Goal: Task Accomplishment & Management: Manage account settings

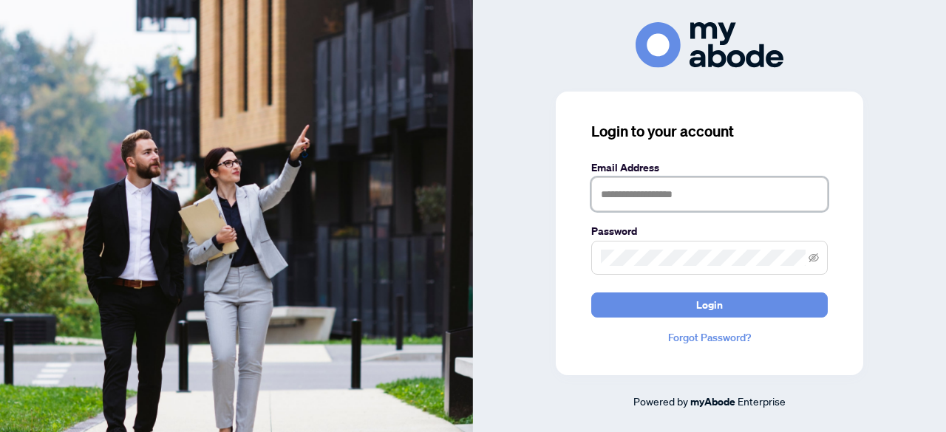
click at [676, 207] on input "text" at bounding box center [709, 194] width 236 height 34
click at [660, 197] on input "text" at bounding box center [709, 194] width 236 height 34
type input "**********"
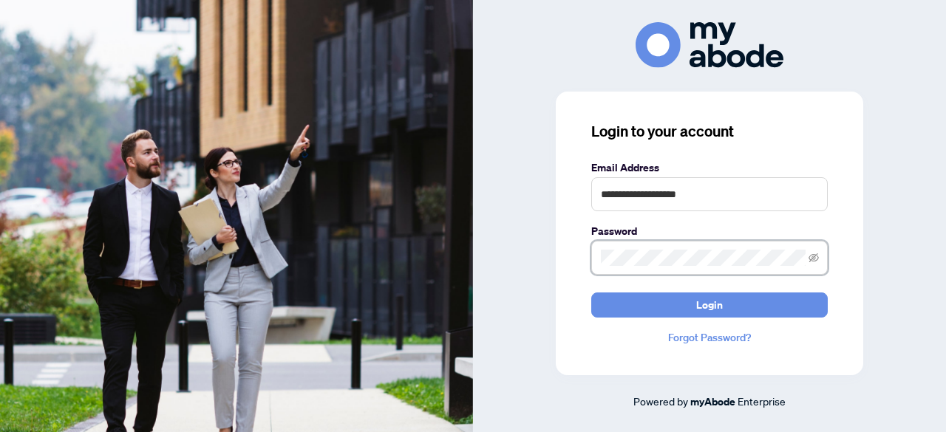
click at [591, 293] on button "Login" at bounding box center [709, 305] width 236 height 25
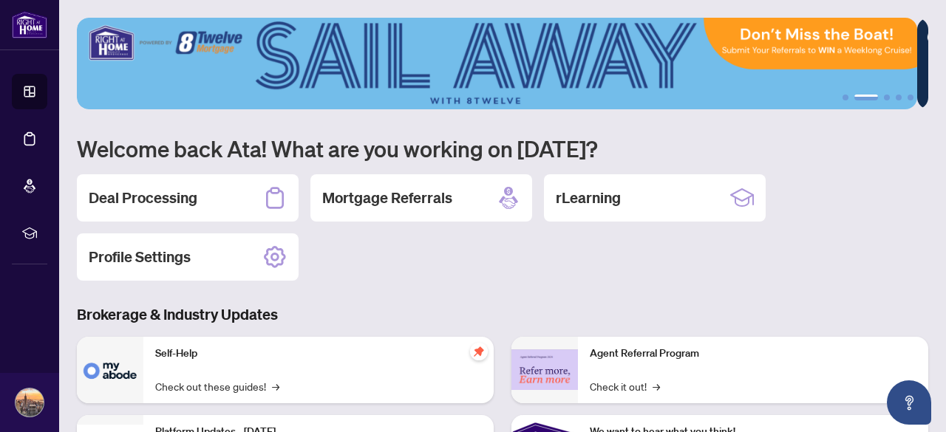
click at [417, 277] on div "Deal Processing Mortgage Referrals rLearning Profile Settings" at bounding box center [502, 227] width 851 height 106
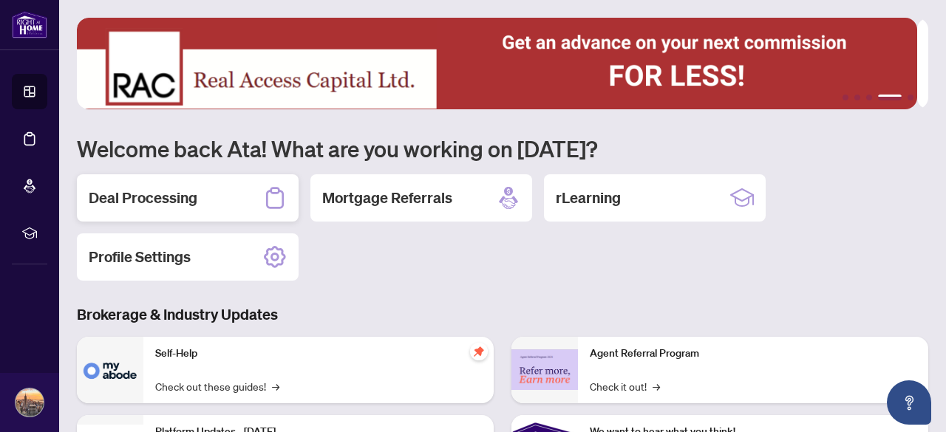
click at [214, 199] on div "Deal Processing" at bounding box center [188, 197] width 222 height 47
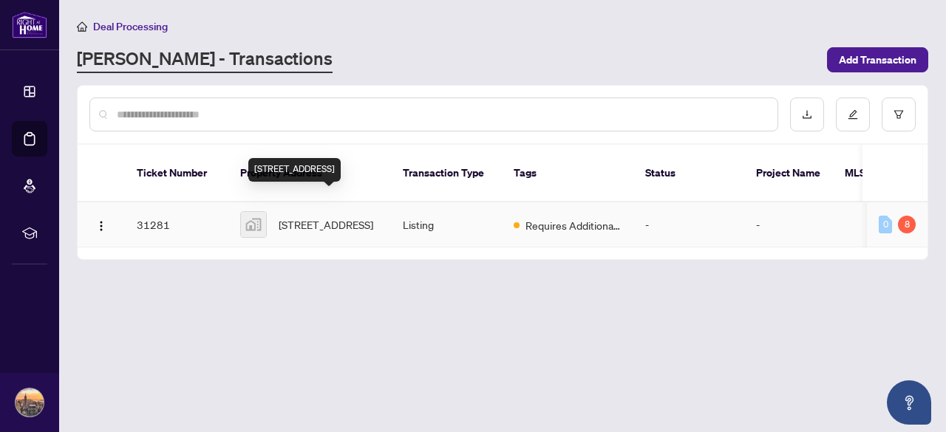
click at [321, 216] on span "[STREET_ADDRESS]" at bounding box center [325, 224] width 95 height 16
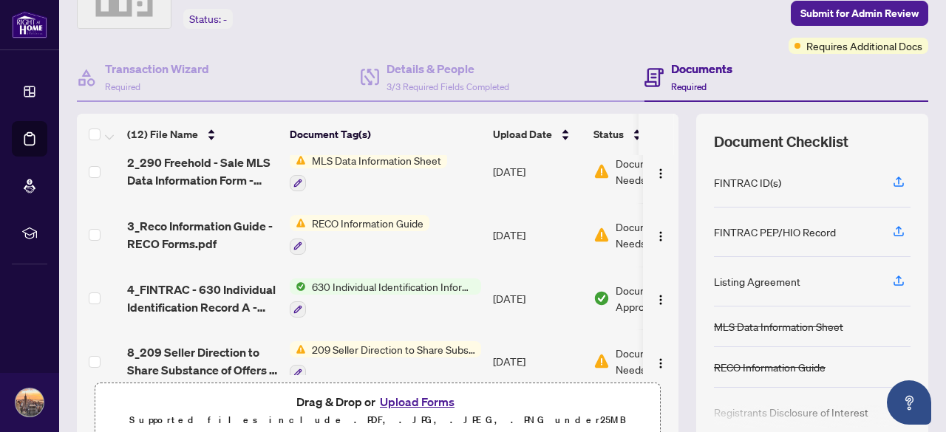
scroll to position [318, 0]
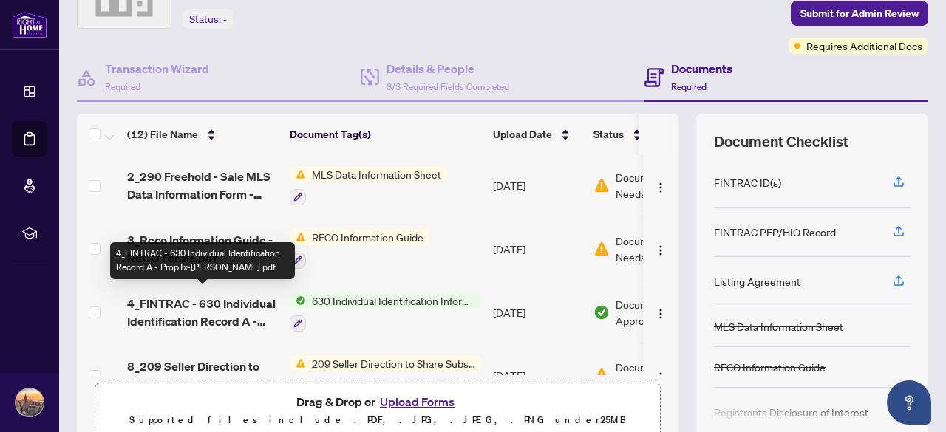
click at [245, 299] on span "4_FINTRAC - 630 Individual Identification Record A - PropTx-[PERSON_NAME].pdf" at bounding box center [202, 312] width 151 height 35
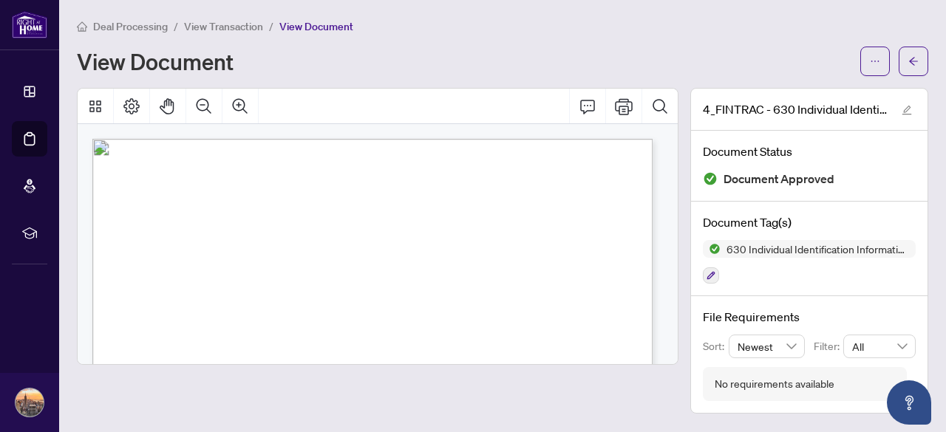
click at [298, 271] on span "for a seller when the seller accepts the offer." at bounding box center [232, 272] width 132 height 10
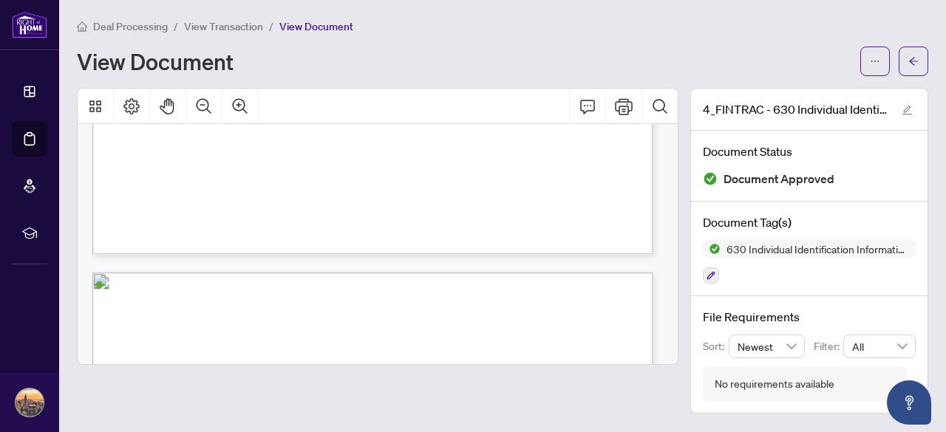
scroll to position [2016, 0]
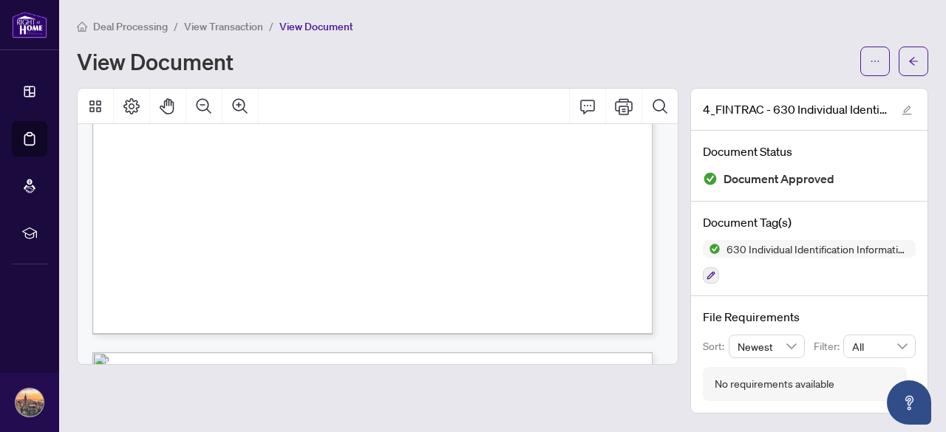
click at [225, 28] on span "View Transaction" at bounding box center [223, 26] width 79 height 13
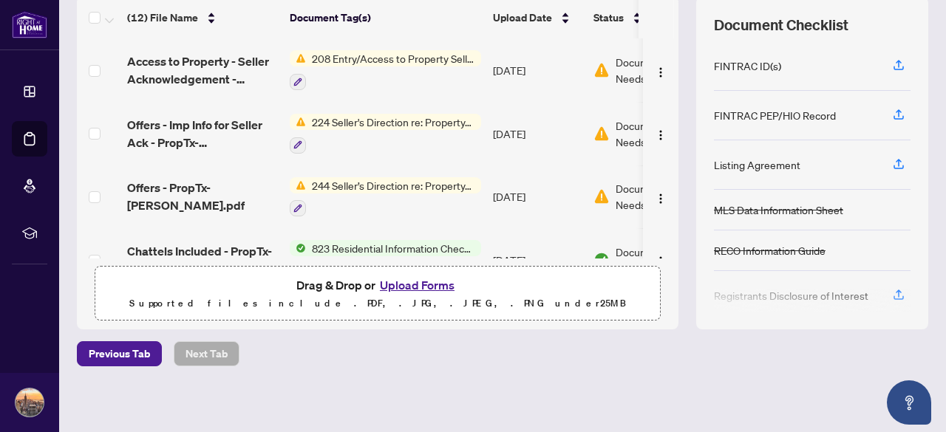
scroll to position [207, 0]
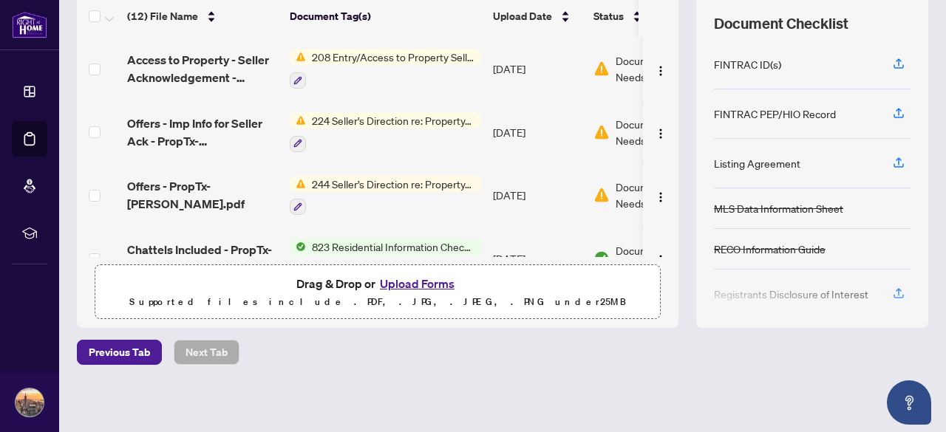
click at [405, 280] on button "Upload Forms" at bounding box center [416, 283] width 83 height 19
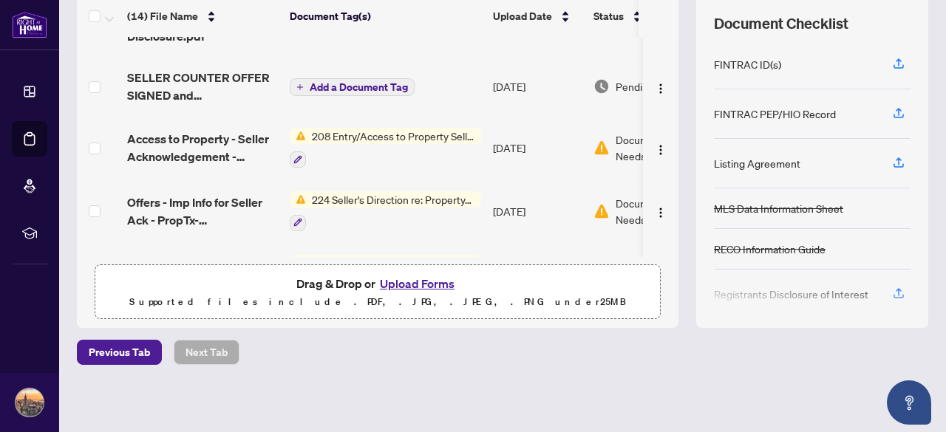
drag, startPoint x: 569, startPoint y: 250, endPoint x: 599, endPoint y: 246, distance: 30.6
click at [598, 246] on tbody "29 Prospect Way - Disclosure.pdf Add a Document Tag [DATE] Pending Review SELLE…" at bounding box center [412, 437] width 671 height 878
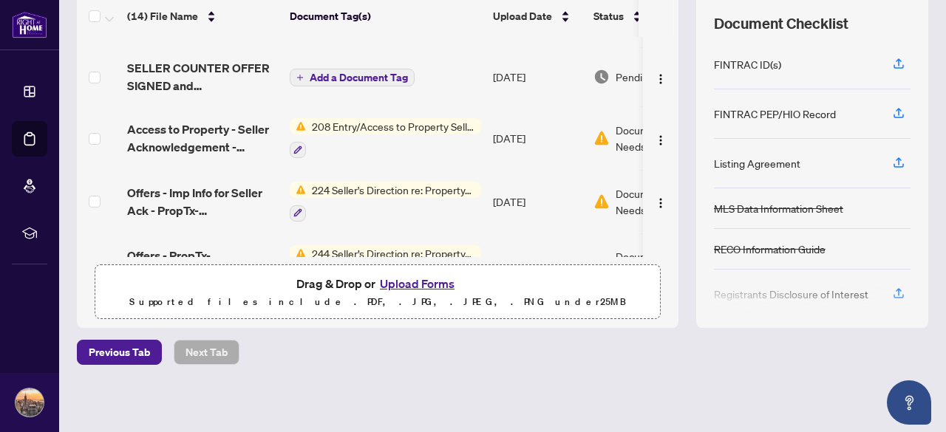
click at [618, 249] on span "Document Needs Work" at bounding box center [653, 264] width 77 height 33
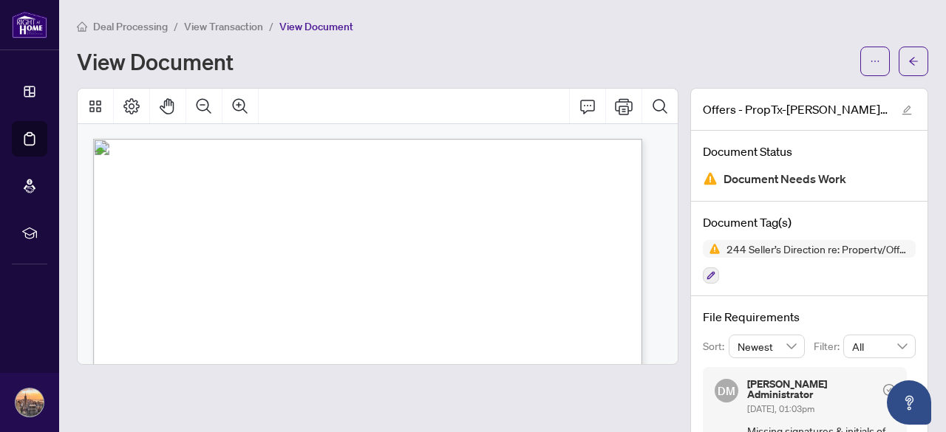
click at [214, 20] on span "View Transaction" at bounding box center [223, 26] width 79 height 13
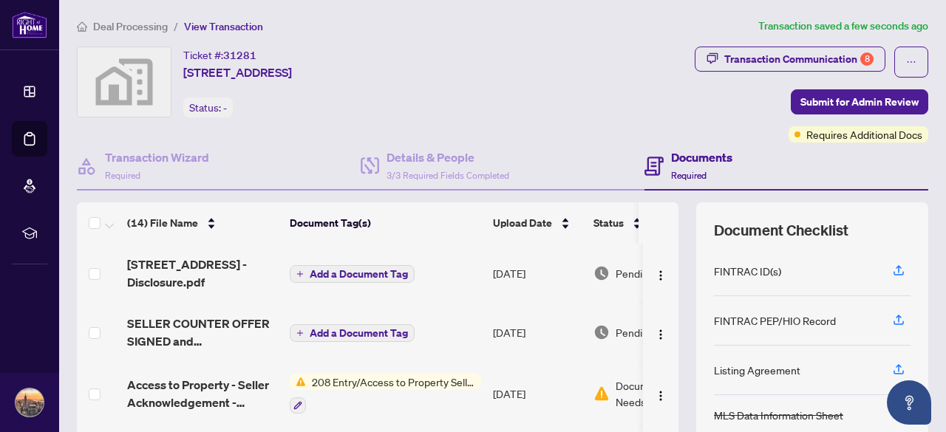
click at [298, 276] on button "Add a Document Tag" at bounding box center [352, 274] width 125 height 18
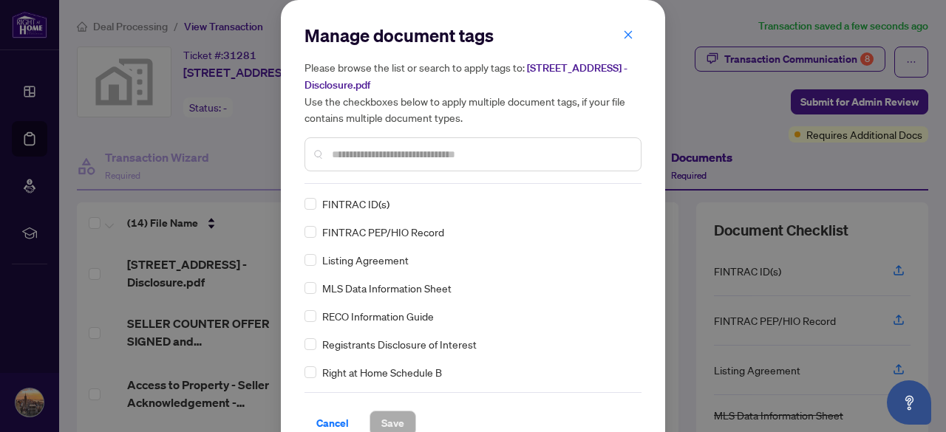
click at [378, 167] on div at bounding box center [472, 154] width 337 height 34
click at [374, 157] on input "text" at bounding box center [480, 154] width 297 height 16
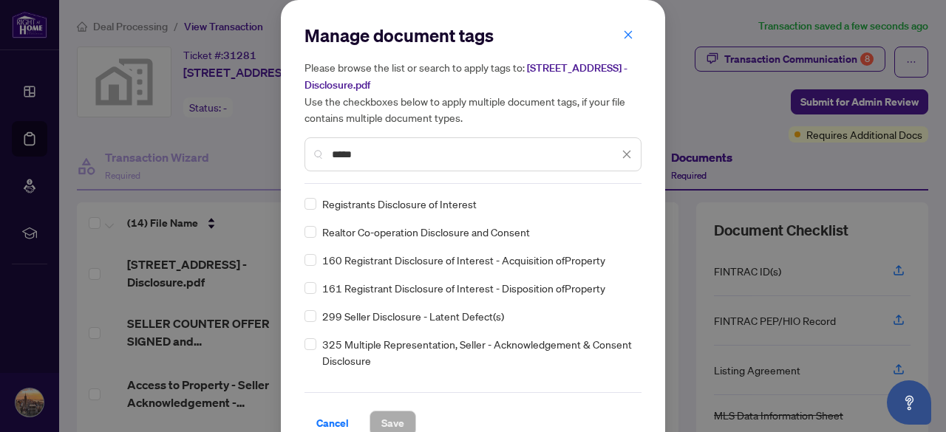
type input "*****"
click at [396, 420] on span "Save" at bounding box center [392, 423] width 23 height 24
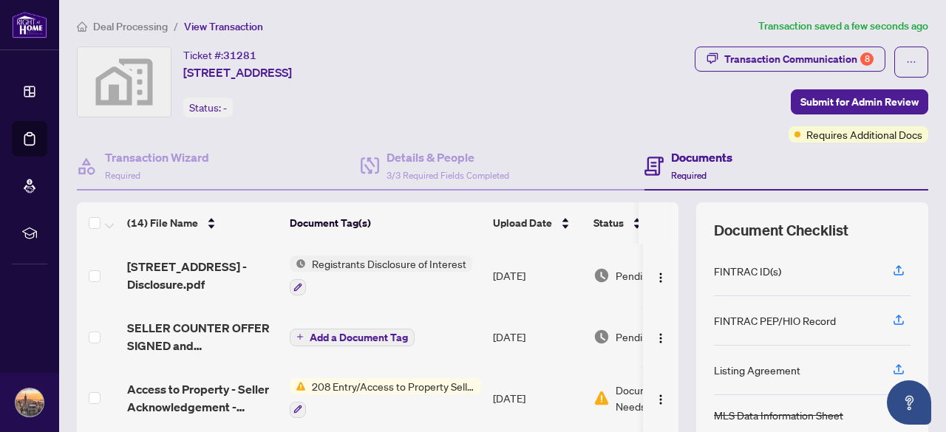
click at [372, 336] on span "Add a Document Tag" at bounding box center [359, 337] width 98 height 10
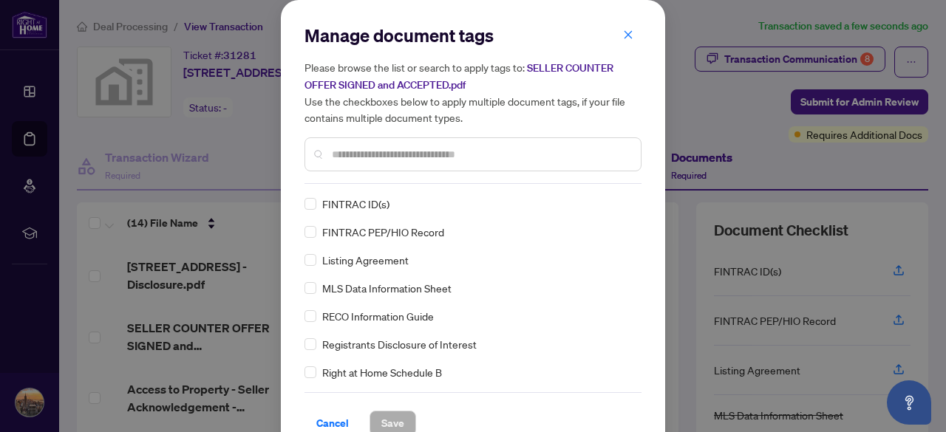
click at [384, 152] on input "text" at bounding box center [480, 154] width 297 height 16
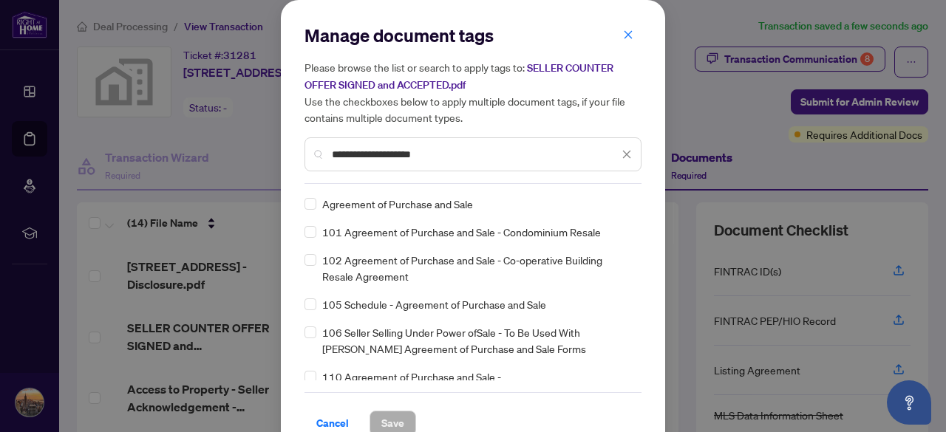
type input "**********"
click at [391, 423] on span "Save" at bounding box center [392, 423] width 23 height 24
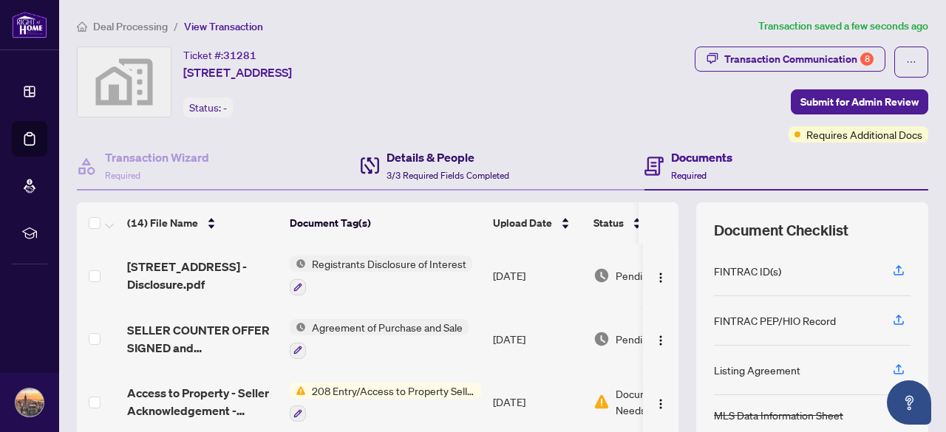
click at [441, 151] on h4 "Details & People" at bounding box center [447, 157] width 123 height 18
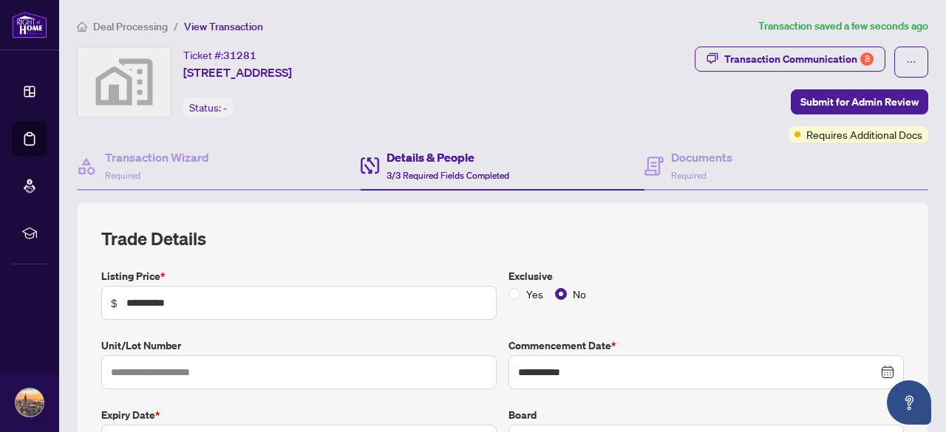
click at [406, 237] on h2 "Trade Details" at bounding box center [502, 239] width 802 height 24
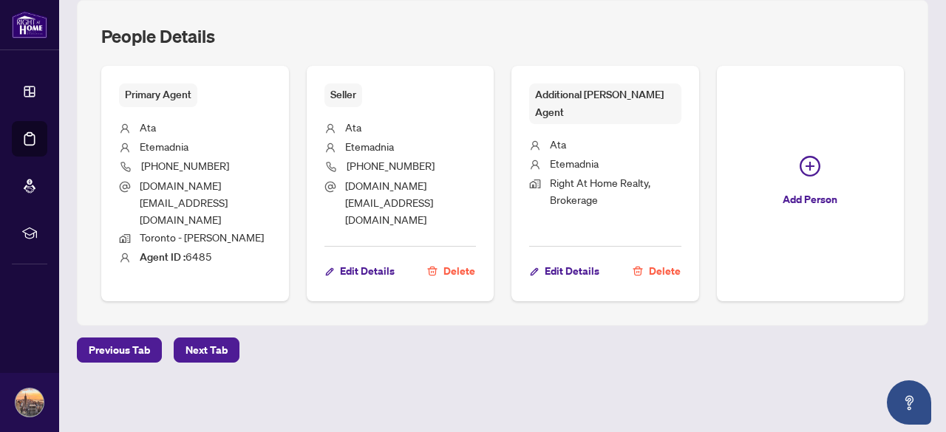
scroll to position [591, 0]
click at [680, 259] on span "Delete" at bounding box center [665, 271] width 32 height 24
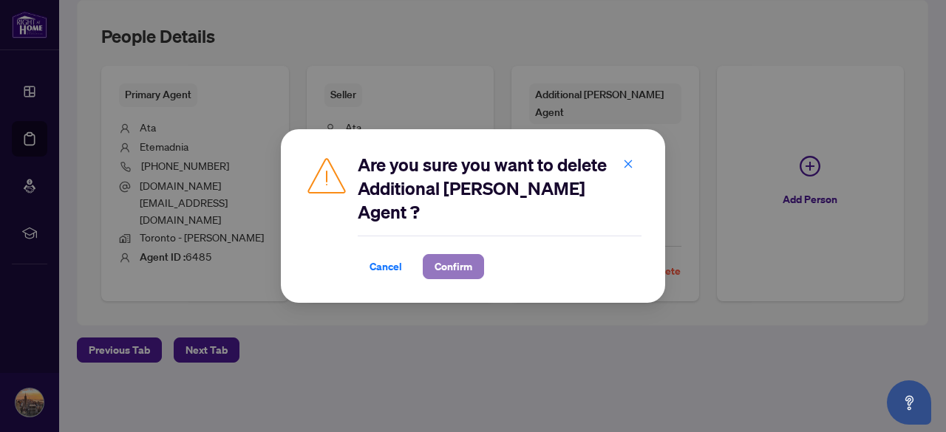
click at [449, 255] on span "Confirm" at bounding box center [453, 267] width 38 height 24
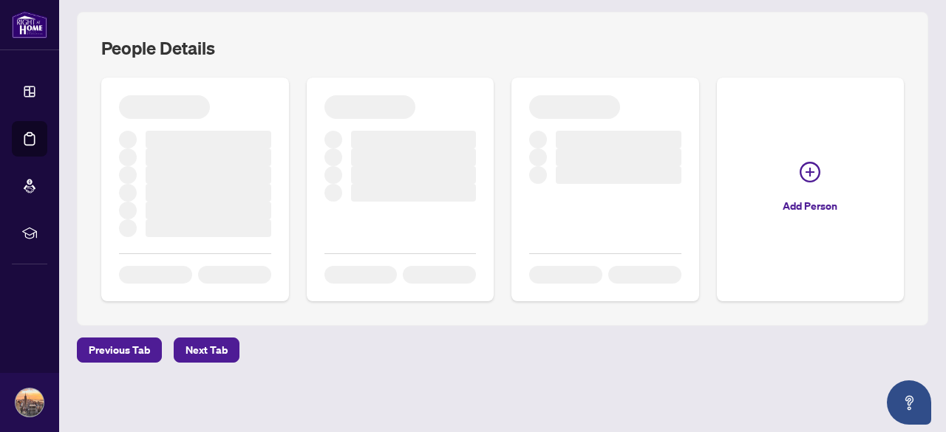
scroll to position [527, 0]
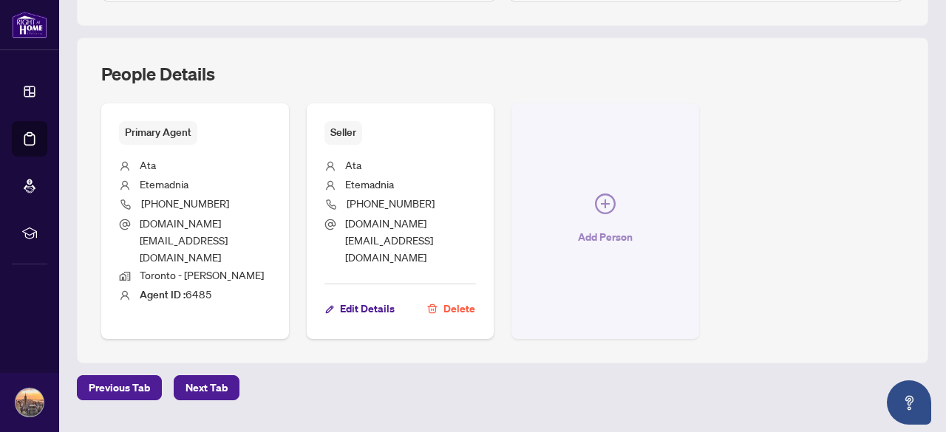
click at [632, 225] on span "Add Person" at bounding box center [605, 237] width 55 height 24
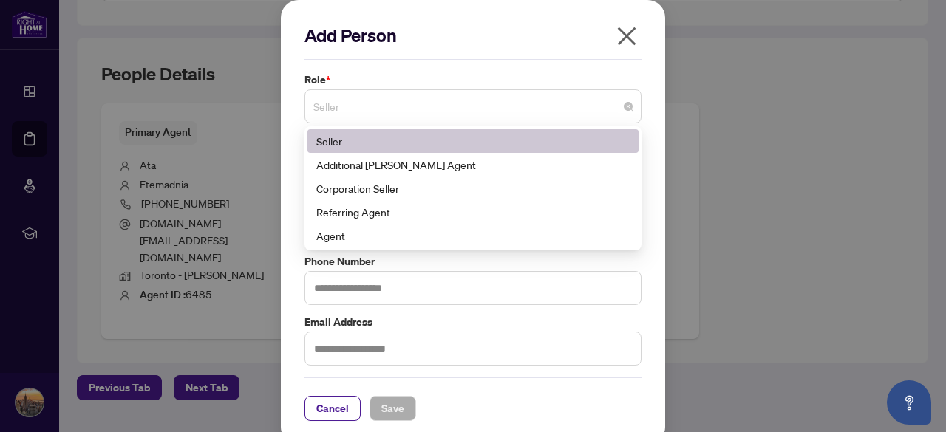
click at [607, 103] on span "Seller" at bounding box center [472, 106] width 319 height 28
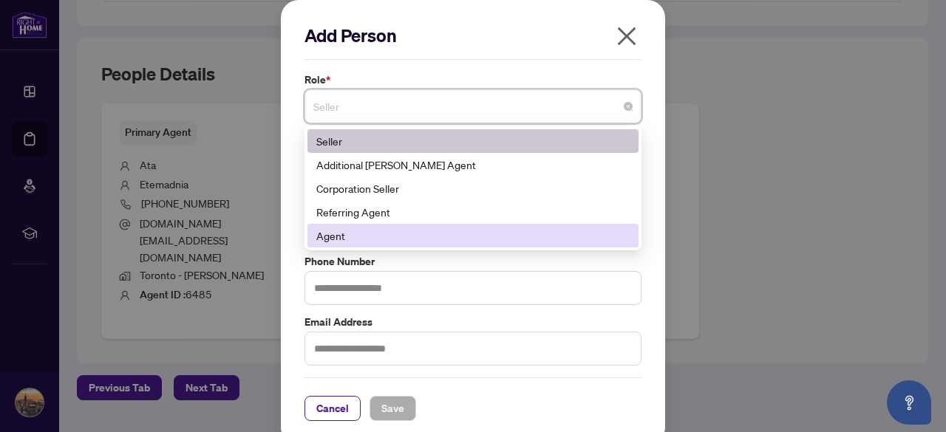
click at [426, 242] on div "Agent" at bounding box center [472, 236] width 313 height 16
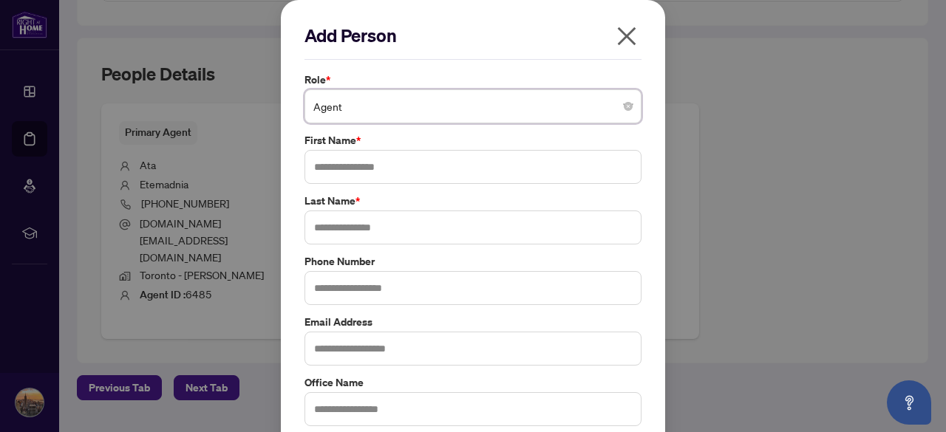
click at [619, 52] on div "Add Person Role * Agent Agent 181 188 Seller Additional [PERSON_NAME] Agent Cor…" at bounding box center [472, 343] width 337 height 639
click at [621, 47] on icon "close" at bounding box center [627, 36] width 24 height 24
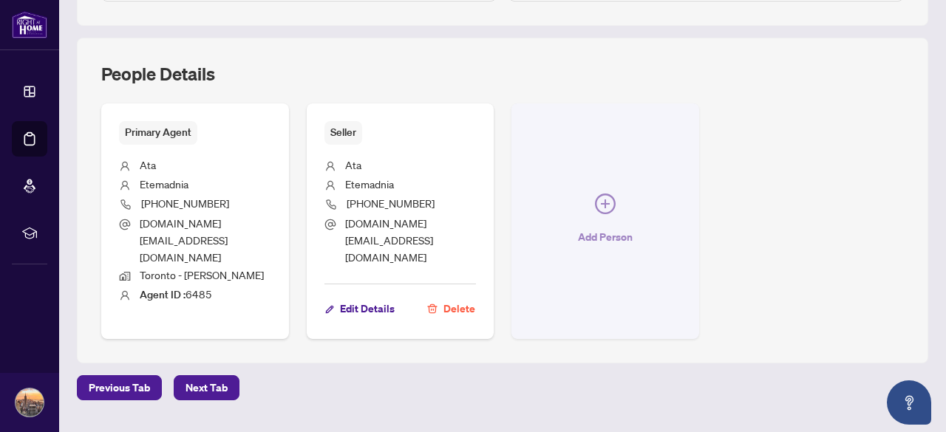
click at [632, 225] on span "Add Person" at bounding box center [605, 237] width 55 height 24
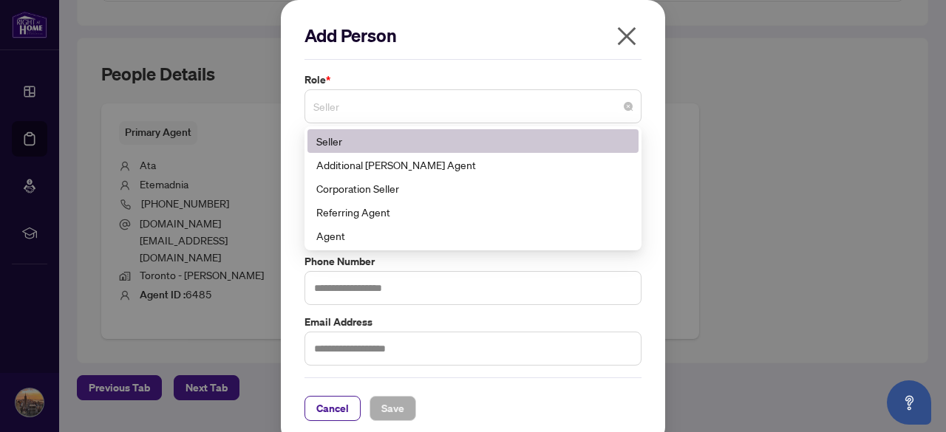
click at [517, 97] on span "Seller" at bounding box center [472, 106] width 319 height 28
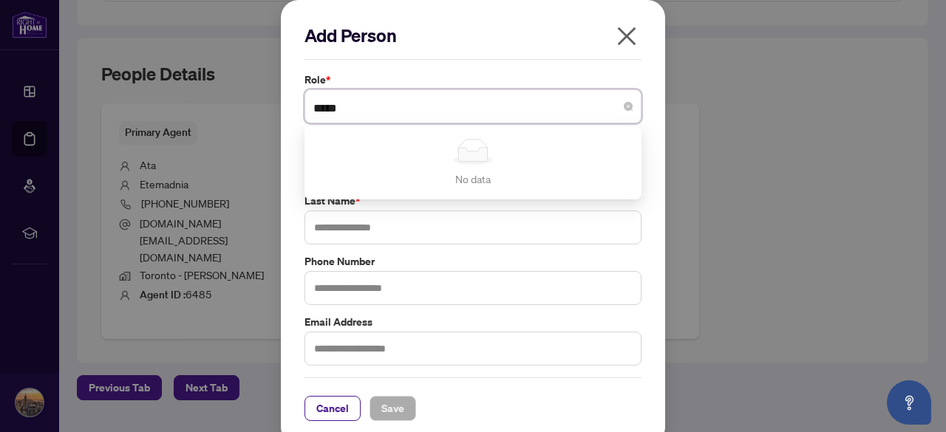
type input "*****"
click at [646, 134] on div "Add Person Role * Seller No data No data First Name * Last Name * Phone Number …" at bounding box center [473, 222] width 384 height 445
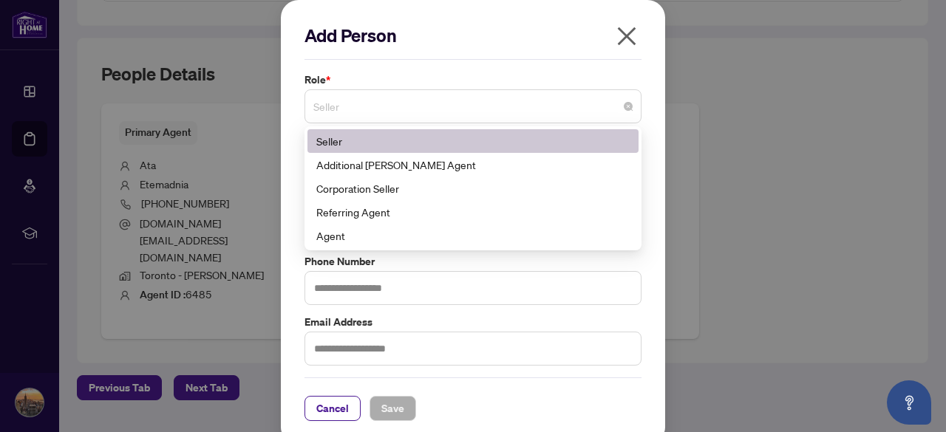
click at [612, 103] on span "Seller" at bounding box center [472, 106] width 319 height 28
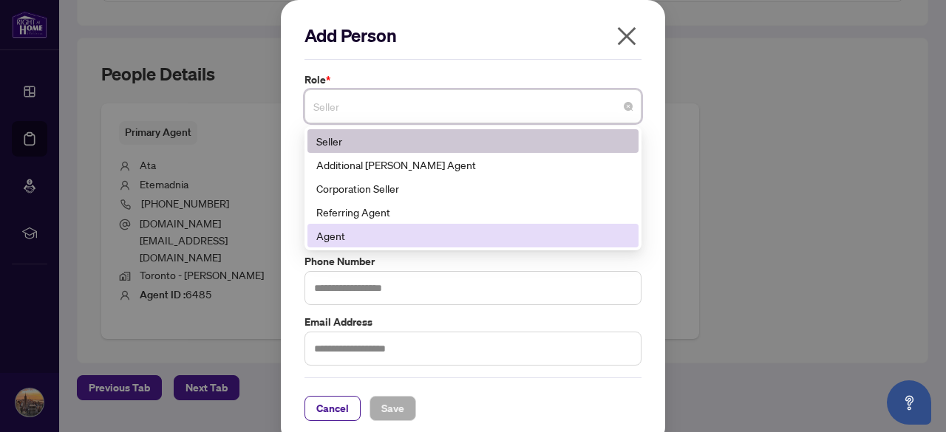
click at [399, 234] on div "Agent" at bounding box center [472, 236] width 313 height 16
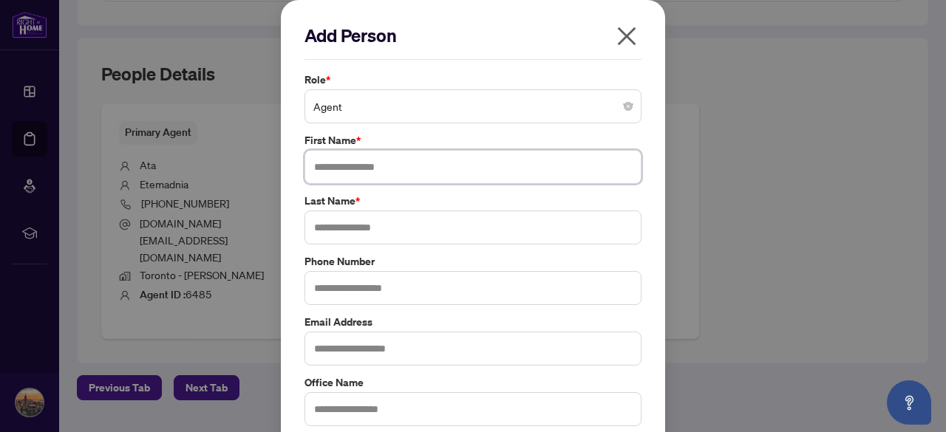
click at [390, 172] on input "text" at bounding box center [472, 167] width 337 height 34
type input "*******"
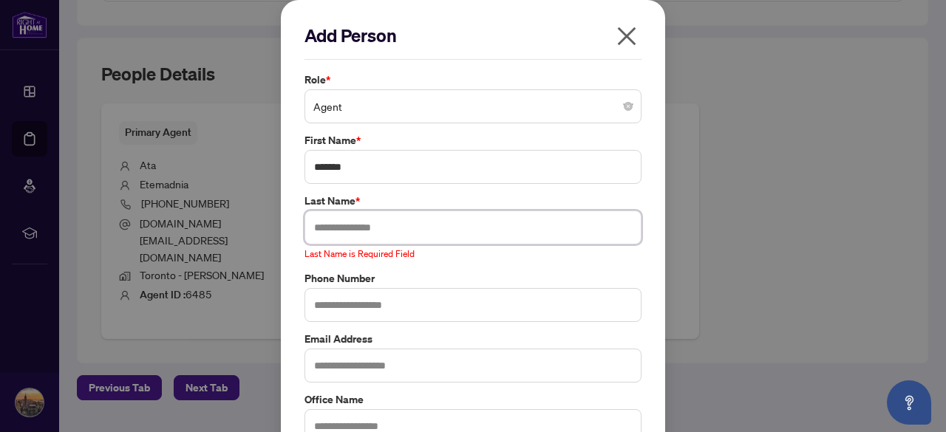
click at [437, 219] on input "text" at bounding box center [472, 228] width 337 height 34
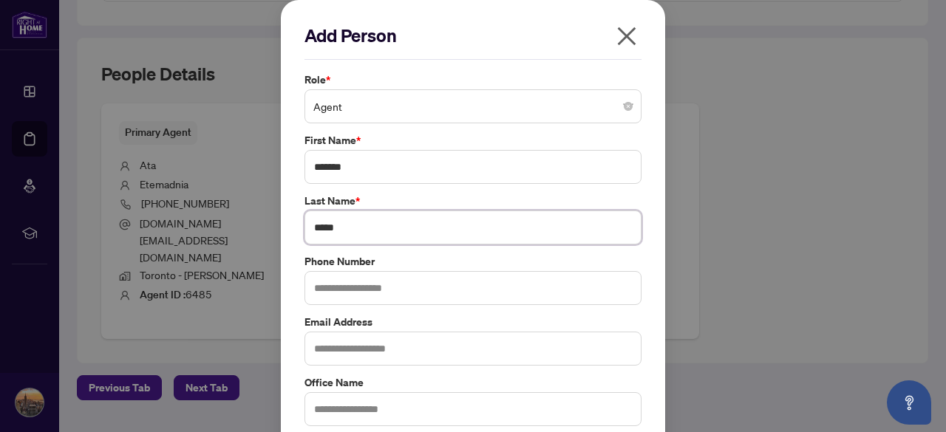
type input "*****"
type input "**********"
click at [490, 335] on input "text" at bounding box center [472, 349] width 337 height 34
click at [457, 395] on input "text" at bounding box center [472, 409] width 337 height 34
type input "**********"
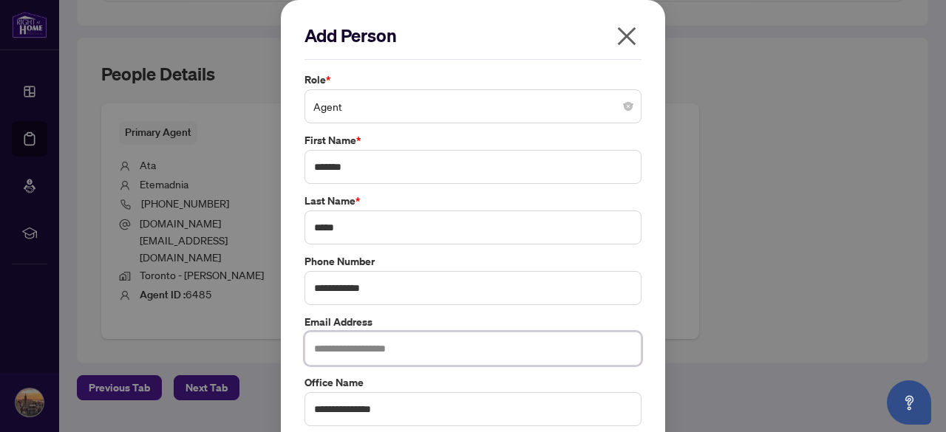
click at [381, 348] on input "text" at bounding box center [472, 349] width 337 height 34
type input "**********"
click at [470, 370] on div "**********" at bounding box center [473, 340] width 346 height 536
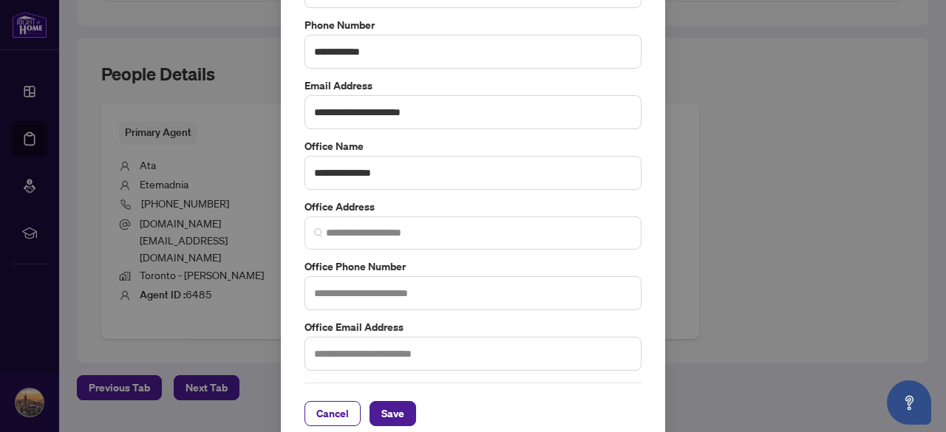
scroll to position [248, 0]
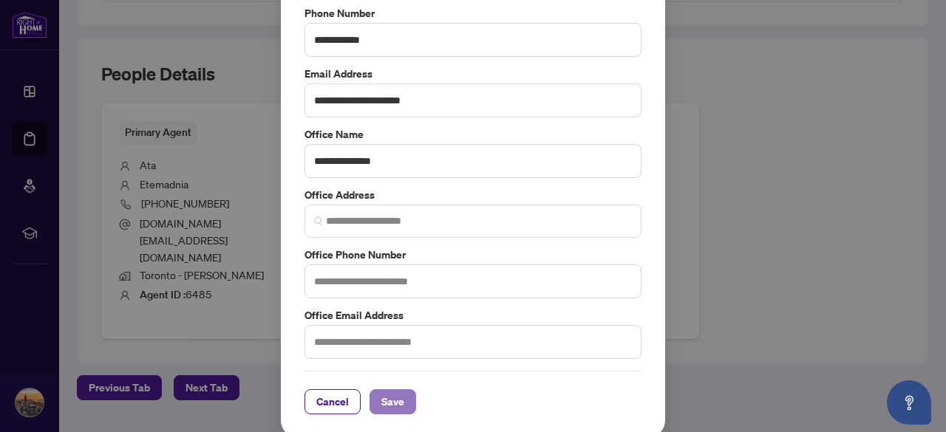
click at [400, 389] on button "Save" at bounding box center [392, 401] width 47 height 25
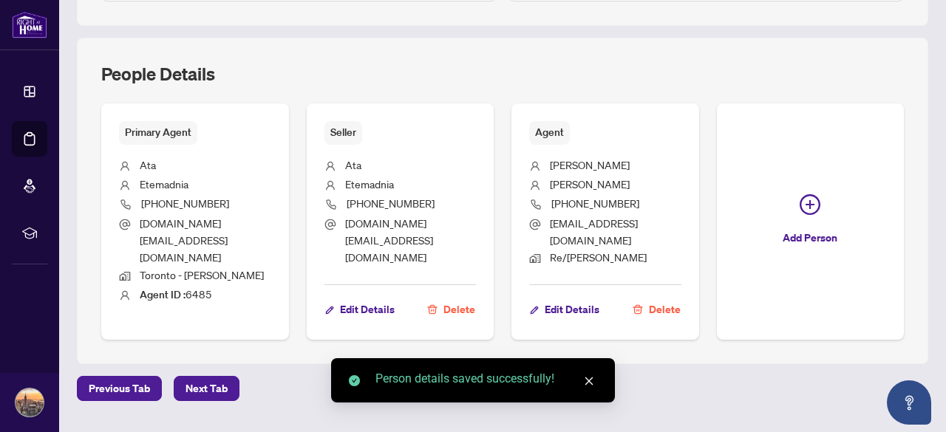
click at [727, 338] on div "Primary Agent [PERSON_NAME] [PHONE_NUMBER] [DOMAIN_NAME][EMAIL_ADDRESS][DOMAIN_…" at bounding box center [502, 221] width 802 height 236
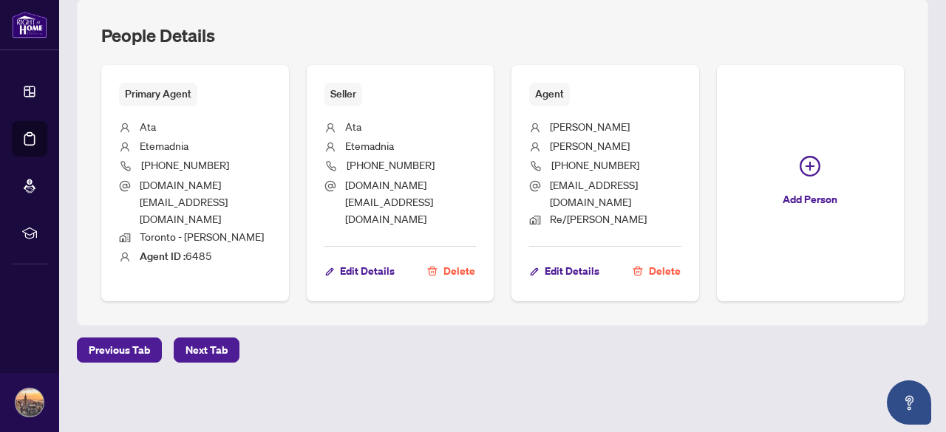
scroll to position [674, 0]
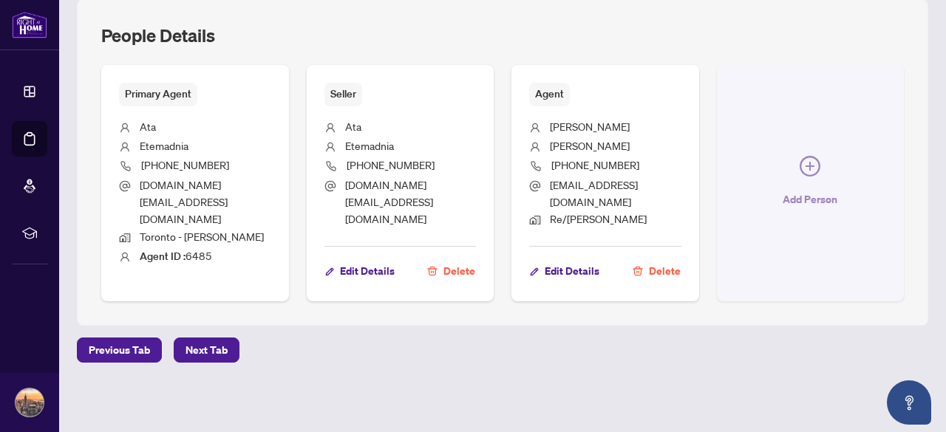
click at [717, 252] on button "Add Person" at bounding box center [811, 183] width 188 height 236
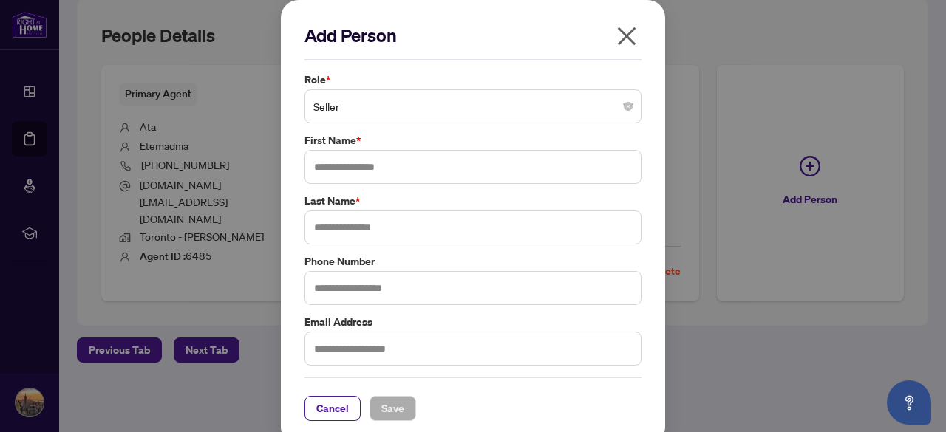
click at [367, 92] on span "Seller" at bounding box center [472, 106] width 319 height 28
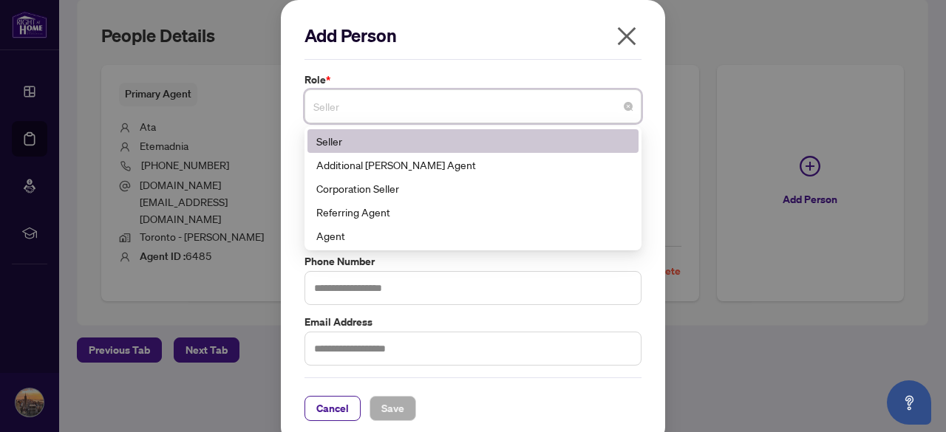
click at [377, 100] on span "Seller" at bounding box center [472, 106] width 319 height 28
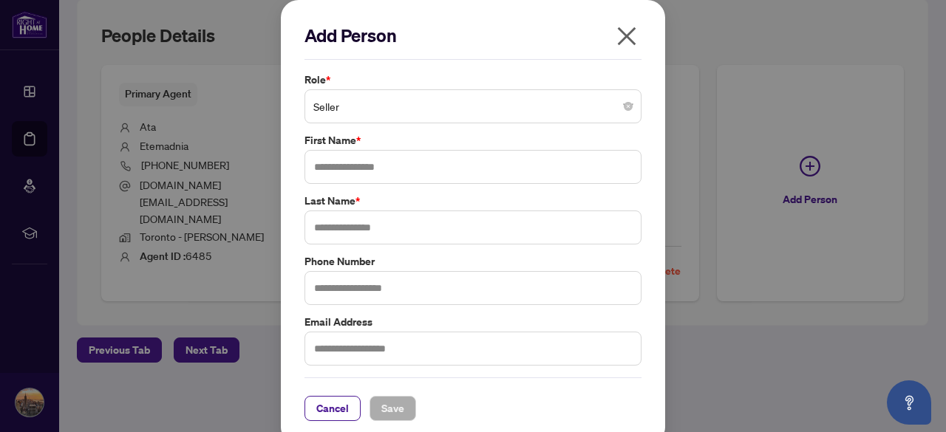
click at [615, 33] on icon "close" at bounding box center [627, 36] width 24 height 24
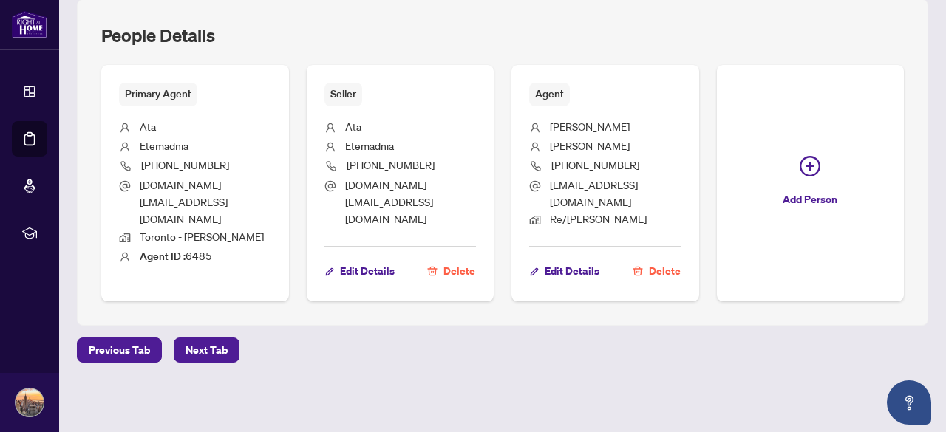
click at [595, 227] on div "Primary Agent [PERSON_NAME] [PHONE_NUMBER] [DOMAIN_NAME][EMAIL_ADDRESS][DOMAIN_…" at bounding box center [502, 183] width 802 height 236
click at [205, 362] on span "Next Tab" at bounding box center [206, 350] width 42 height 24
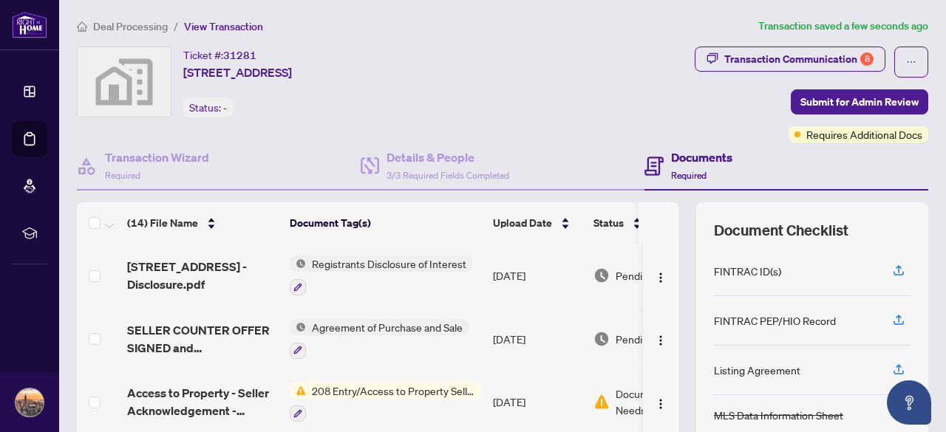
click at [490, 113] on div "Ticket #: 31281 [STREET_ADDRESS] Status: -" at bounding box center [284, 82] width 414 height 71
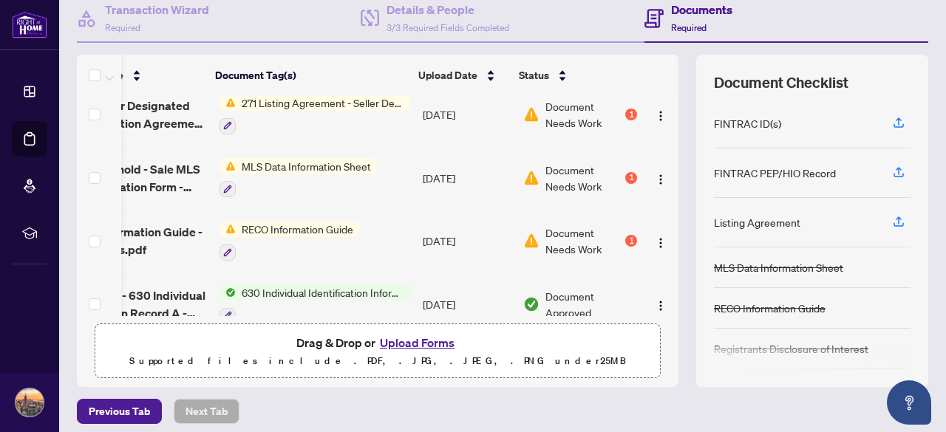
scroll to position [0, 86]
click at [625, 172] on div "1" at bounding box center [631, 178] width 12 height 12
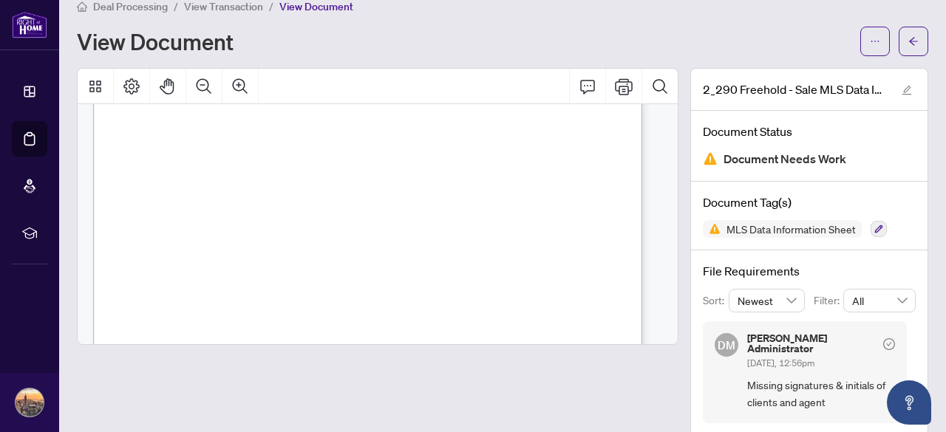
scroll to position [27, 0]
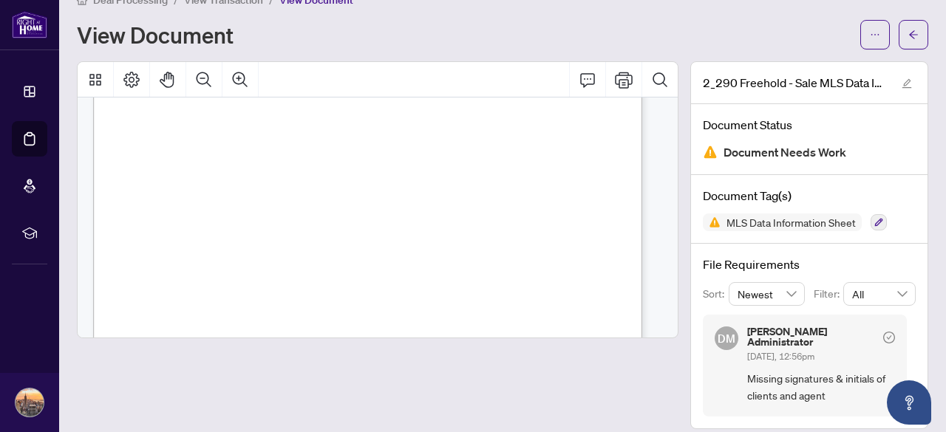
click at [777, 370] on span "Missing signatures & initials of clients and agent" at bounding box center [821, 387] width 148 height 35
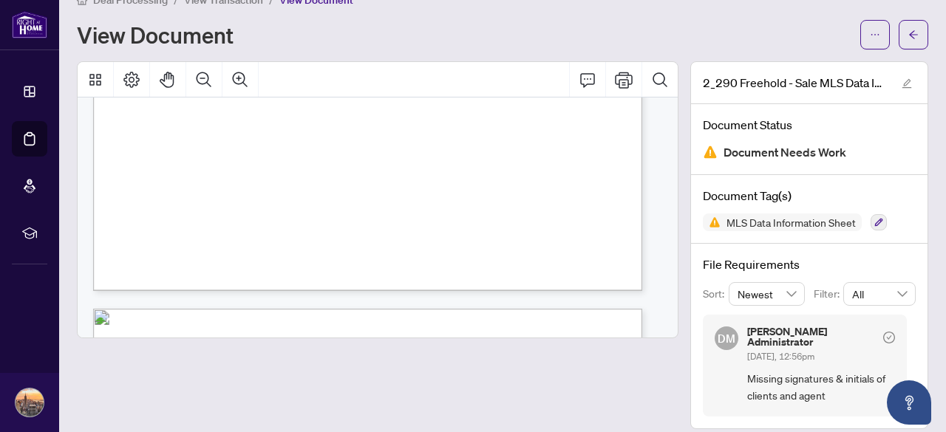
scroll to position [7134, 0]
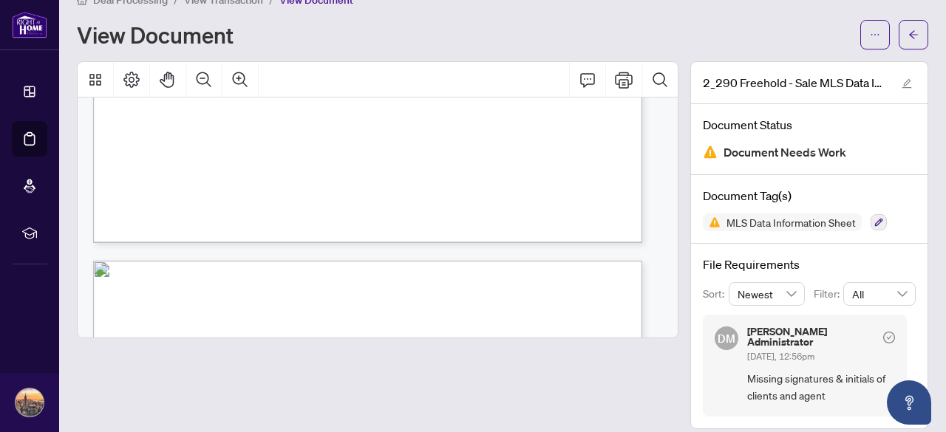
click at [414, 188] on span "© 2025 PropTx Innovations Inc. (“PropTx”). All rights reserved. This form was d…" at bounding box center [322, 189] width 184 height 6
click at [414, 200] on span "Any other use or reproduction is prohibited except with prior written consent o…" at bounding box center [322, 202] width 184 height 6
click at [217, 0] on span "View Transaction" at bounding box center [223, -1] width 79 height 13
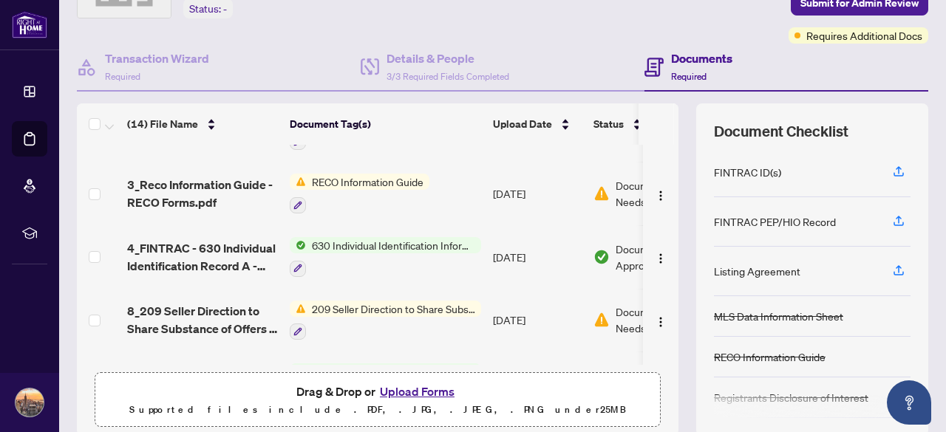
scroll to position [81, 0]
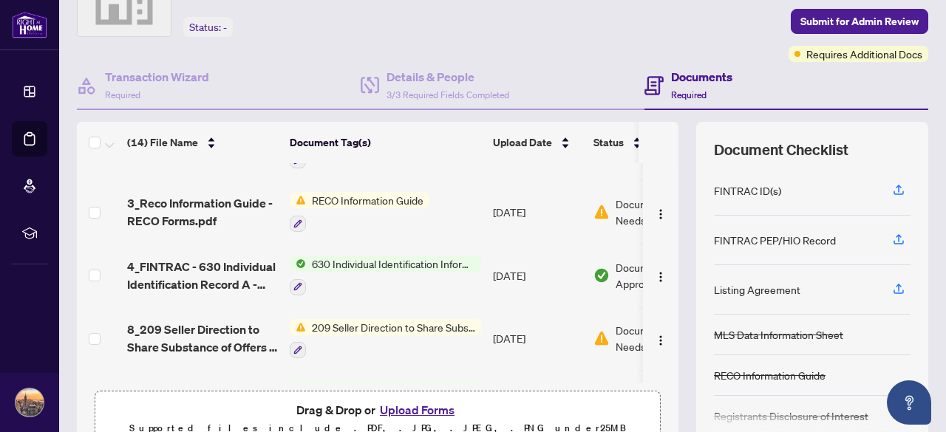
click at [745, 185] on div "FINTRAC ID(s)" at bounding box center [747, 190] width 67 height 16
click at [893, 192] on icon "button" at bounding box center [898, 193] width 10 height 4
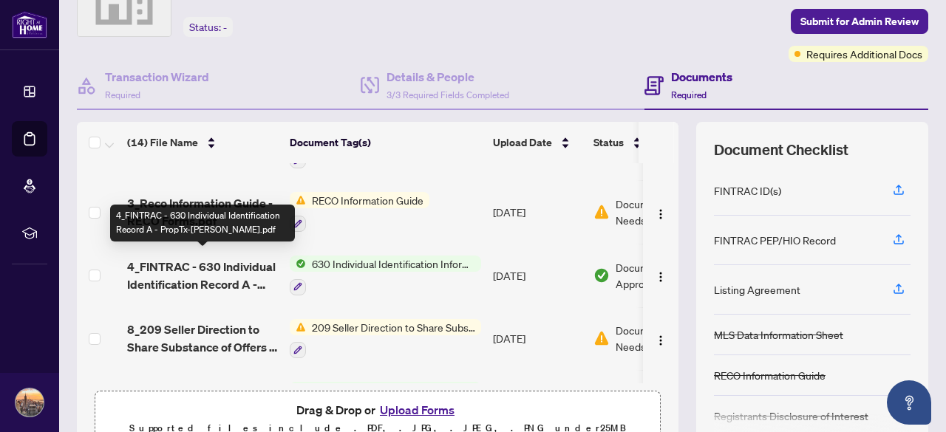
click at [239, 259] on span "4_FINTRAC - 630 Individual Identification Record A - PropTx-[PERSON_NAME].pdf" at bounding box center [202, 275] width 151 height 35
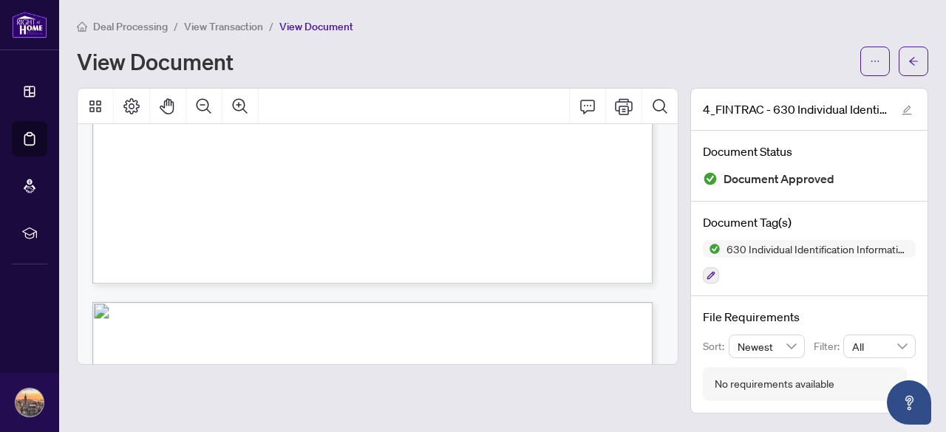
scroll to position [1907, 0]
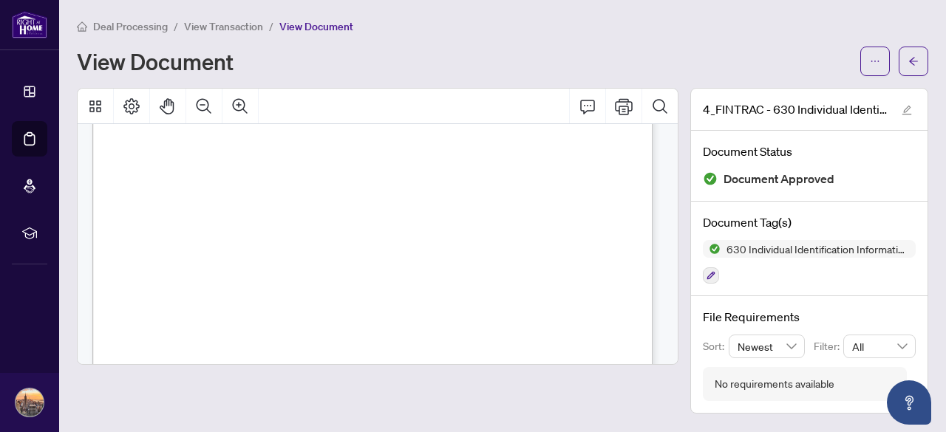
click at [226, 27] on span "View Transaction" at bounding box center [223, 26] width 79 height 13
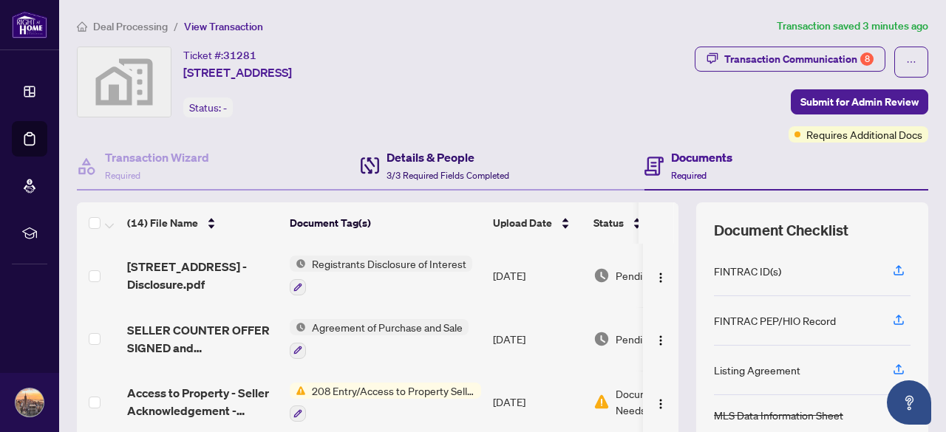
click at [433, 158] on h4 "Details & People" at bounding box center [447, 157] width 123 height 18
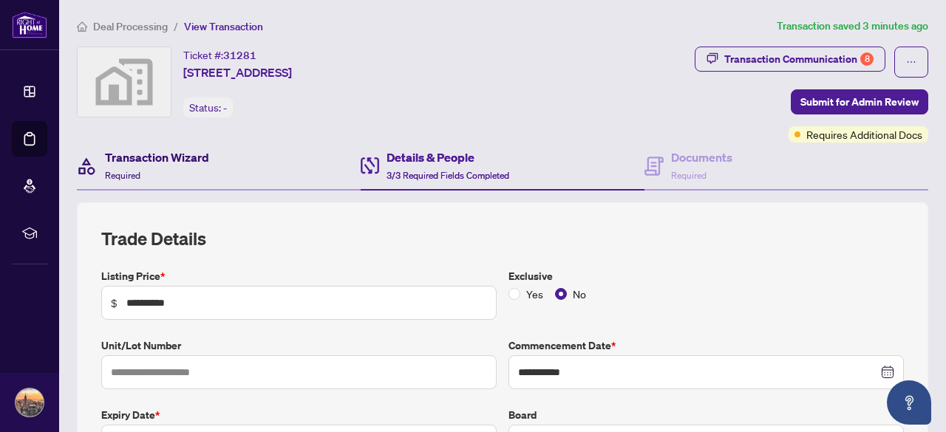
click at [166, 166] on div "Transaction Wizard Required" at bounding box center [157, 165] width 104 height 35
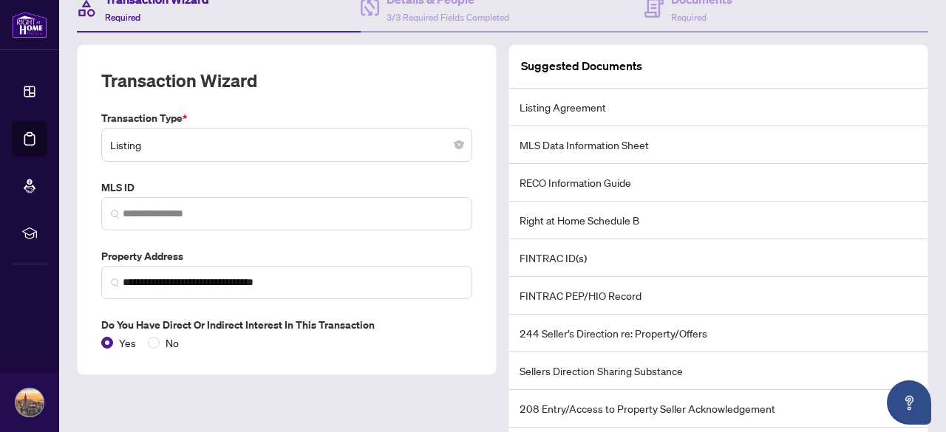
scroll to position [160, 0]
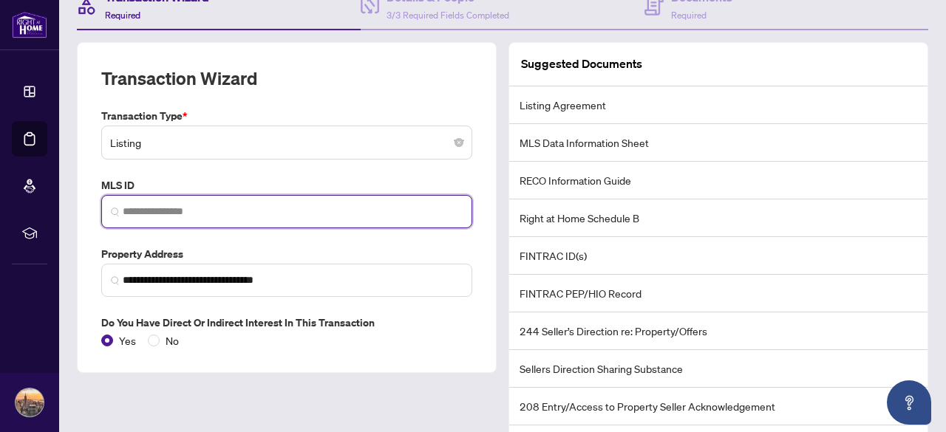
click at [205, 204] on input "search" at bounding box center [293, 212] width 340 height 16
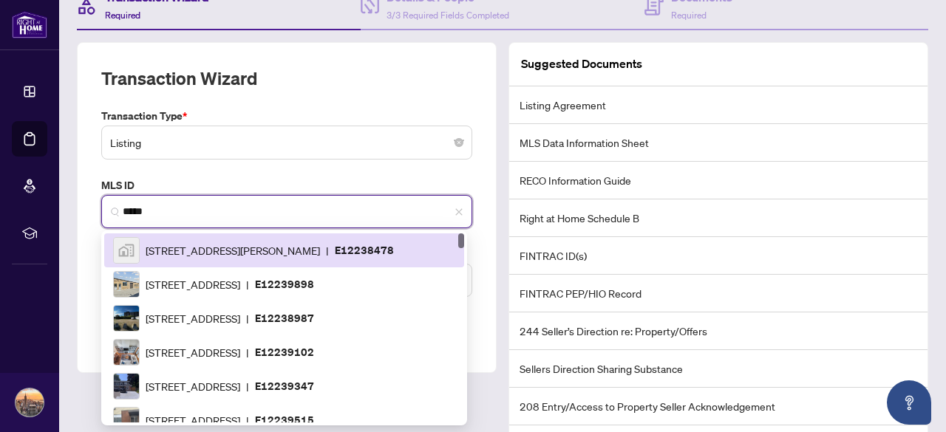
click at [182, 204] on input "*****" at bounding box center [293, 212] width 340 height 16
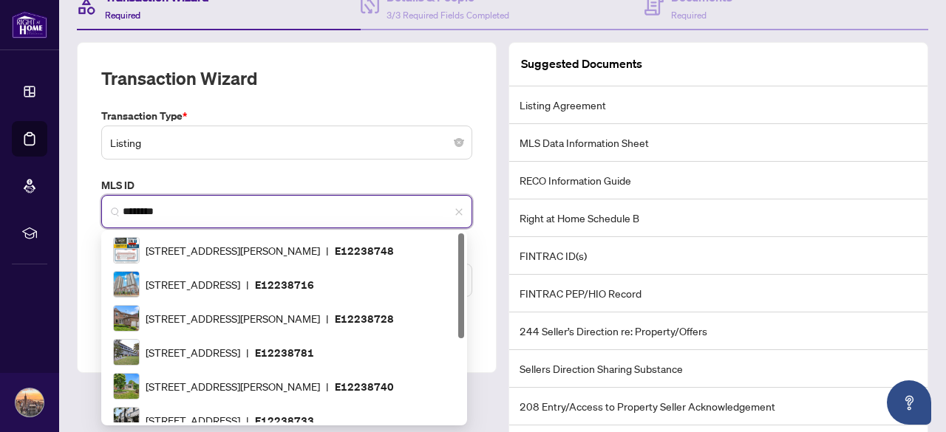
type input "*********"
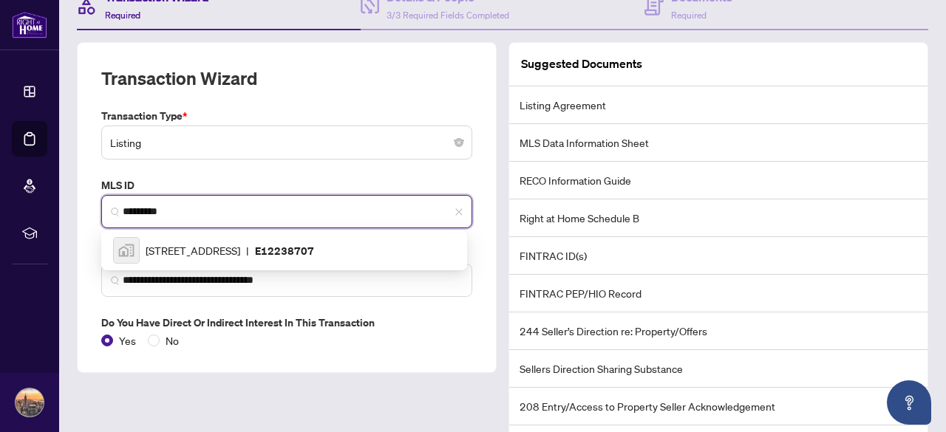
scroll to position [0, 0]
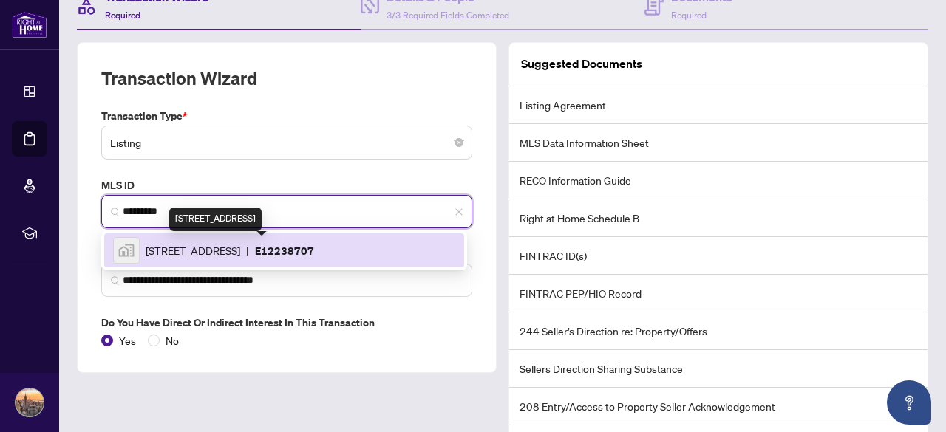
click at [212, 242] on span "[STREET_ADDRESS]" at bounding box center [193, 250] width 95 height 16
type input "**********"
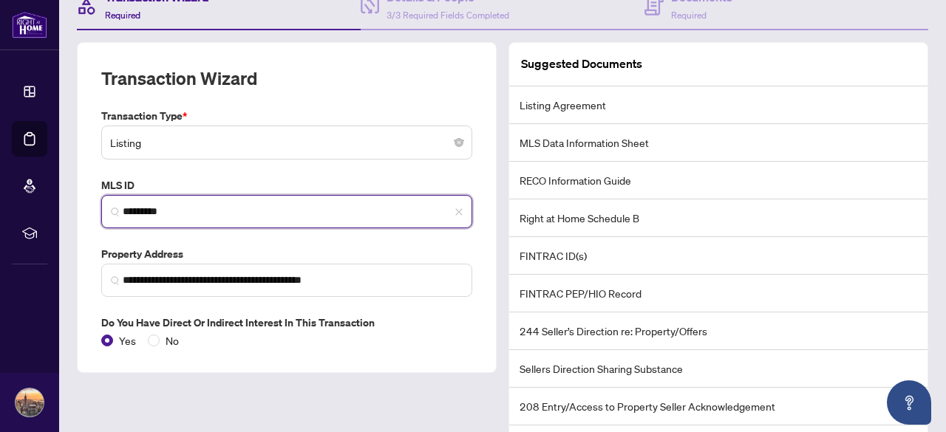
type input "*********"
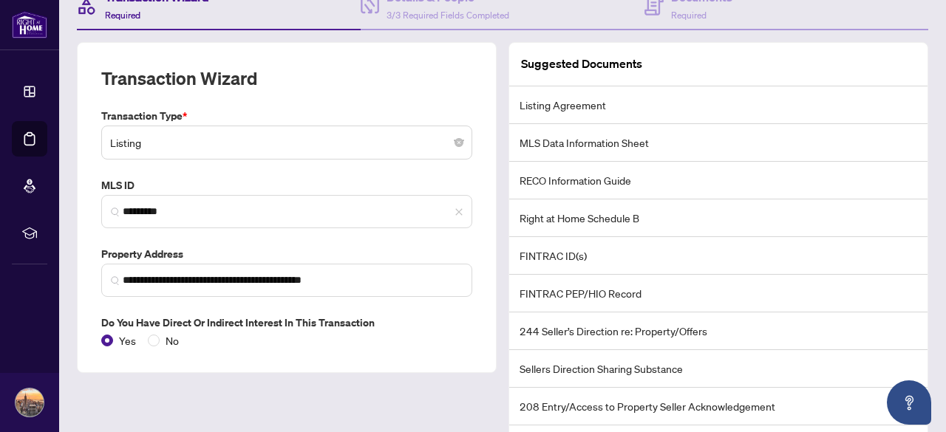
click at [212, 240] on div "**********" at bounding box center [286, 228] width 383 height 241
click at [259, 336] on div "Yes No" at bounding box center [286, 340] width 371 height 16
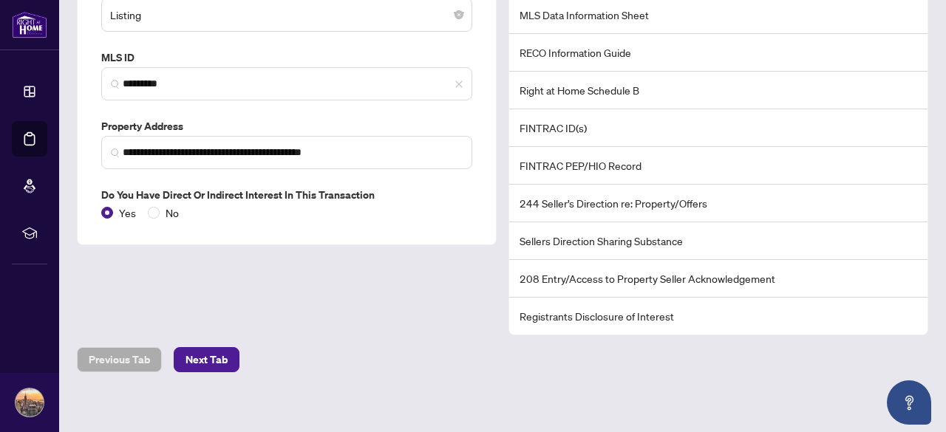
scroll to position [292, 0]
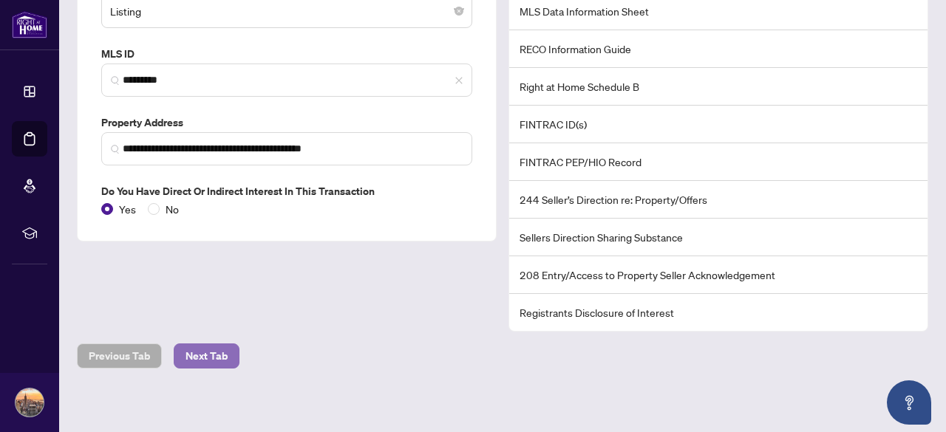
click at [205, 355] on span "Next Tab" at bounding box center [206, 356] width 42 height 24
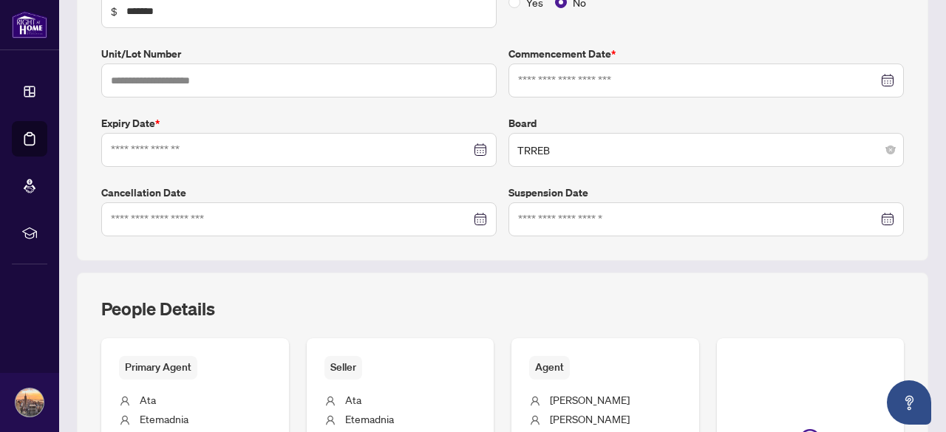
type input "**********"
click at [314, 288] on div "People Details Primary Agent Ata Etemadnia [PHONE_NUMBER] [DOMAIN_NAME][EMAIL_A…" at bounding box center [502, 436] width 851 height 327
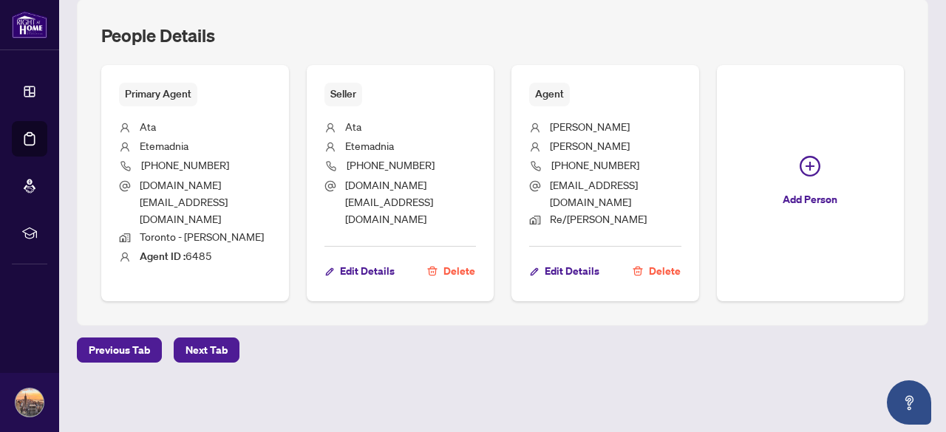
scroll to position [695, 0]
click at [230, 350] on button "Next Tab" at bounding box center [207, 350] width 66 height 25
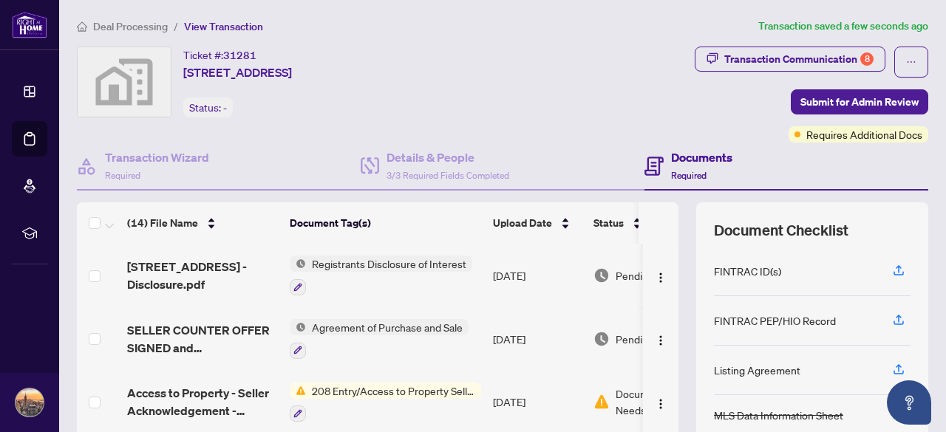
click at [390, 390] on span "208 Entry/Access to Property Seller Acknowledgement" at bounding box center [393, 391] width 175 height 16
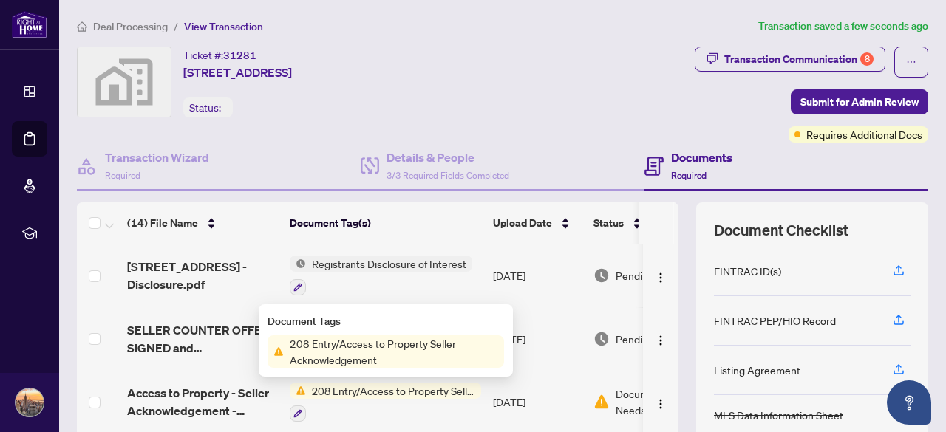
click at [363, 343] on span "208 Entry/Access to Property Seller Acknowledgement" at bounding box center [394, 351] width 220 height 33
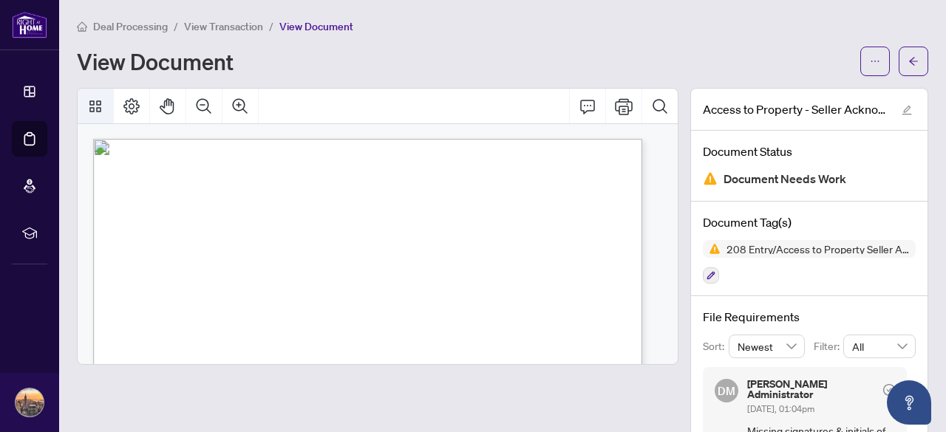
click at [92, 104] on icon "Thumbnails" at bounding box center [95, 106] width 12 height 12
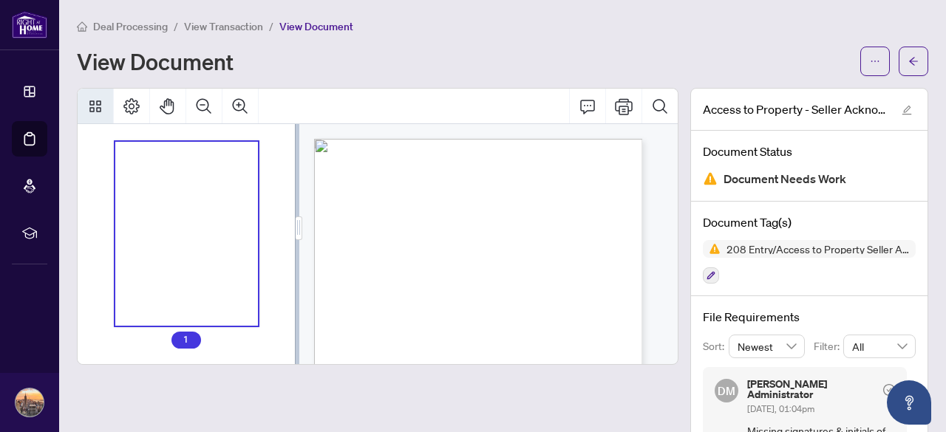
click at [92, 104] on icon "Thumbnails" at bounding box center [95, 106] width 12 height 12
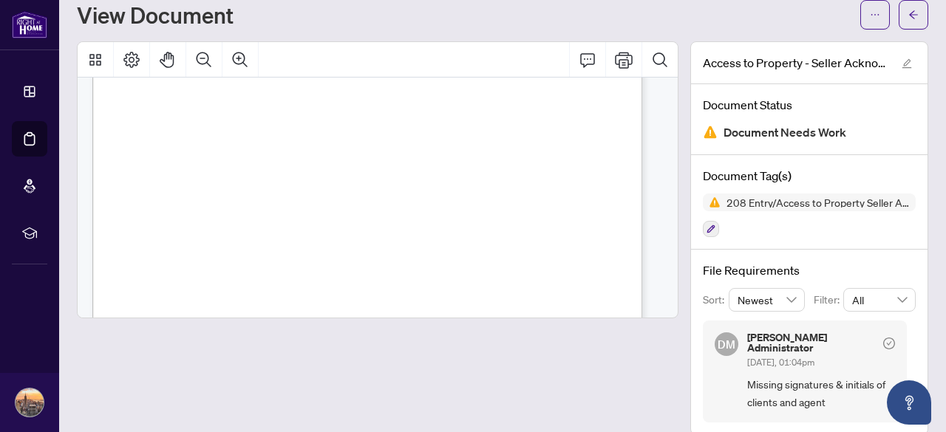
scroll to position [53, 0]
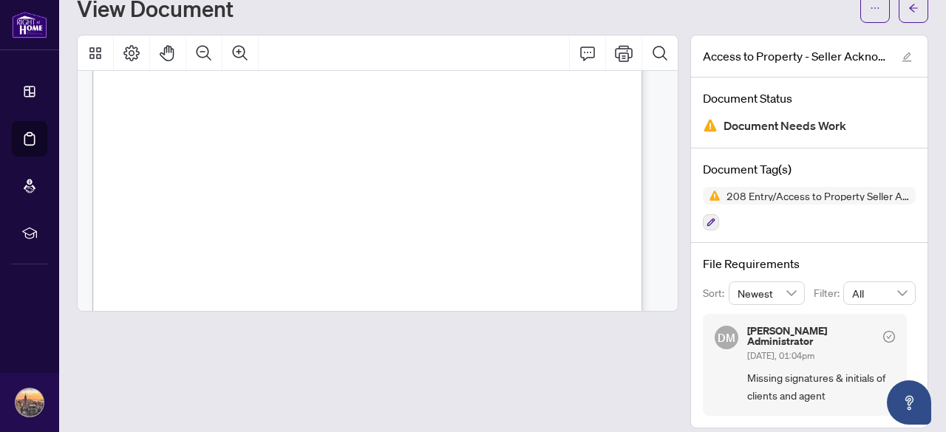
click at [780, 389] on span "Missing signatures & initials of clients and agent" at bounding box center [821, 386] width 148 height 35
click at [765, 369] on span "Missing signatures & initials of clients and agent" at bounding box center [821, 386] width 148 height 35
drag, startPoint x: 656, startPoint y: 184, endPoint x: 654, endPoint y: 75, distance: 108.6
click at [654, 75] on div "Form 208 Revised 2019 Page 1 of 1 The trademarks REALTOR®, REALTORS®, MLS®, Mul…" at bounding box center [374, 228] width 564 height 726
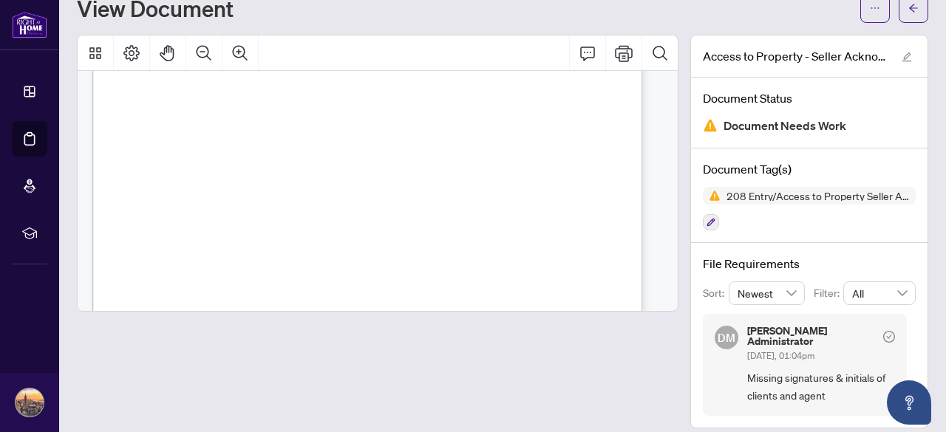
scroll to position [21, 0]
click at [615, 58] on icon "Print" at bounding box center [624, 53] width 18 height 18
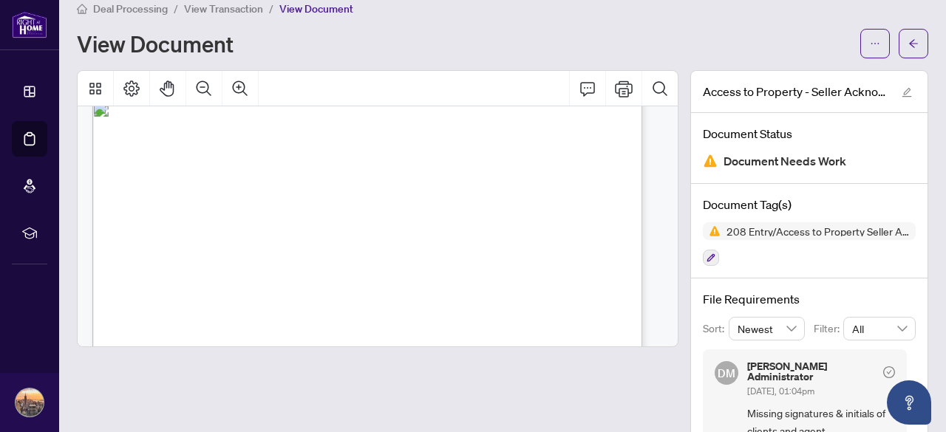
scroll to position [0, 0]
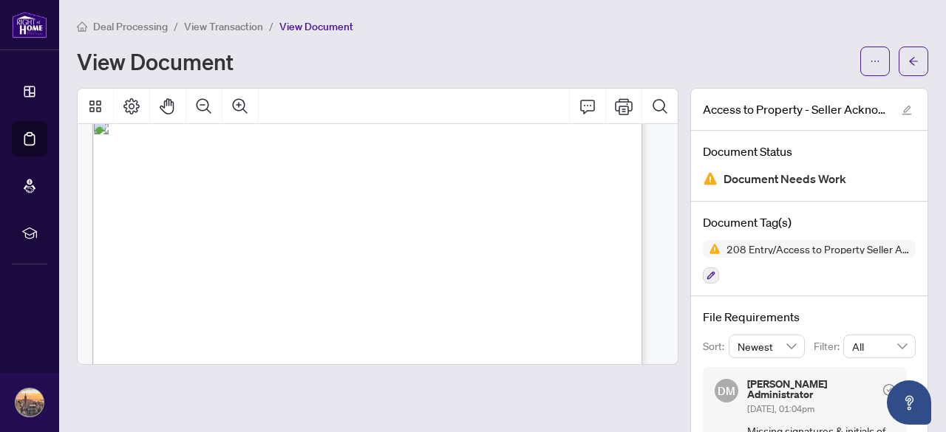
click at [216, 26] on span "View Transaction" at bounding box center [223, 26] width 79 height 13
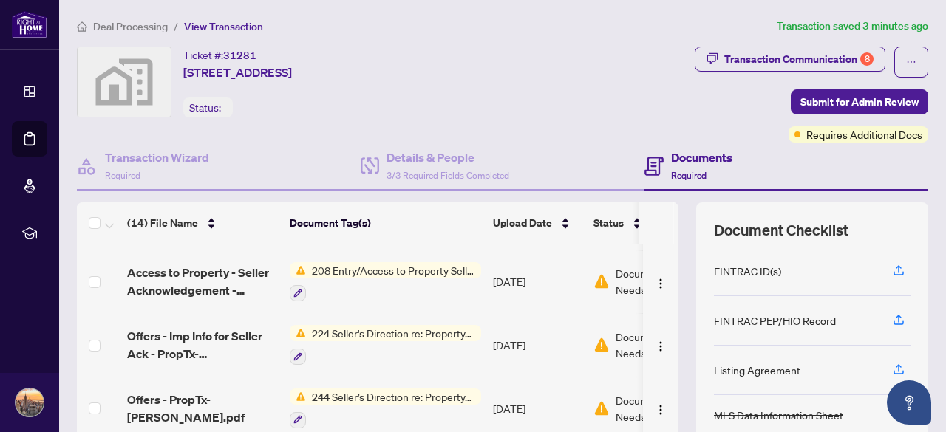
scroll to position [122, 0]
click at [409, 329] on span "224 Seller's Direction re: Property/Offers - Important Information for Seller A…" at bounding box center [393, 332] width 175 height 16
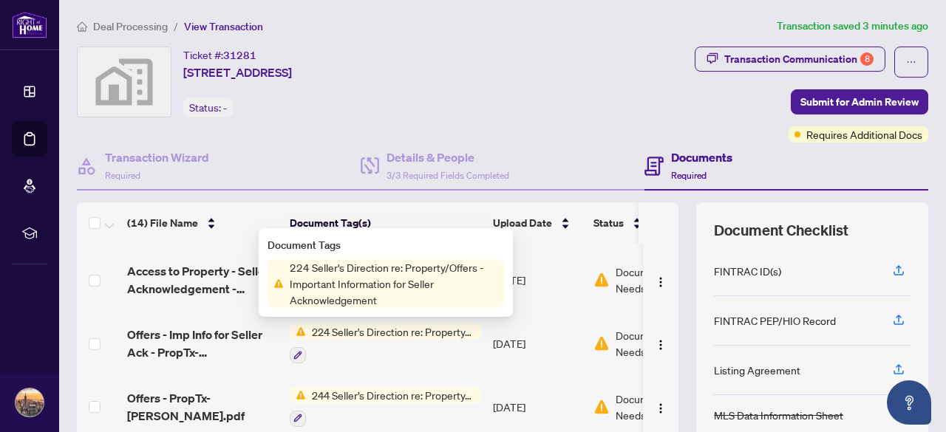
click at [373, 268] on span "224 Seller's Direction re: Property/Offers - Important Information for Seller A…" at bounding box center [394, 283] width 220 height 49
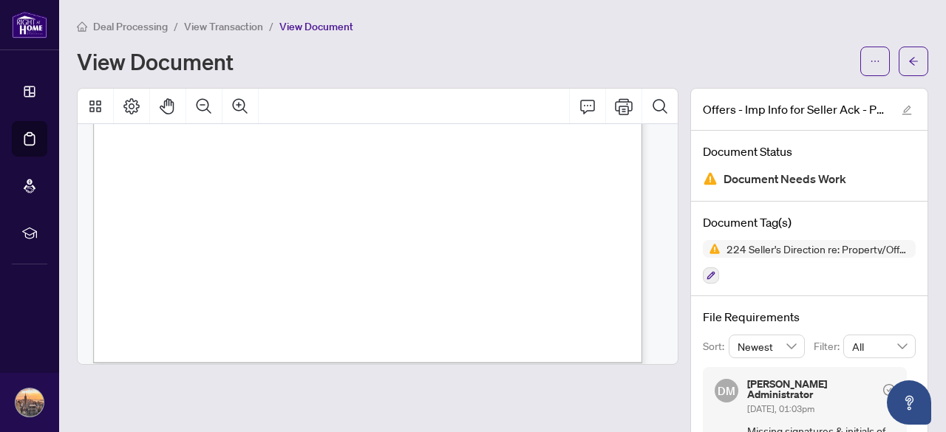
scroll to position [510, 0]
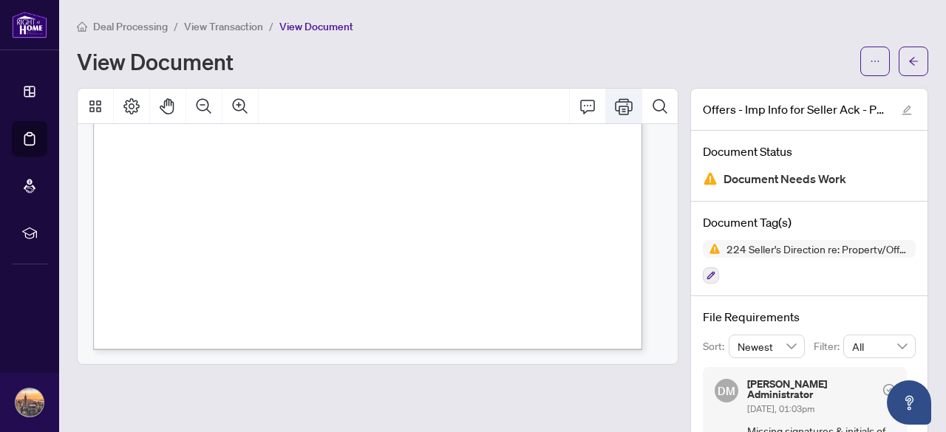
click at [615, 112] on icon "Print" at bounding box center [624, 107] width 18 height 18
click at [198, 27] on span "View Transaction" at bounding box center [223, 26] width 79 height 13
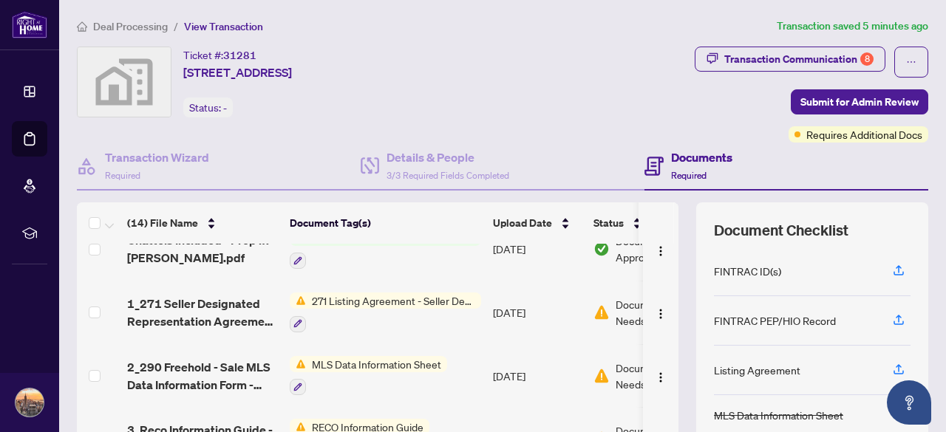
scroll to position [349, 0]
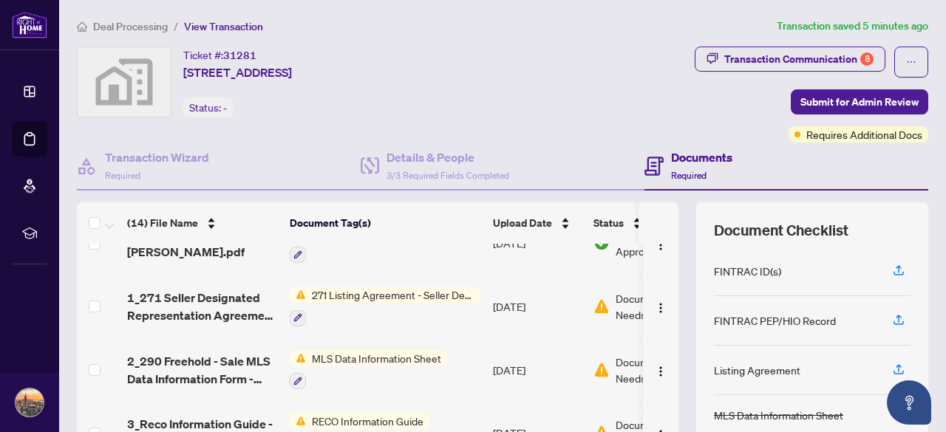
click at [380, 290] on span "271 Listing Agreement - Seller Designated Representation Agreement Authority to…" at bounding box center [393, 295] width 175 height 16
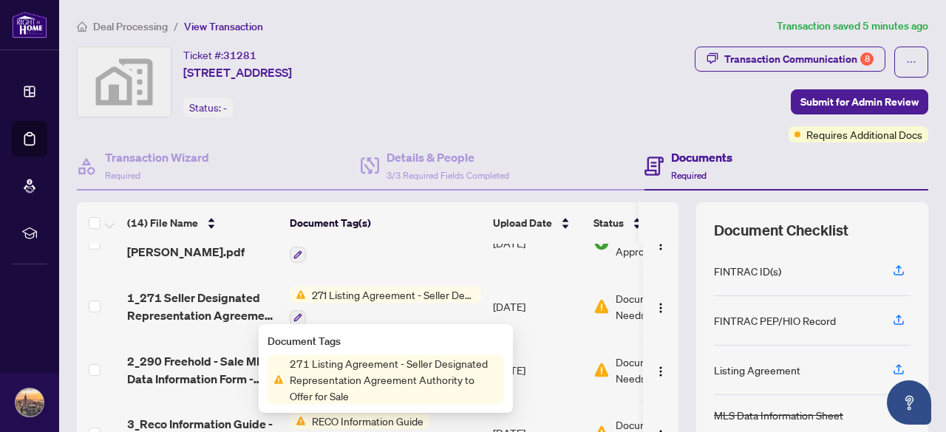
click at [375, 374] on span "271 Listing Agreement - Seller Designated Representation Agreement Authority to…" at bounding box center [394, 379] width 220 height 49
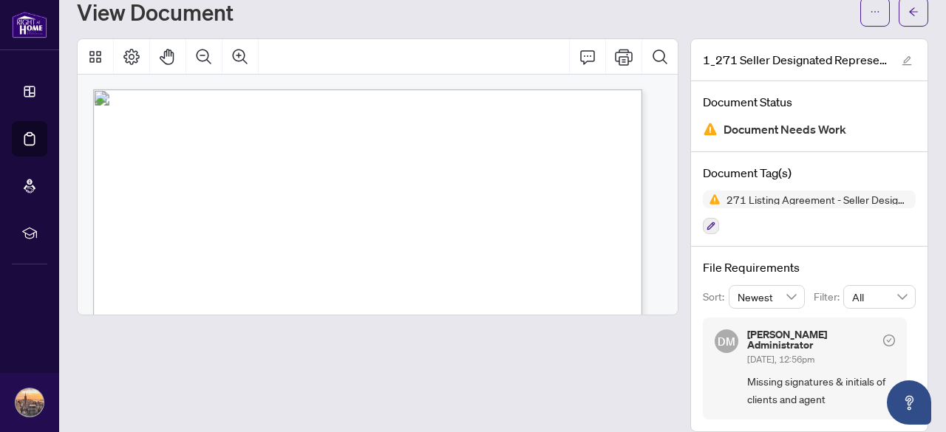
scroll to position [53, 0]
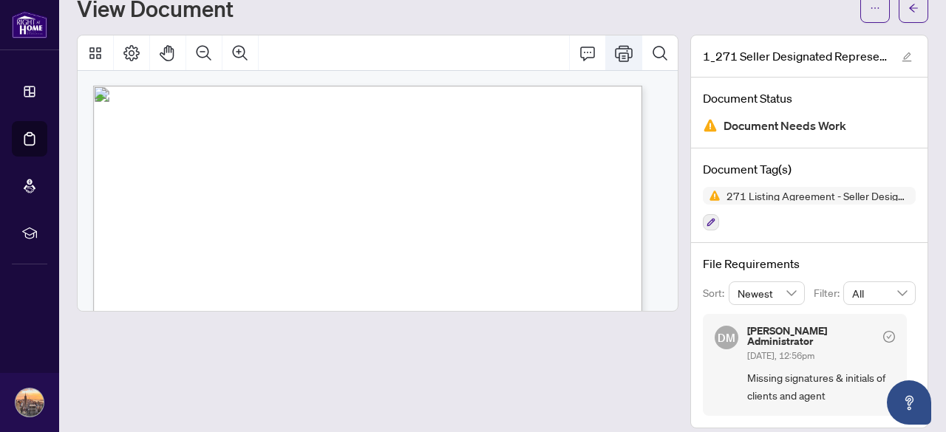
click at [606, 61] on button "Print" at bounding box center [623, 52] width 35 height 35
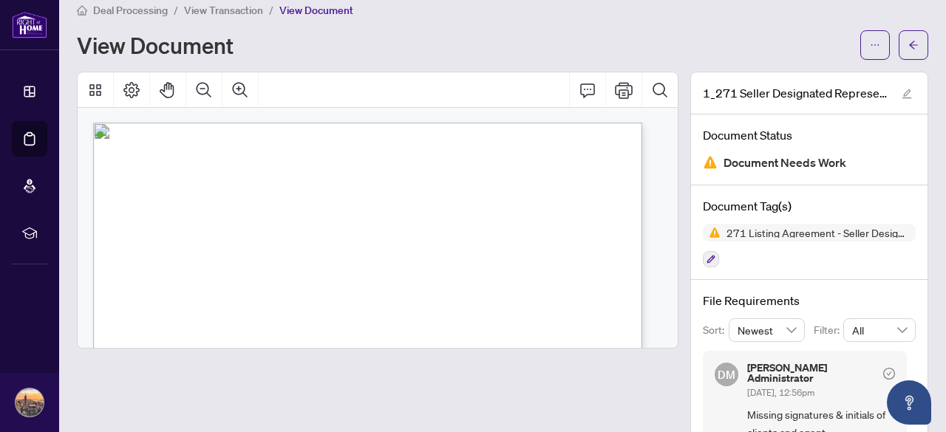
scroll to position [0, 0]
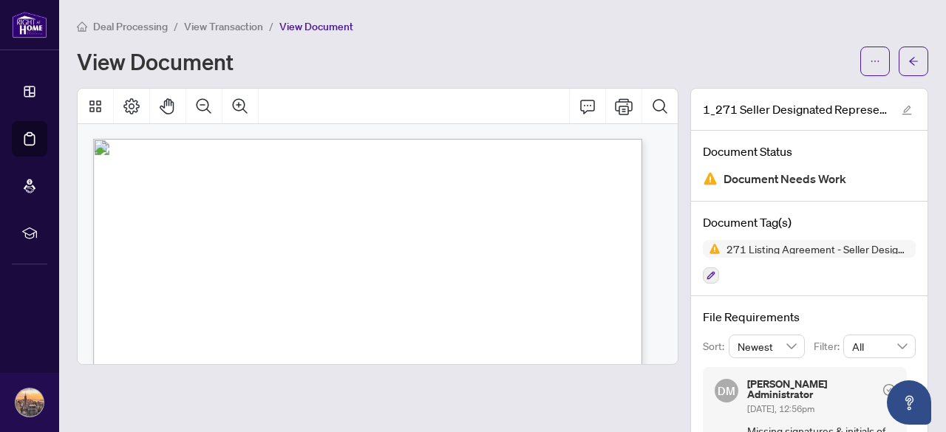
click at [220, 27] on span "View Transaction" at bounding box center [223, 26] width 79 height 13
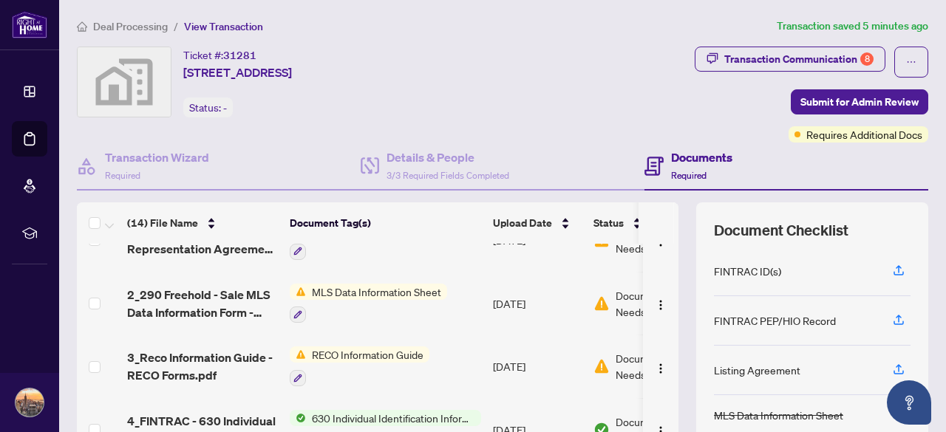
scroll to position [420, 0]
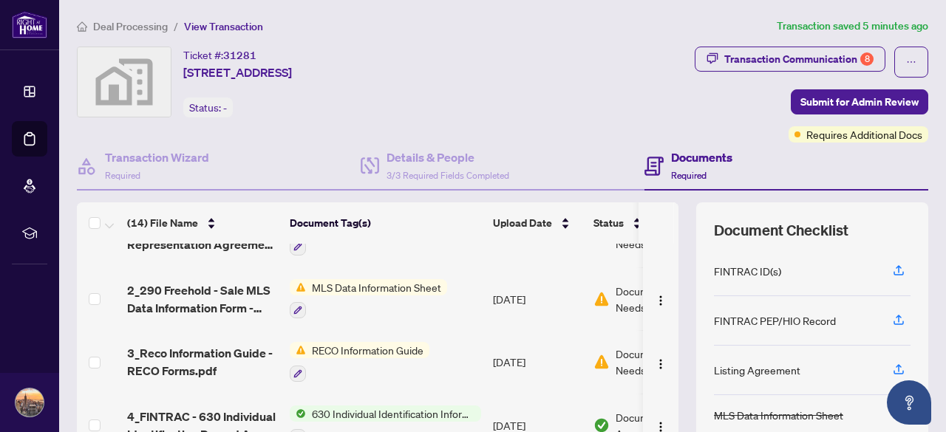
click at [341, 289] on span "MLS Data Information Sheet" at bounding box center [376, 287] width 141 height 16
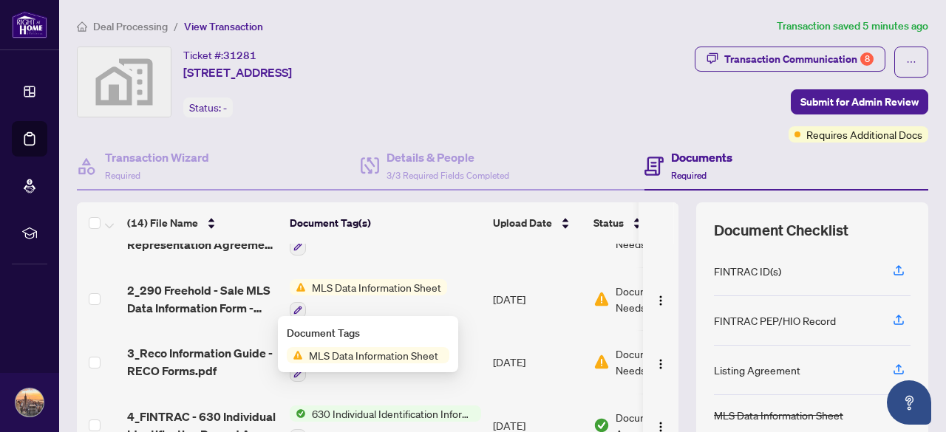
click at [347, 352] on span "MLS Data Information Sheet" at bounding box center [373, 355] width 141 height 16
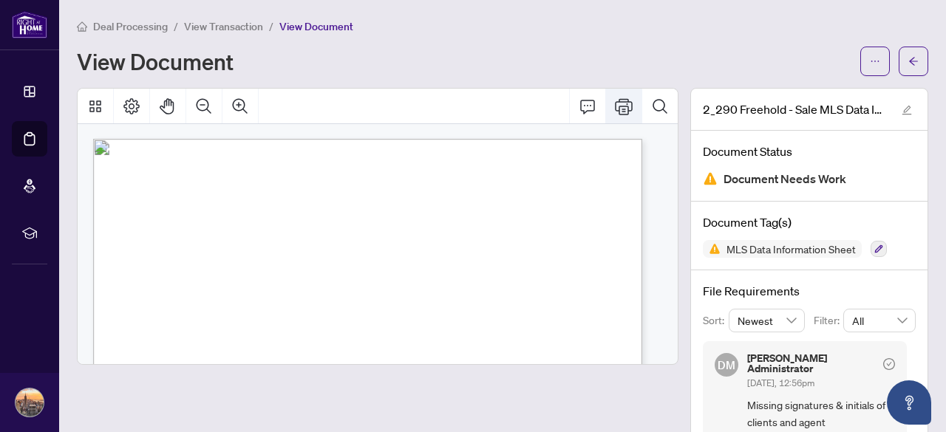
click at [622, 103] on button "Print" at bounding box center [623, 106] width 35 height 35
click at [238, 24] on span "View Transaction" at bounding box center [223, 26] width 79 height 13
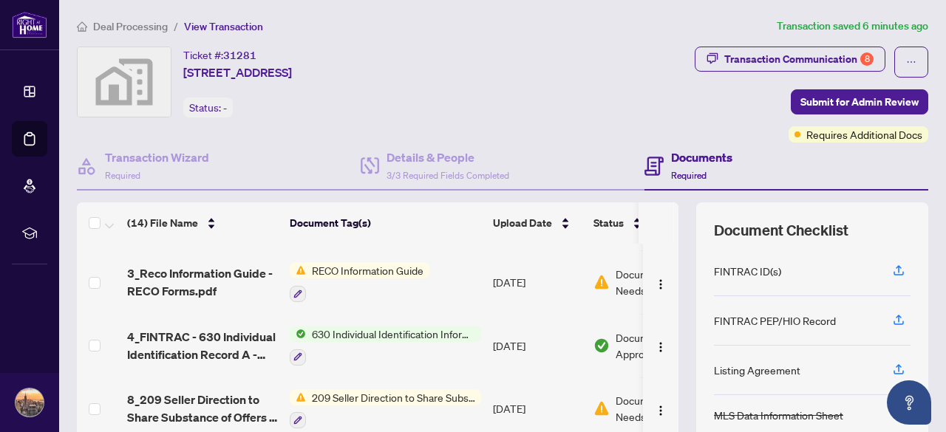
scroll to position [488, 0]
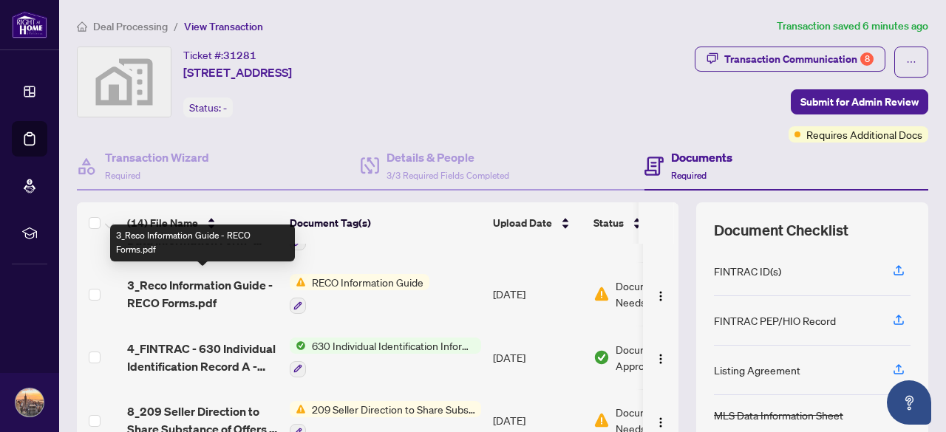
click at [220, 281] on span "3_Reco Information Guide - RECO Forms.pdf" at bounding box center [202, 293] width 151 height 35
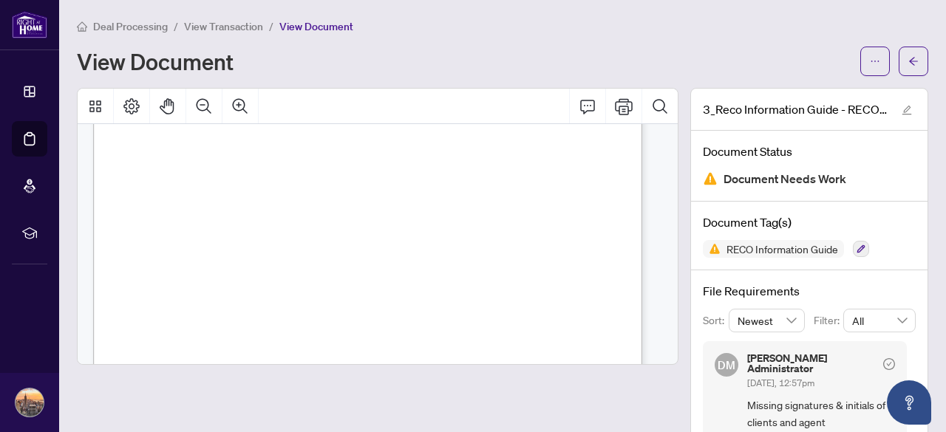
scroll to position [8938, 0]
click at [615, 103] on icon "Print" at bounding box center [624, 107] width 18 height 18
click at [201, 25] on span "View Transaction" at bounding box center [223, 26] width 79 height 13
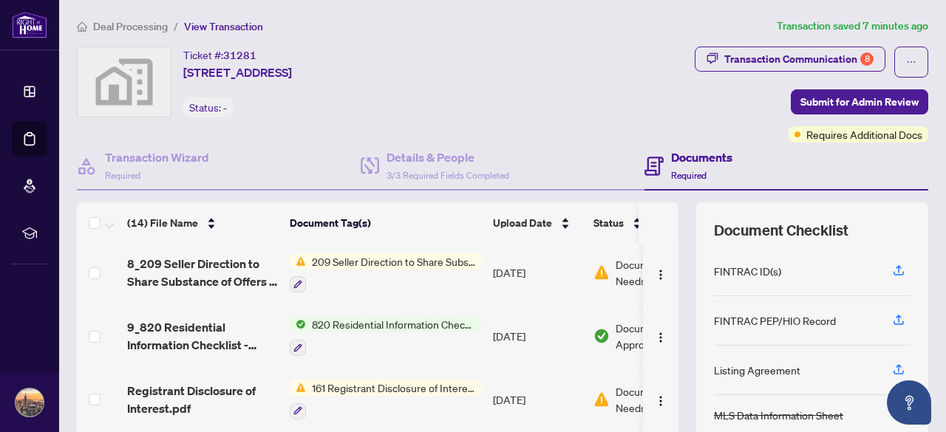
scroll to position [663, 0]
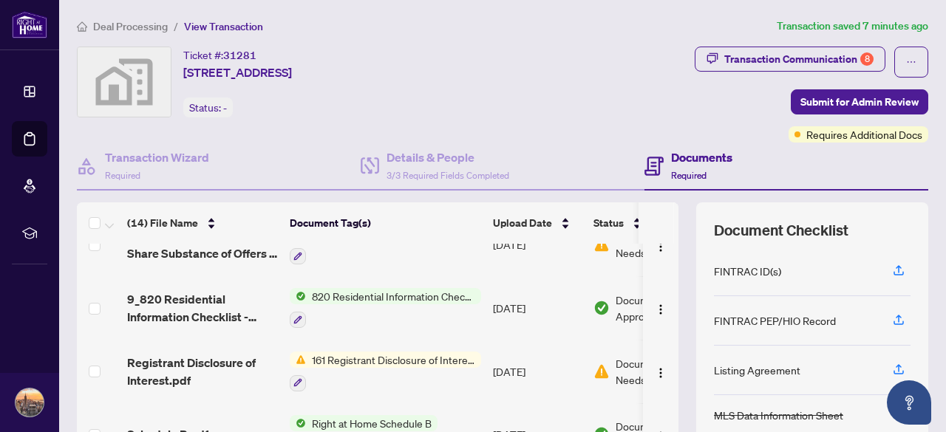
click at [346, 358] on span "161 Registrant Disclosure of Interest - Disposition ofProperty" at bounding box center [393, 360] width 175 height 16
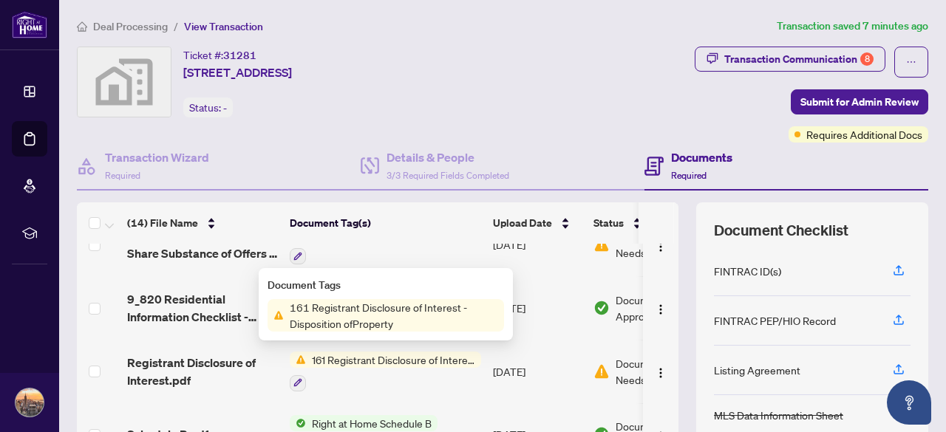
click at [327, 312] on span "161 Registrant Disclosure of Interest - Disposition ofProperty" at bounding box center [394, 315] width 220 height 33
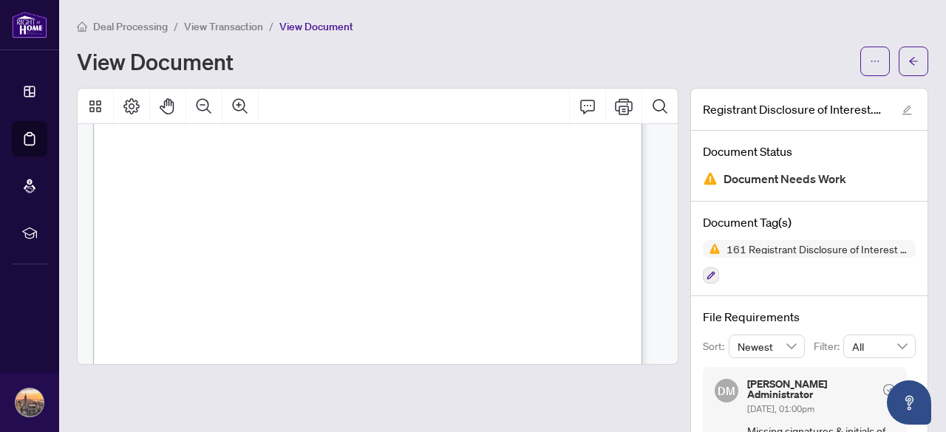
scroll to position [198, 0]
click at [220, 27] on span "View Transaction" at bounding box center [223, 26] width 79 height 13
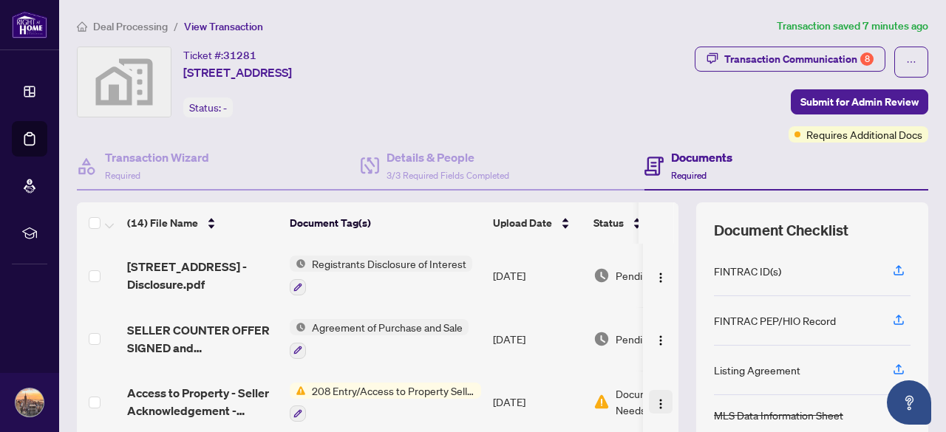
click at [654, 398] on img "button" at bounding box center [660, 404] width 12 height 12
click at [646, 416] on td at bounding box center [660, 403] width 35 height 64
click at [100, 397] on td at bounding box center [99, 403] width 44 height 64
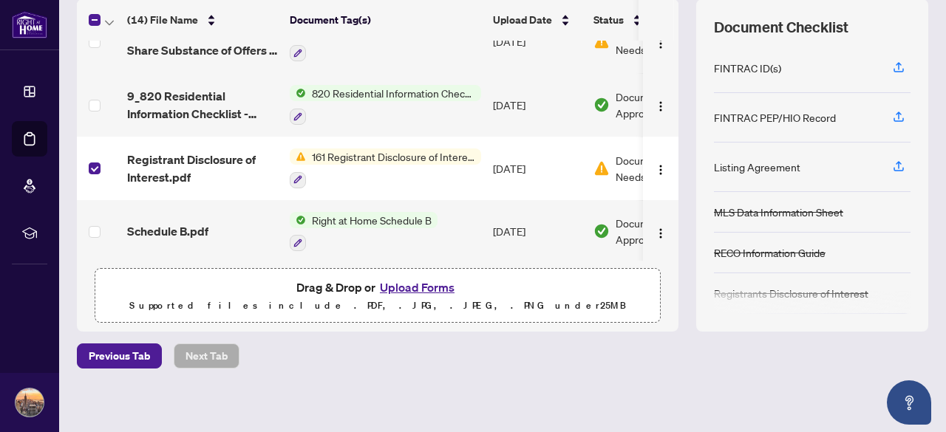
scroll to position [204, 0]
click at [654, 163] on img "button" at bounding box center [660, 169] width 12 height 12
click at [573, 341] on div "Deal Processing / View Transaction Transaction saved 8 minutes ago Ticket #: 31…" at bounding box center [502, 117] width 863 height 606
click at [298, 177] on button "button" at bounding box center [298, 179] width 16 height 16
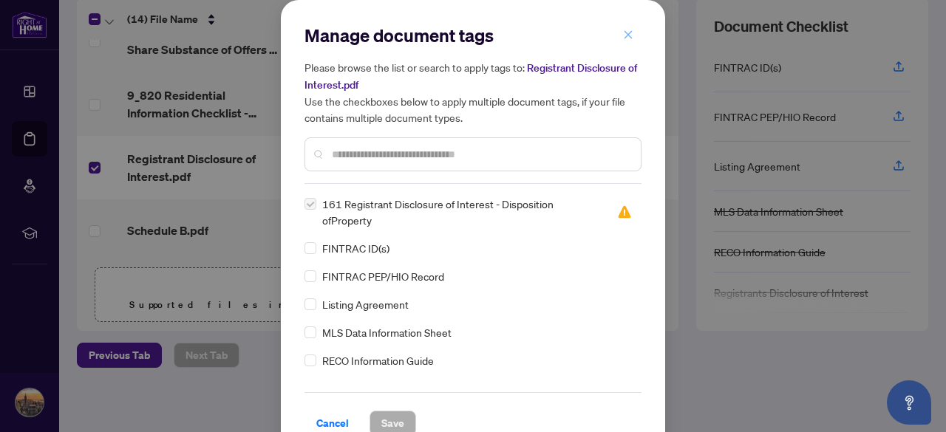
click at [624, 36] on icon "close" at bounding box center [628, 34] width 8 height 8
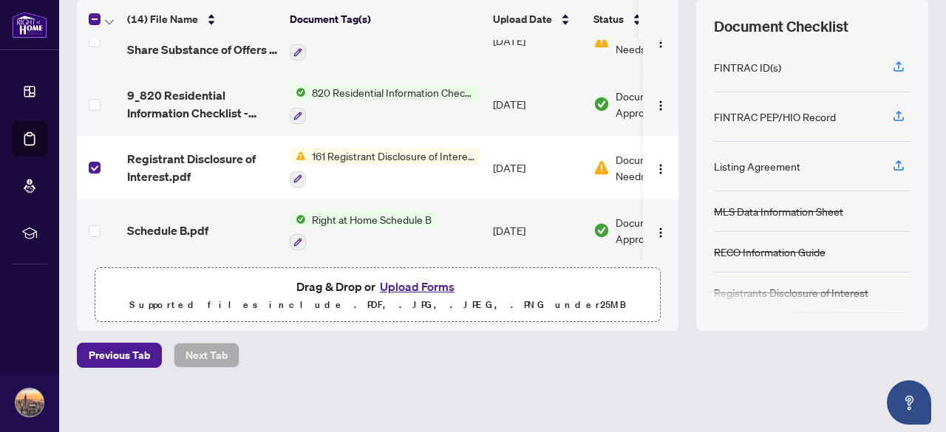
click at [666, 219] on div "(14) File Name Document Tag(s) Upload Date Status 29 Prospect Way - Disclosure.…" at bounding box center [502, 165] width 851 height 332
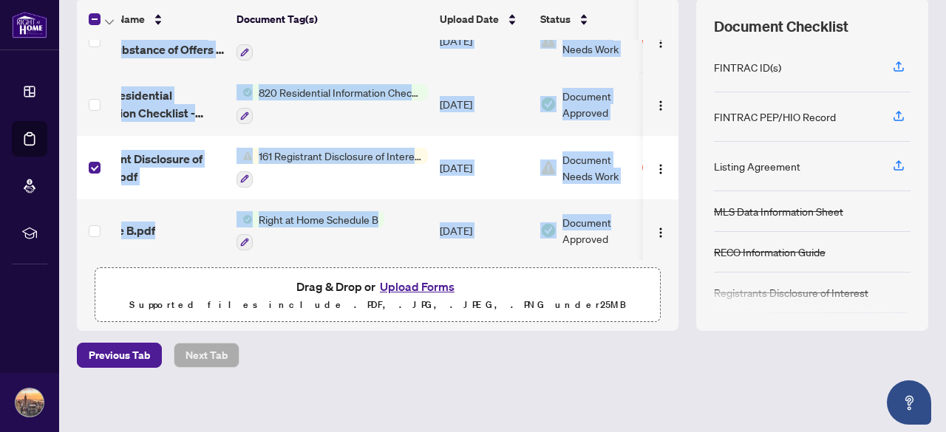
scroll to position [0, 86]
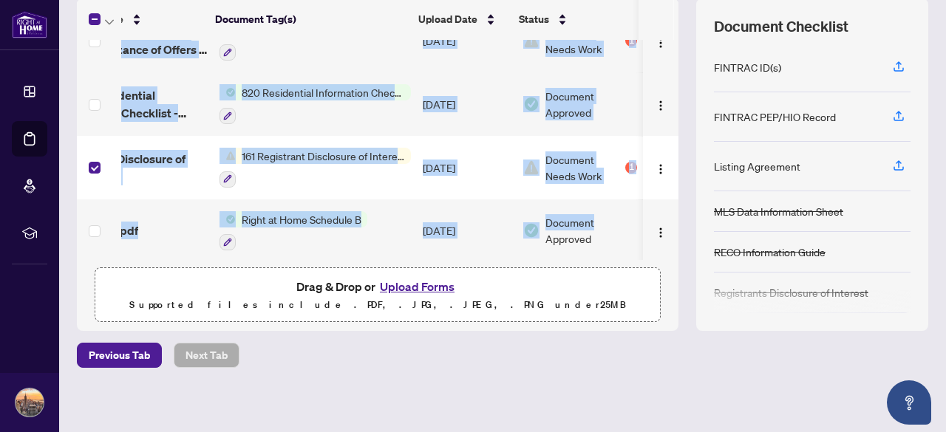
click at [663, 225] on div "(14) File Name Document Tag(s) Upload Date Status 29 Prospect Way - Disclosure.…" at bounding box center [502, 165] width 851 height 332
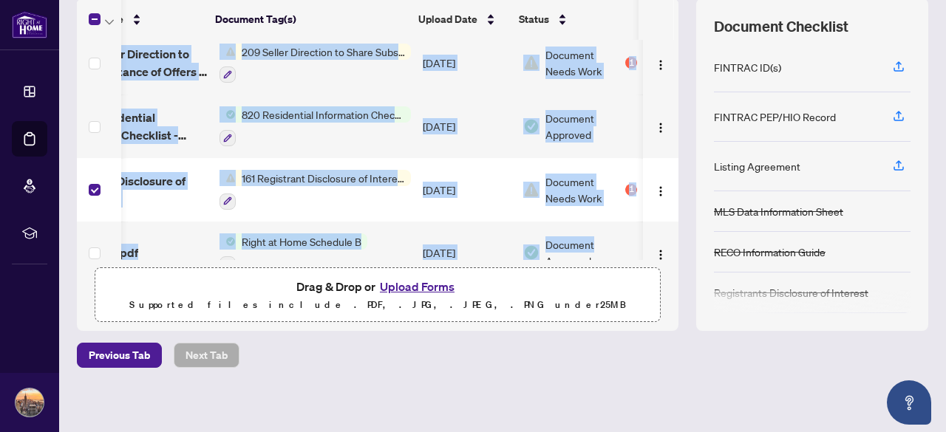
scroll to position [0, 0]
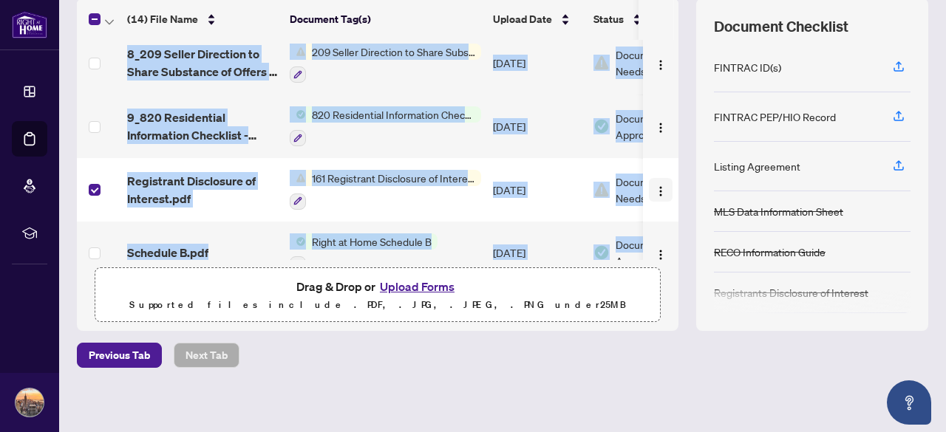
click at [654, 185] on img "button" at bounding box center [660, 191] width 12 height 12
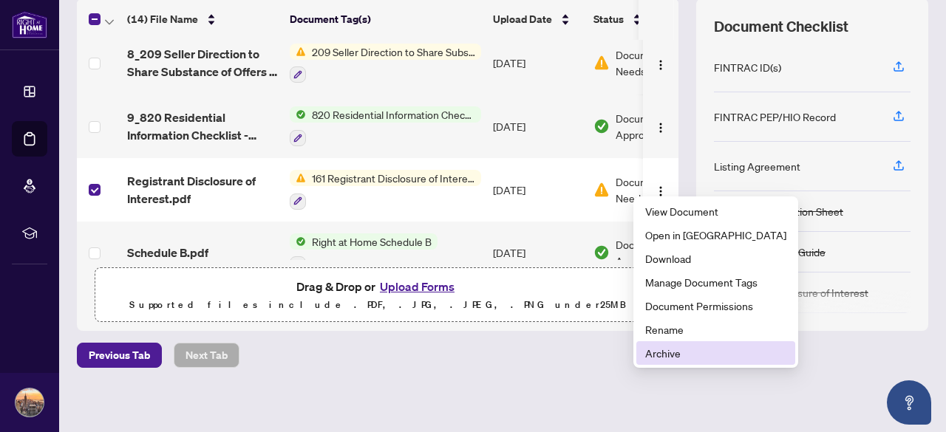
click at [669, 352] on span "Archive" at bounding box center [715, 353] width 141 height 16
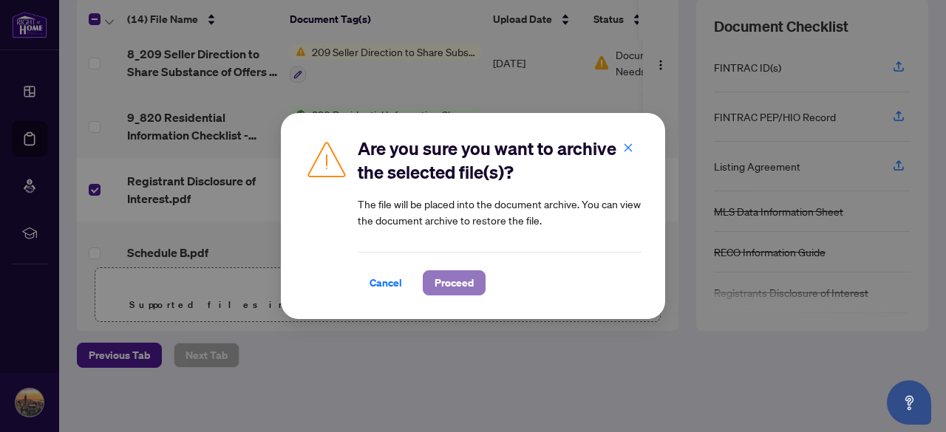
click at [449, 281] on span "Proceed" at bounding box center [453, 283] width 39 height 24
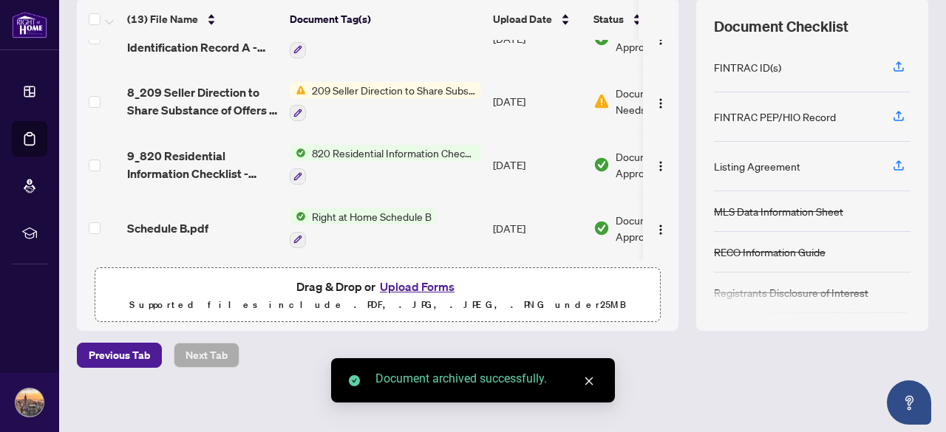
scroll to position [601, 0]
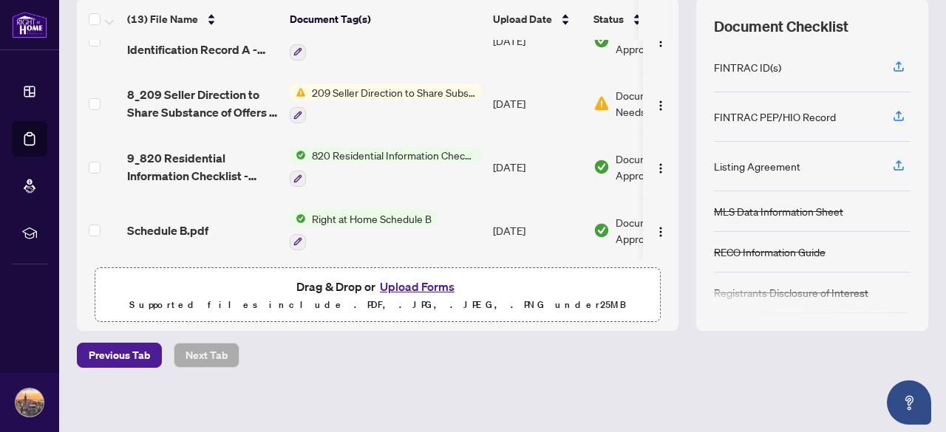
click at [393, 76] on td "209 Seller Direction to Share Substance of Offers" at bounding box center [385, 104] width 203 height 64
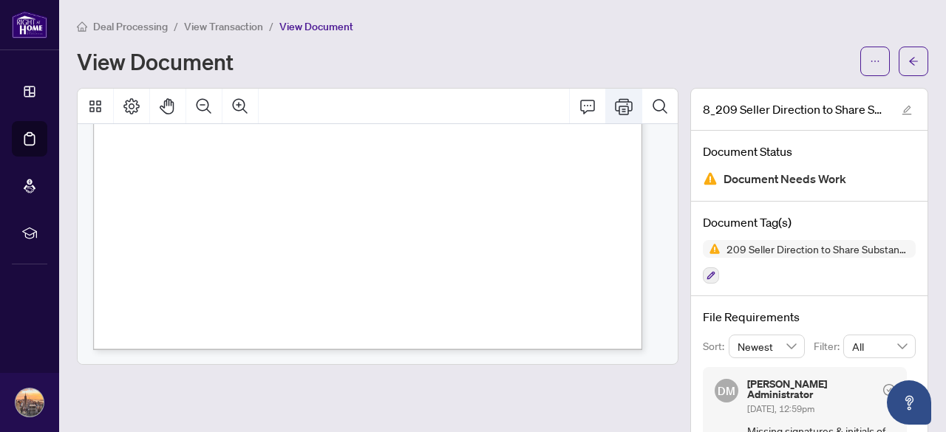
click at [614, 115] on button "Print" at bounding box center [623, 106] width 35 height 35
click at [230, 26] on span "View Transaction" at bounding box center [223, 26] width 79 height 13
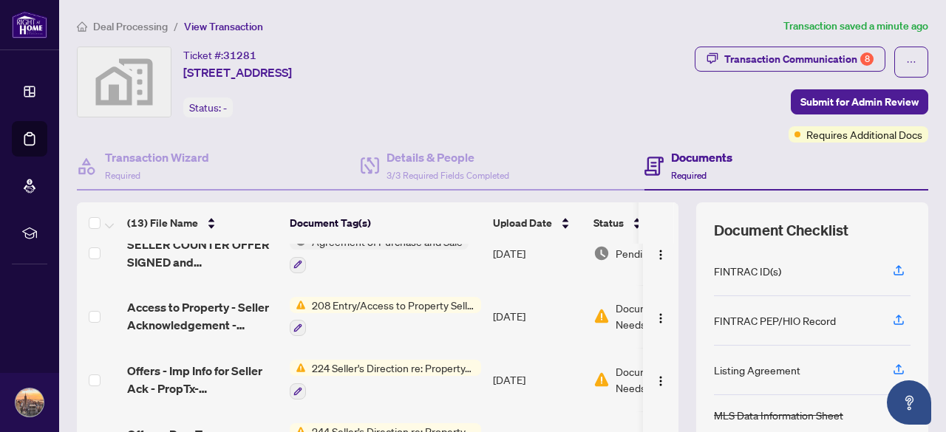
scroll to position [87, 0]
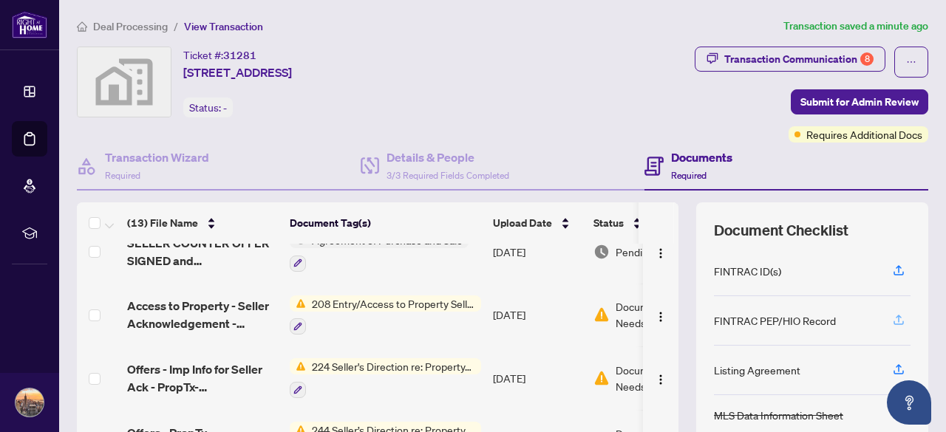
click at [895, 315] on icon "button" at bounding box center [898, 318] width 6 height 7
click at [752, 321] on div "FINTRAC PEP/HIO Record" at bounding box center [775, 320] width 122 height 16
click at [892, 317] on icon "button" at bounding box center [898, 319] width 13 height 13
click at [827, 65] on div "Transaction Communication 8" at bounding box center [798, 59] width 149 height 24
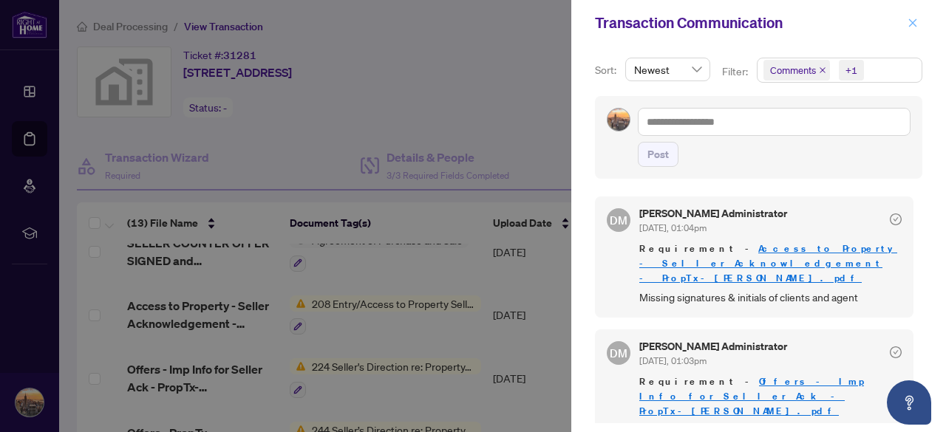
click at [916, 23] on icon "close" at bounding box center [912, 23] width 10 height 10
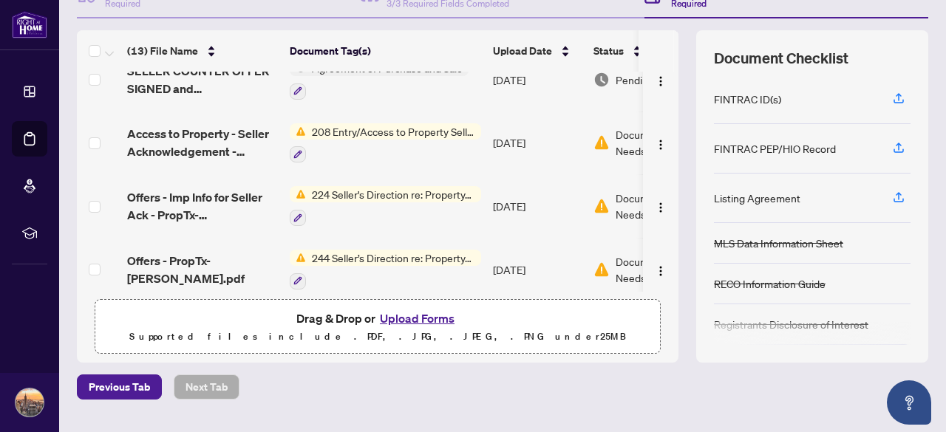
scroll to position [207, 0]
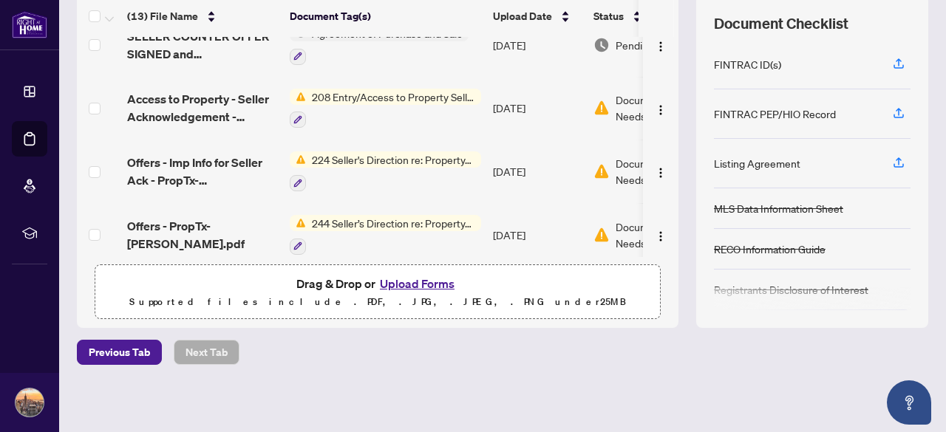
click at [406, 286] on button "Upload Forms" at bounding box center [416, 283] width 83 height 19
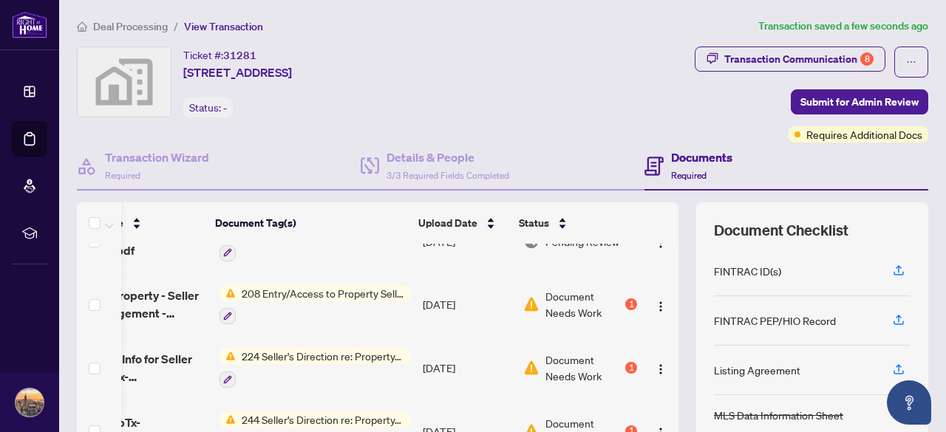
scroll to position [434, 86]
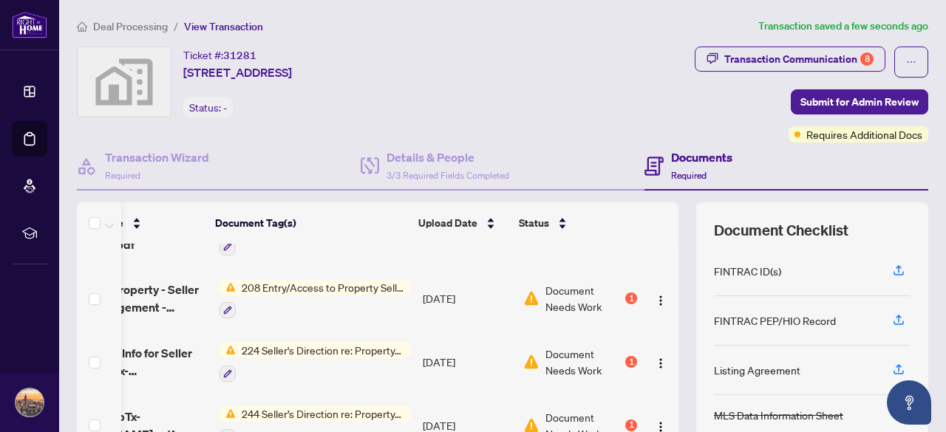
click at [324, 283] on span "208 Entry/Access to Property Seller Acknowledgement" at bounding box center [323, 287] width 175 height 16
click at [659, 298] on td at bounding box center [660, 299] width 35 height 64
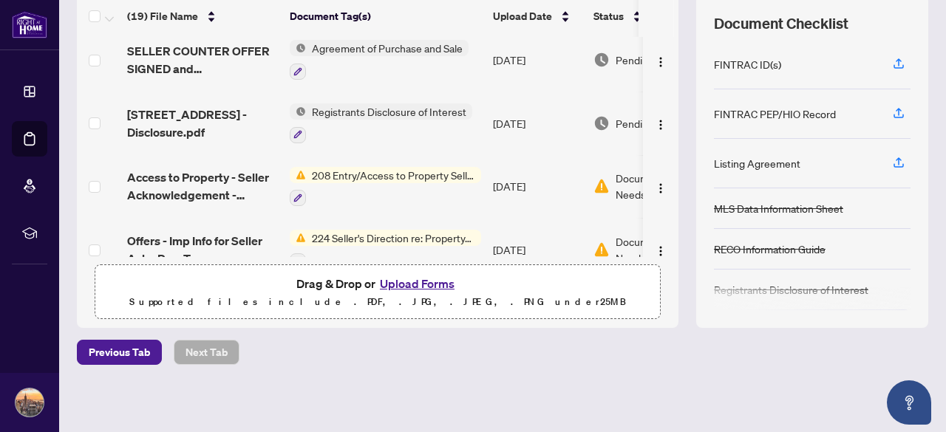
scroll to position [343, 0]
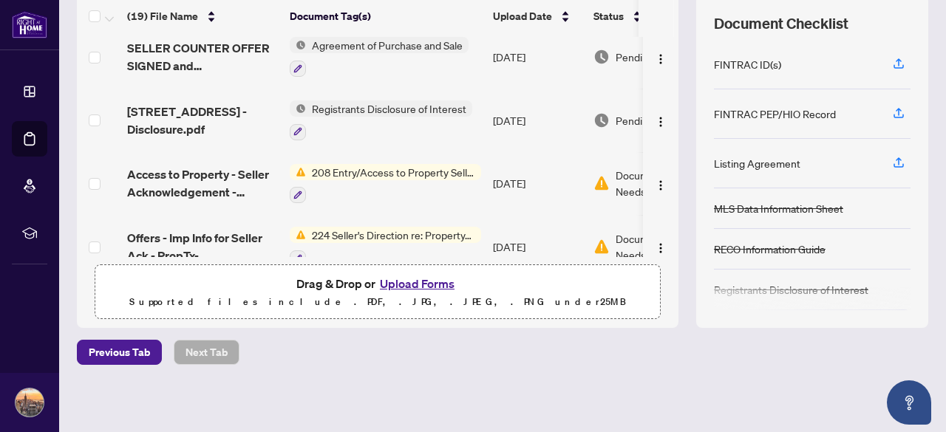
click at [328, 164] on span "208 Entry/Access to Property Seller Acknowledgement" at bounding box center [393, 172] width 175 height 16
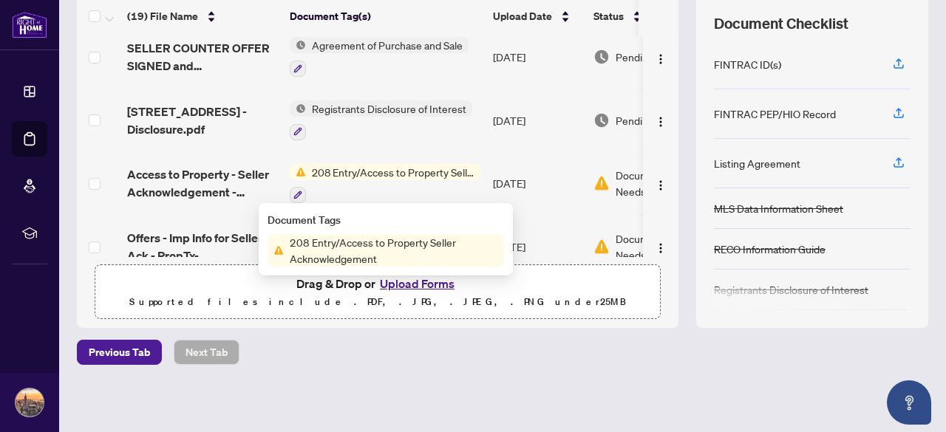
click at [342, 250] on span "208 Entry/Access to Property Seller Acknowledgement" at bounding box center [394, 250] width 220 height 33
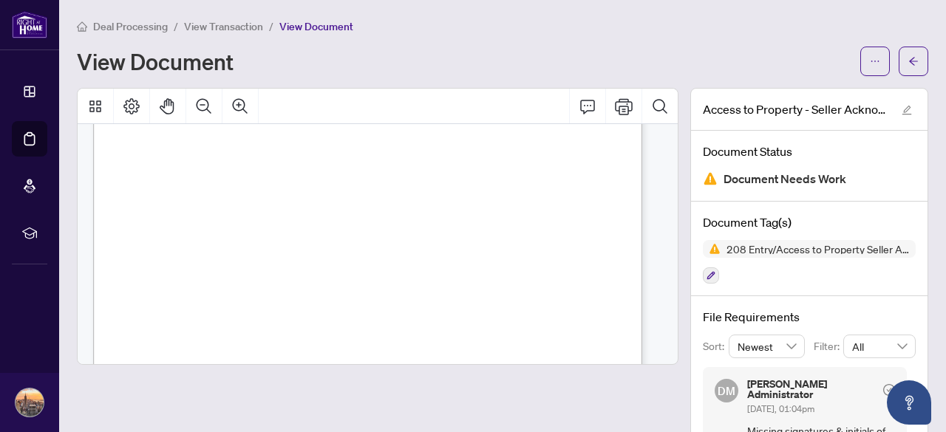
scroll to position [253, 0]
click at [615, 106] on icon "Print" at bounding box center [624, 107] width 18 height 18
click at [215, 30] on span "View Transaction" at bounding box center [223, 26] width 79 height 13
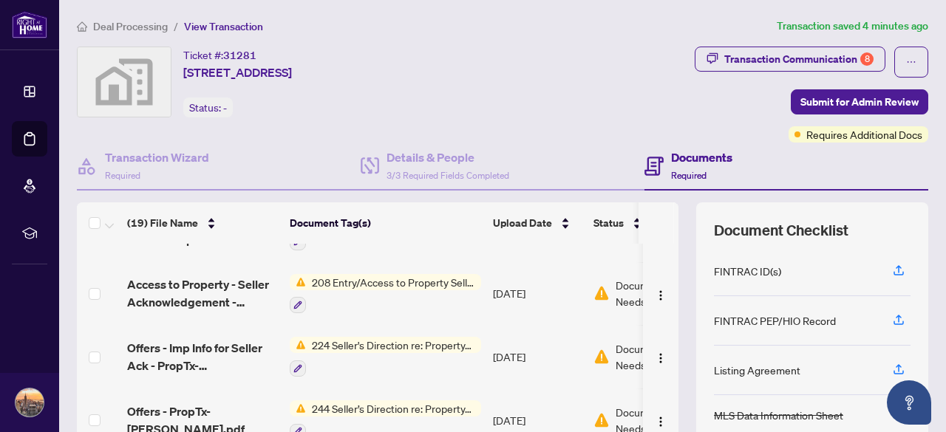
scroll to position [445, 0]
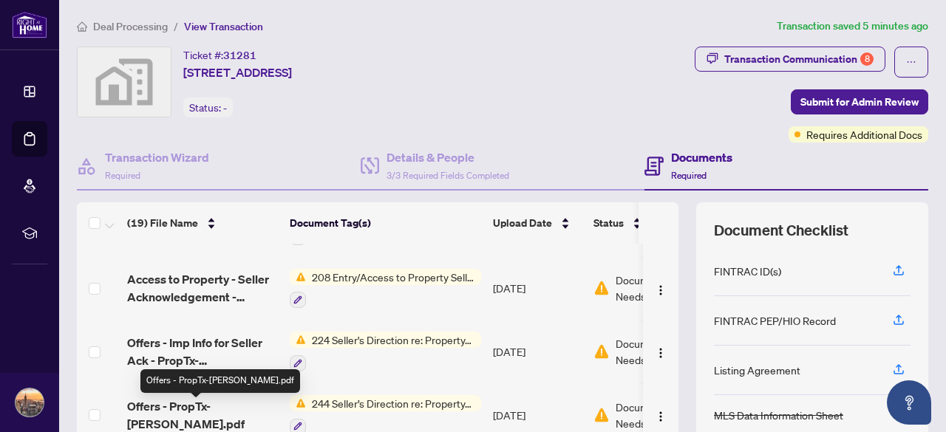
click at [232, 411] on span "Offers - PropTx-[PERSON_NAME].pdf" at bounding box center [202, 414] width 151 height 35
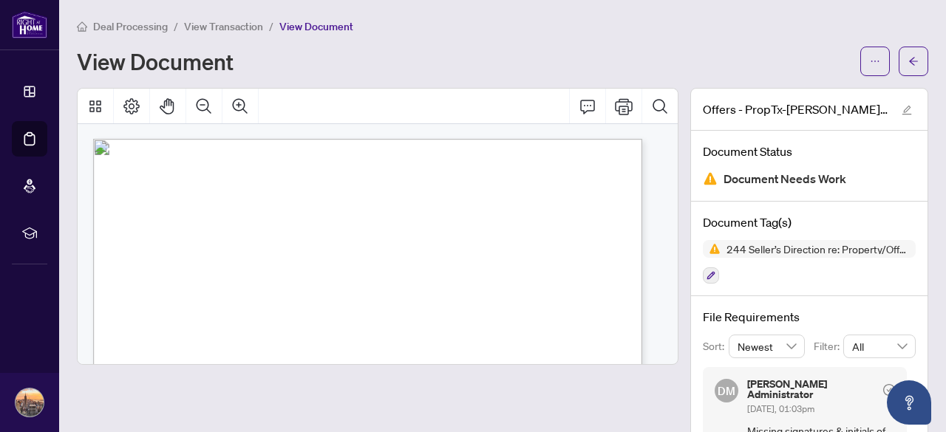
drag, startPoint x: 226, startPoint y: 15, endPoint x: 224, endPoint y: 30, distance: 14.9
click at [224, 30] on main "Deal Processing / View Transaction / View Document View Document Offers - PropT…" at bounding box center [502, 216] width 886 height 432
click at [224, 30] on span "View Transaction" at bounding box center [223, 26] width 79 height 13
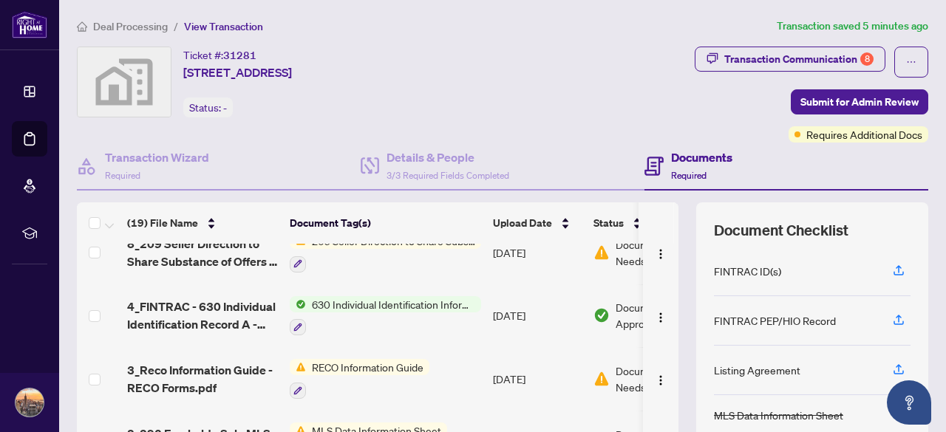
scroll to position [931, 0]
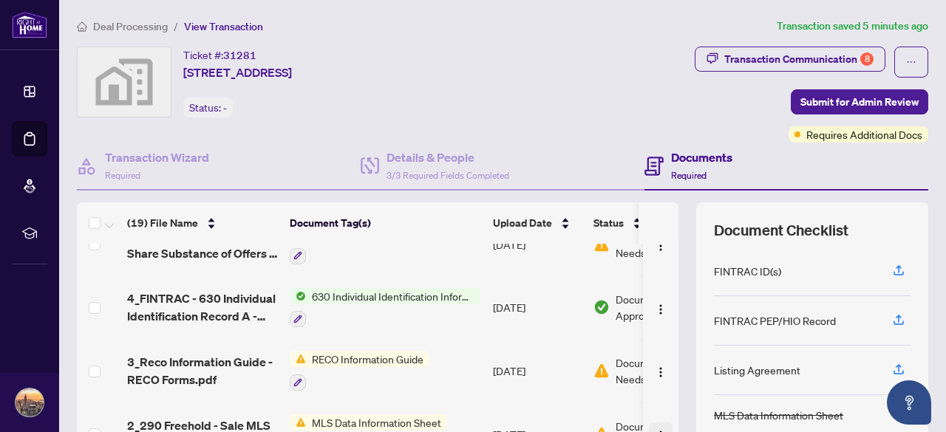
click at [654, 426] on span "button" at bounding box center [660, 434] width 12 height 16
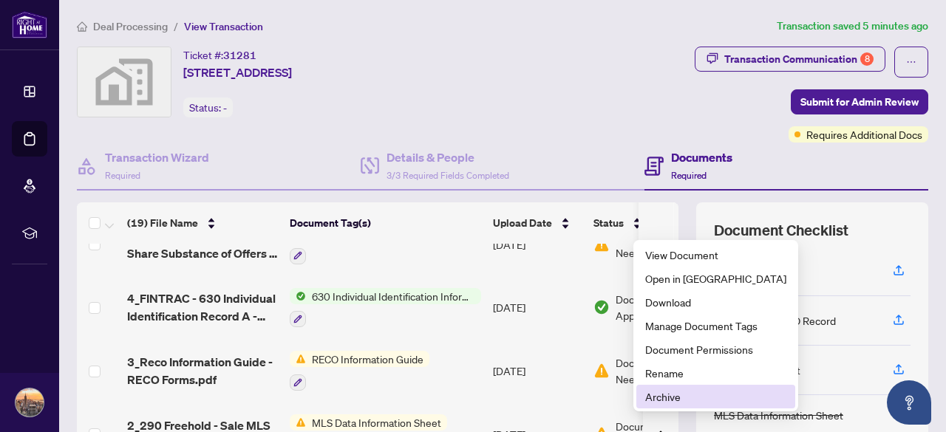
click at [666, 391] on span "Archive" at bounding box center [715, 397] width 141 height 16
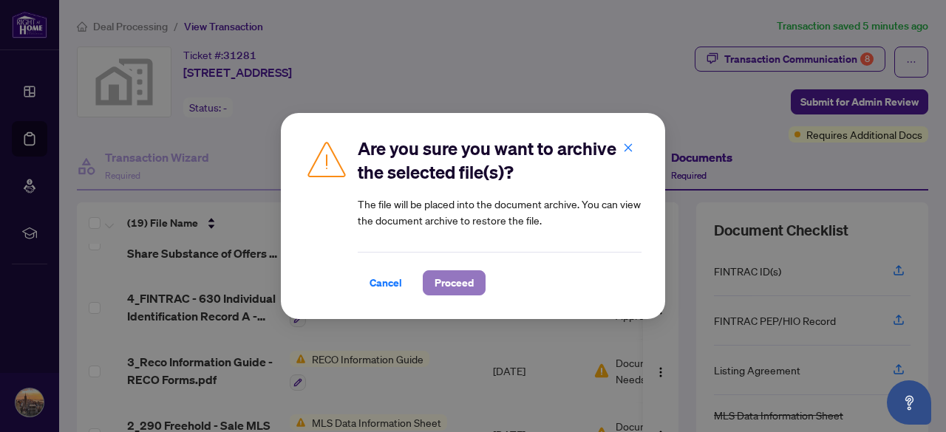
click at [445, 277] on span "Proceed" at bounding box center [453, 283] width 39 height 24
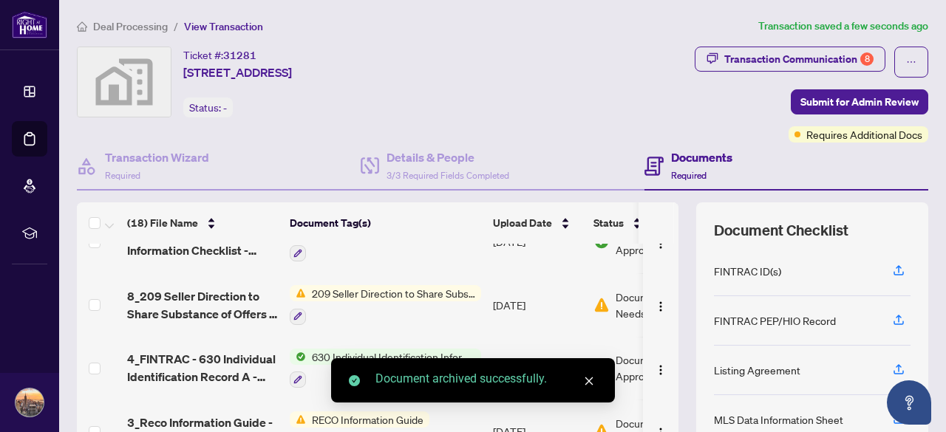
scroll to position [869, 0]
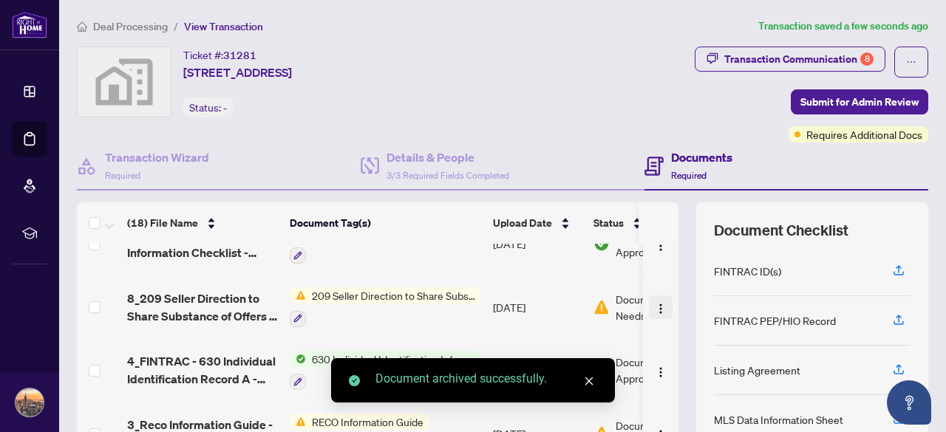
click at [654, 303] on img "button" at bounding box center [660, 309] width 12 height 12
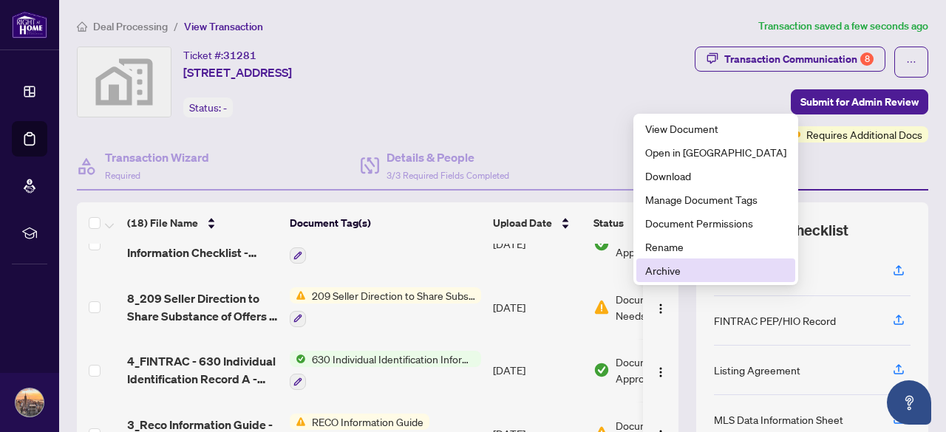
click at [676, 264] on span "Archive" at bounding box center [715, 270] width 141 height 16
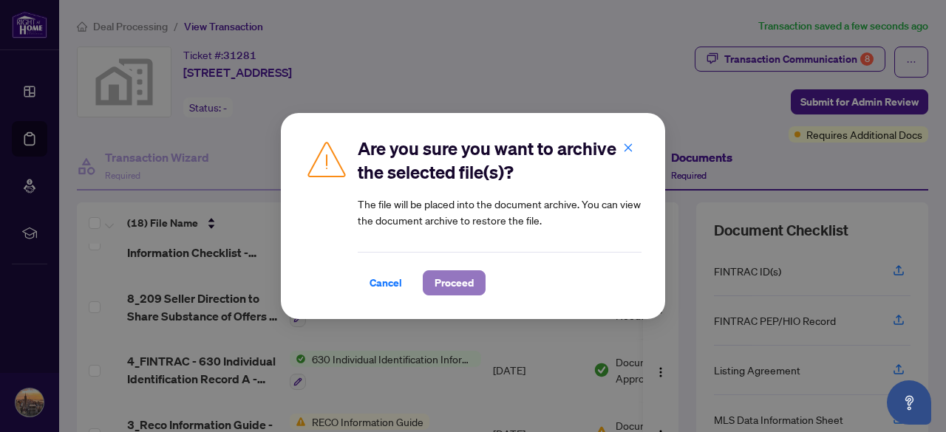
click at [458, 289] on span "Proceed" at bounding box center [453, 283] width 39 height 24
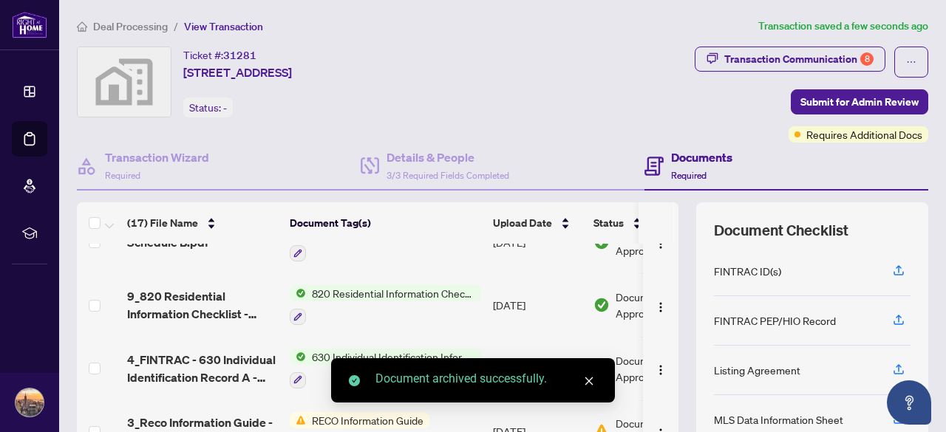
scroll to position [806, 0]
click at [654, 429] on img "button" at bounding box center [660, 435] width 12 height 12
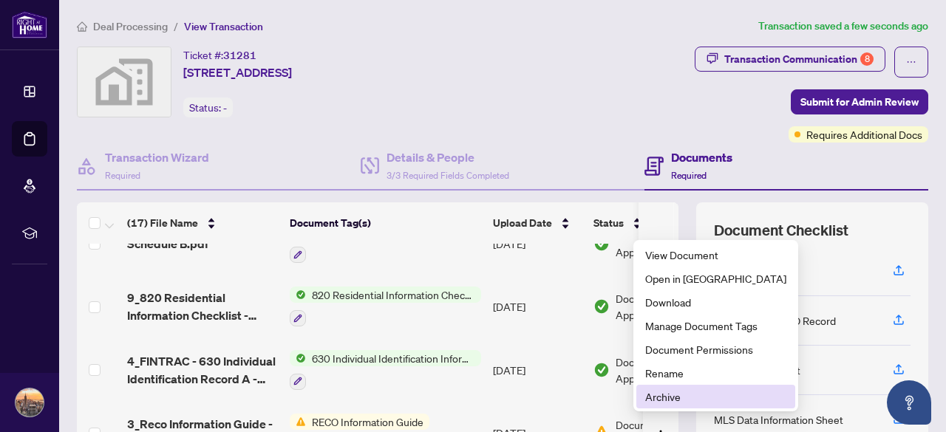
click at [659, 394] on span "Archive" at bounding box center [715, 397] width 141 height 16
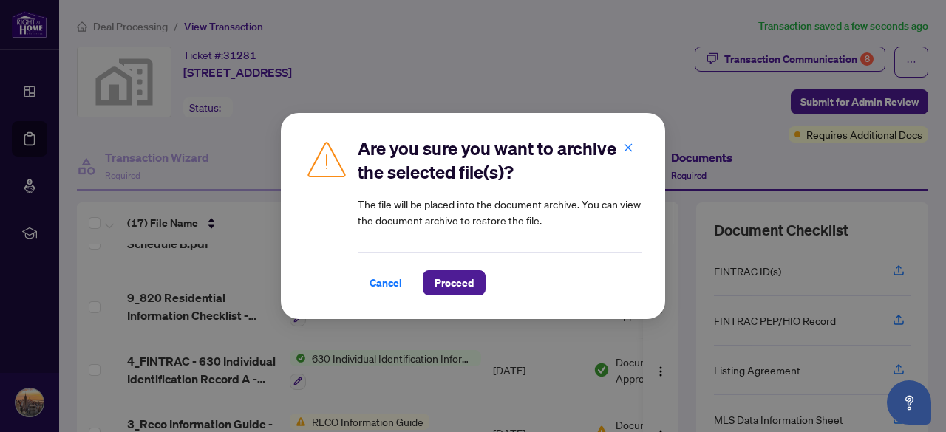
click at [456, 295] on button "Proceed" at bounding box center [454, 282] width 63 height 25
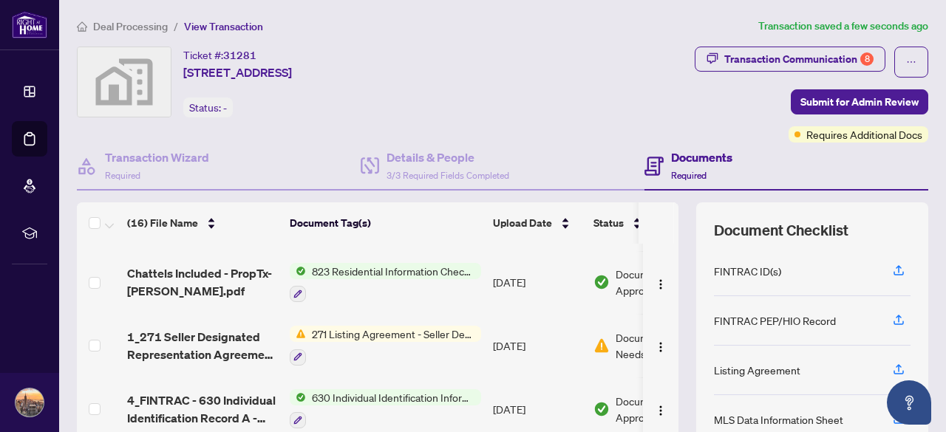
scroll to position [636, 0]
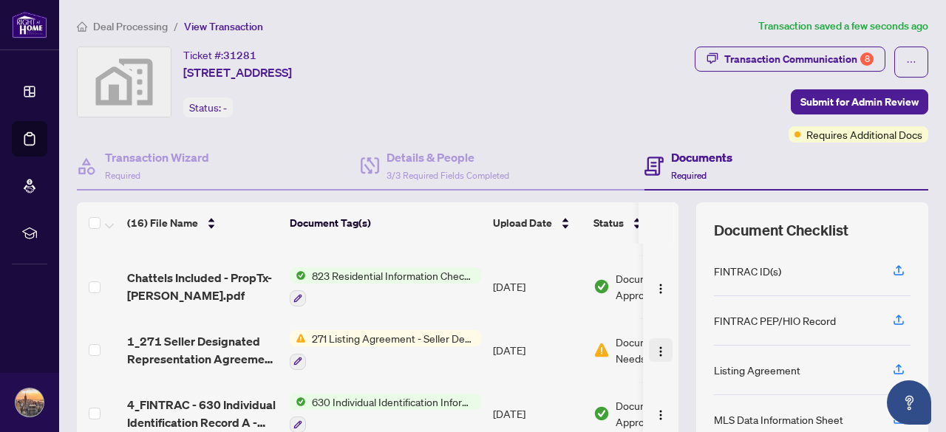
click at [649, 343] on button "button" at bounding box center [661, 350] width 24 height 24
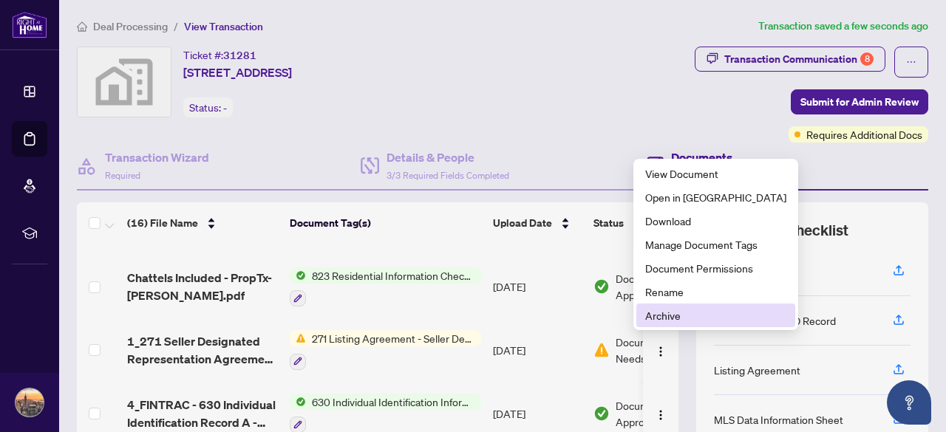
click at [668, 314] on span "Archive" at bounding box center [715, 315] width 141 height 16
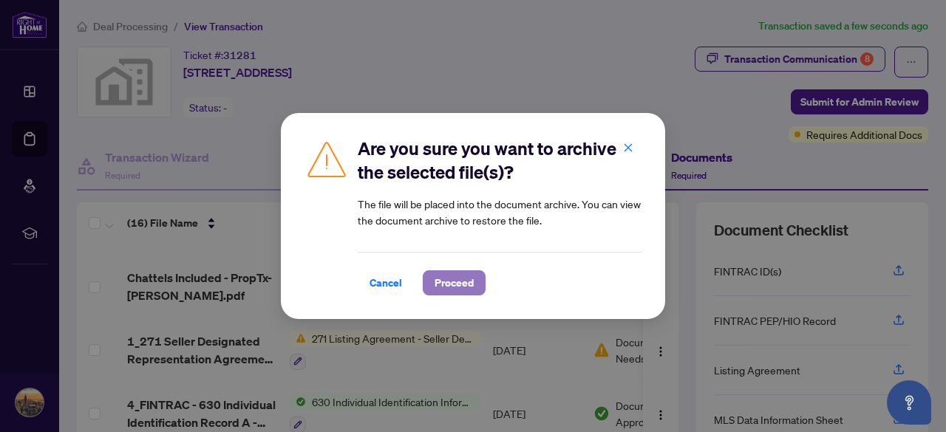
click at [465, 281] on span "Proceed" at bounding box center [453, 283] width 39 height 24
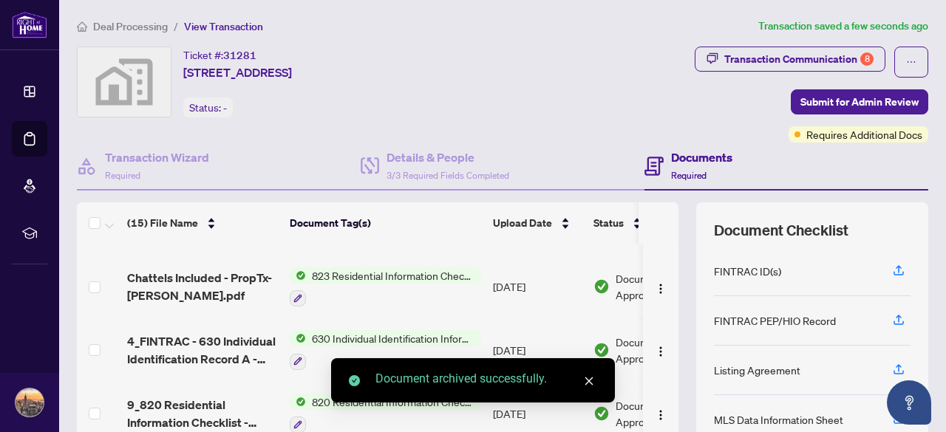
drag, startPoint x: 660, startPoint y: 397, endPoint x: 660, endPoint y: 380, distance: 16.3
click at [660, 382] on td at bounding box center [660, 414] width 35 height 64
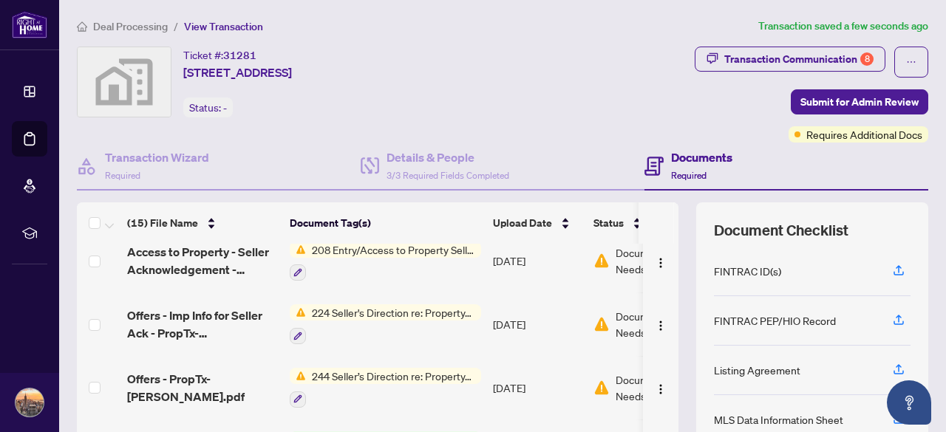
scroll to position [459, 0]
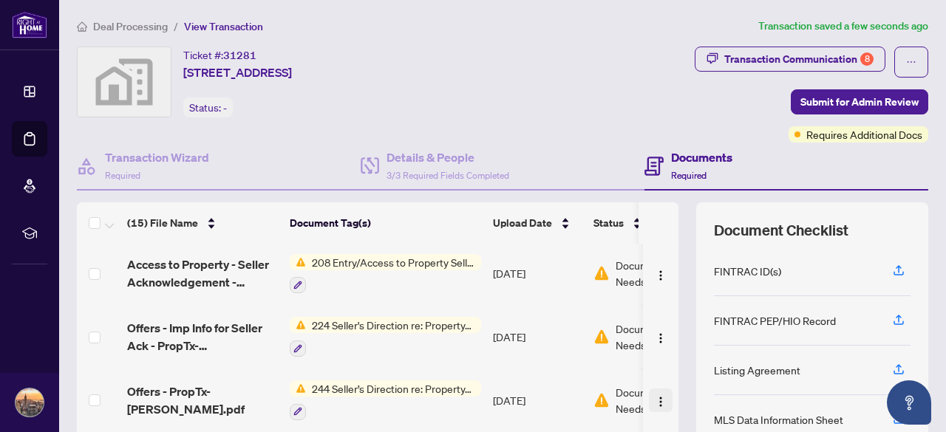
click at [654, 396] on img "button" at bounding box center [660, 402] width 12 height 12
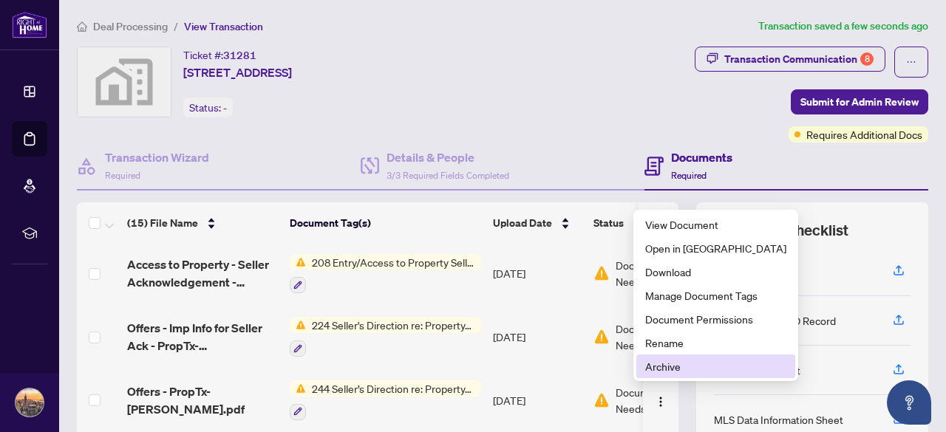
click at [653, 364] on span "Archive" at bounding box center [715, 366] width 141 height 16
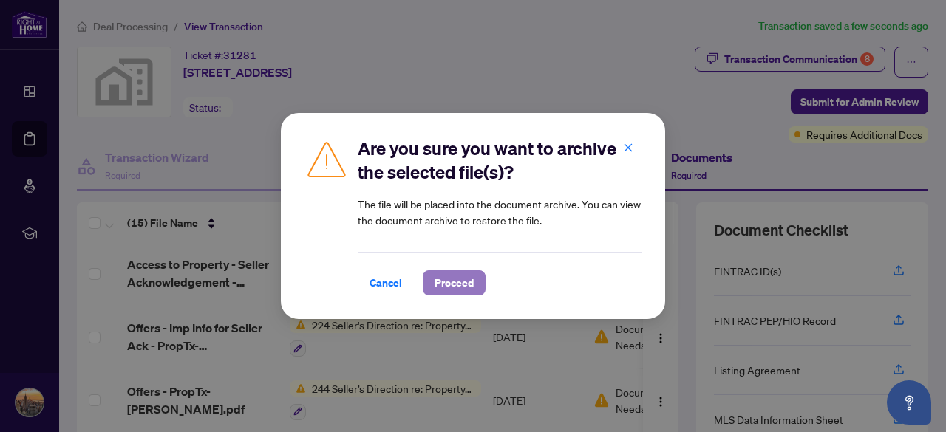
click at [448, 276] on span "Proceed" at bounding box center [453, 283] width 39 height 24
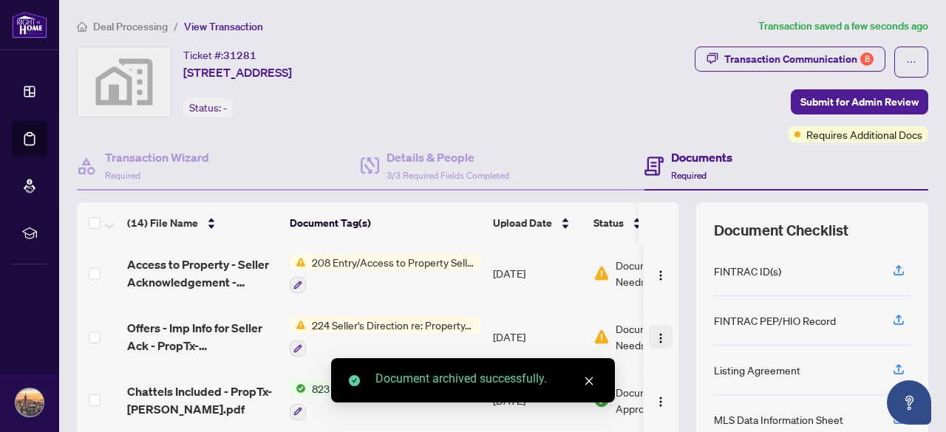
click at [654, 329] on span "button" at bounding box center [660, 337] width 12 height 16
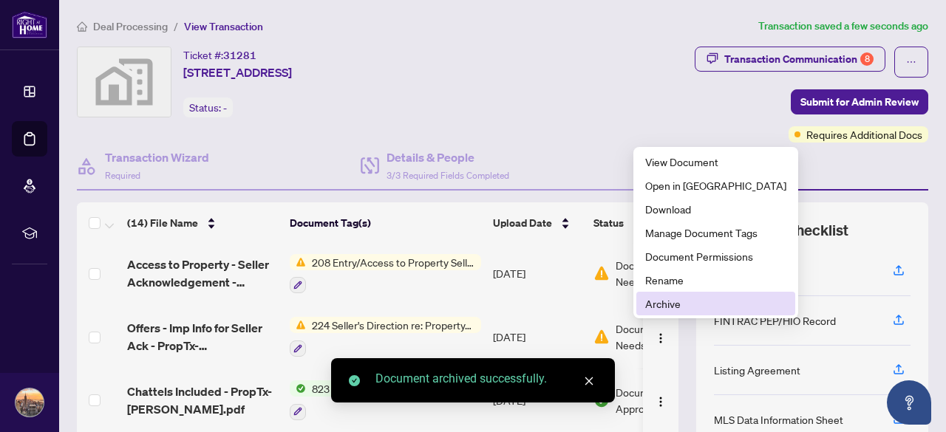
click at [663, 298] on span "Archive" at bounding box center [715, 303] width 141 height 16
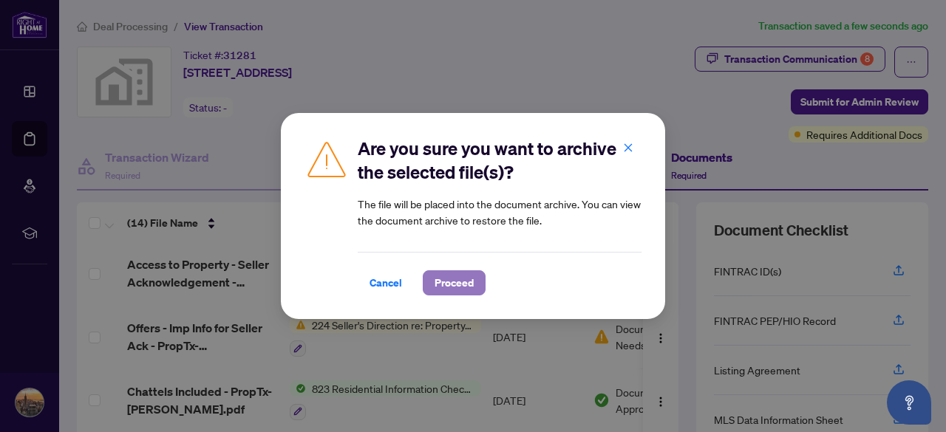
click at [449, 284] on span "Proceed" at bounding box center [453, 283] width 39 height 24
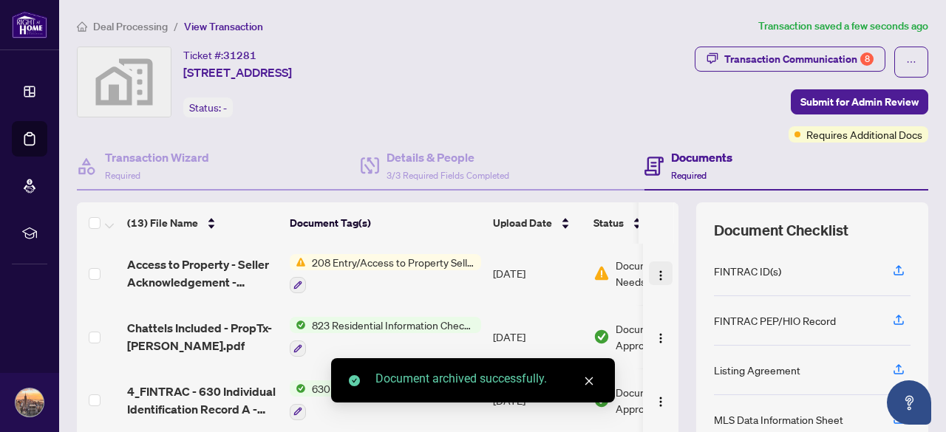
click at [654, 270] on img "button" at bounding box center [660, 276] width 12 height 12
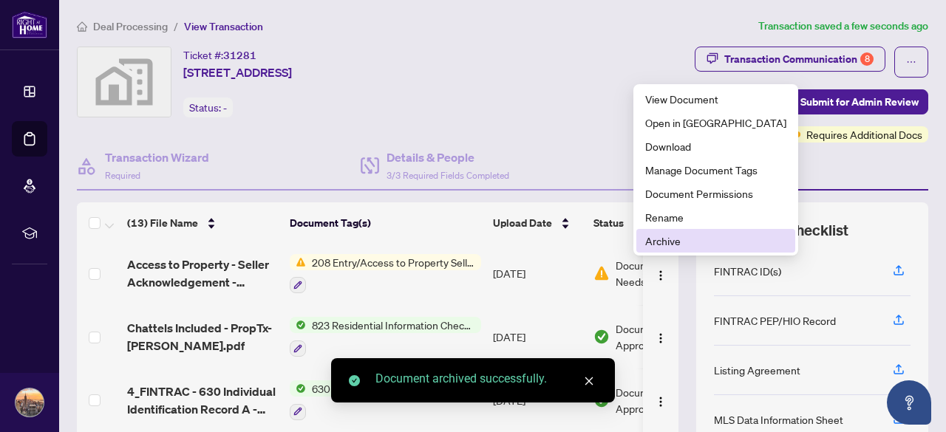
click at [662, 237] on span "Archive" at bounding box center [715, 241] width 141 height 16
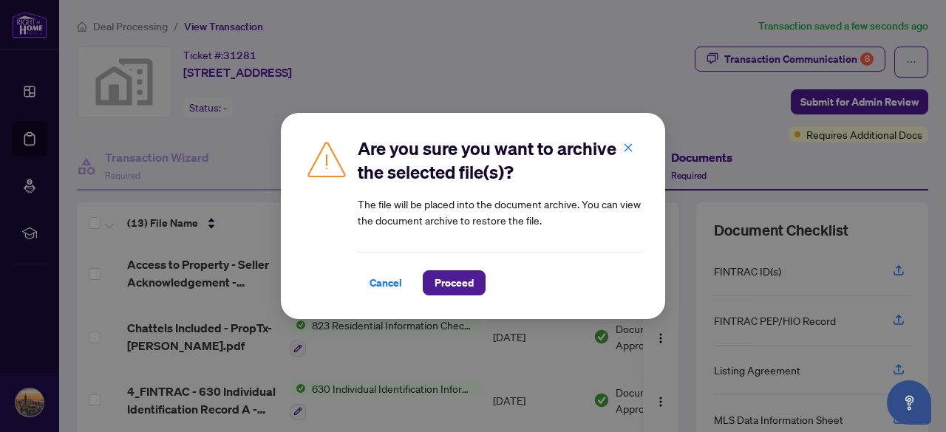
click at [449, 268] on div "Cancel Proceed" at bounding box center [500, 274] width 284 height 44
click at [456, 277] on span "Proceed" at bounding box center [453, 283] width 39 height 24
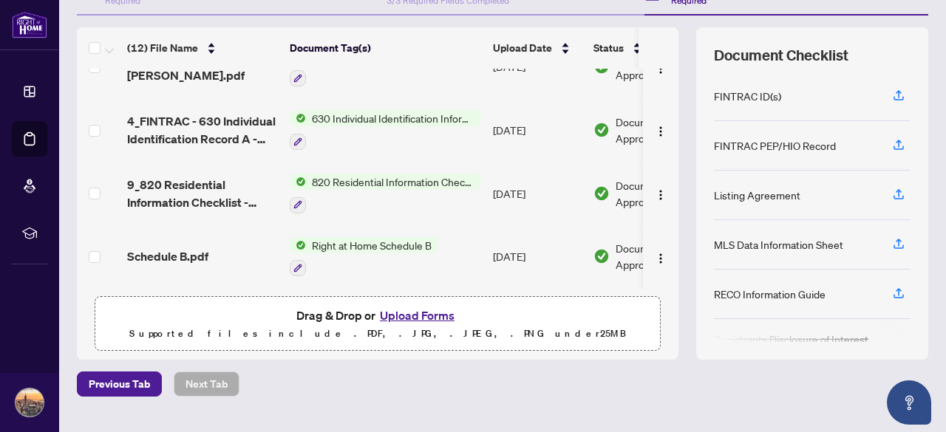
scroll to position [187, 0]
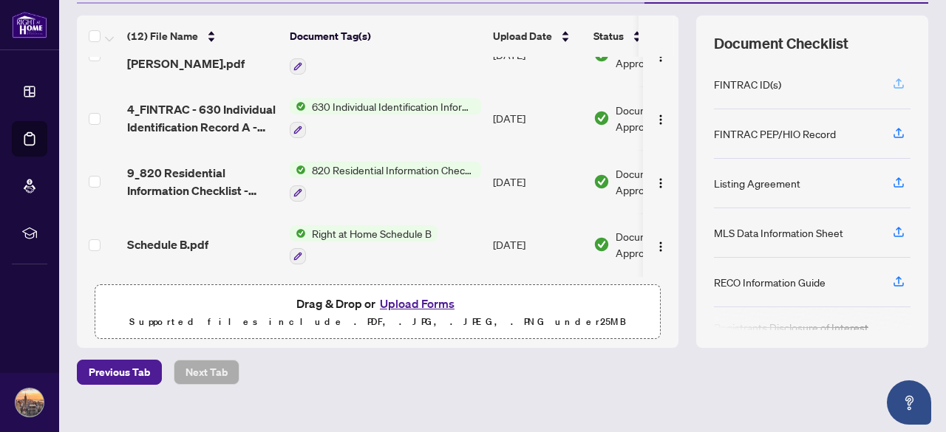
click at [892, 82] on icon "button" at bounding box center [898, 83] width 13 height 13
click at [402, 294] on button "Upload Forms" at bounding box center [416, 303] width 83 height 19
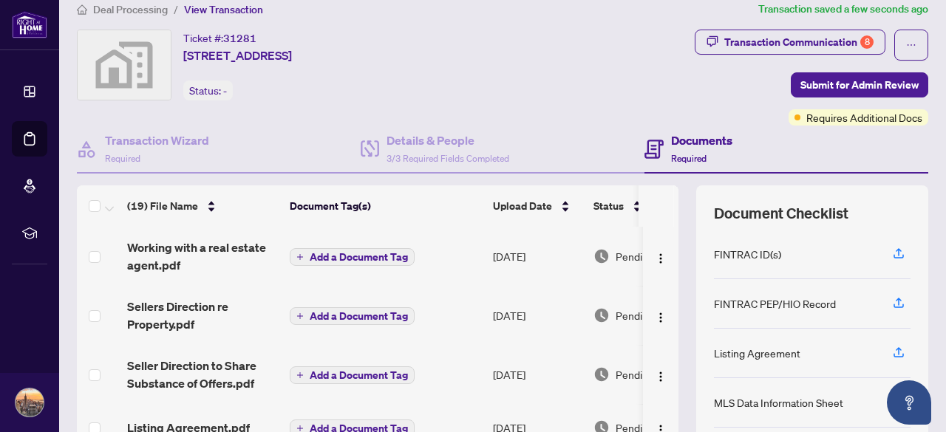
scroll to position [12, 0]
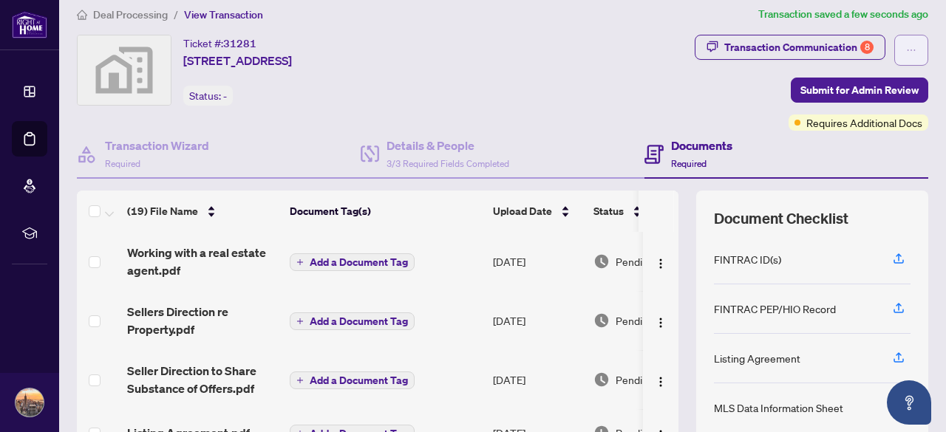
drag, startPoint x: 932, startPoint y: 37, endPoint x: 899, endPoint y: 42, distance: 33.6
click at [899, 42] on main "Deal Processing / View Transaction Transaction saved a few seconds ago Ticket #…" at bounding box center [502, 216] width 886 height 432
click at [906, 42] on span "button" at bounding box center [911, 50] width 10 height 24
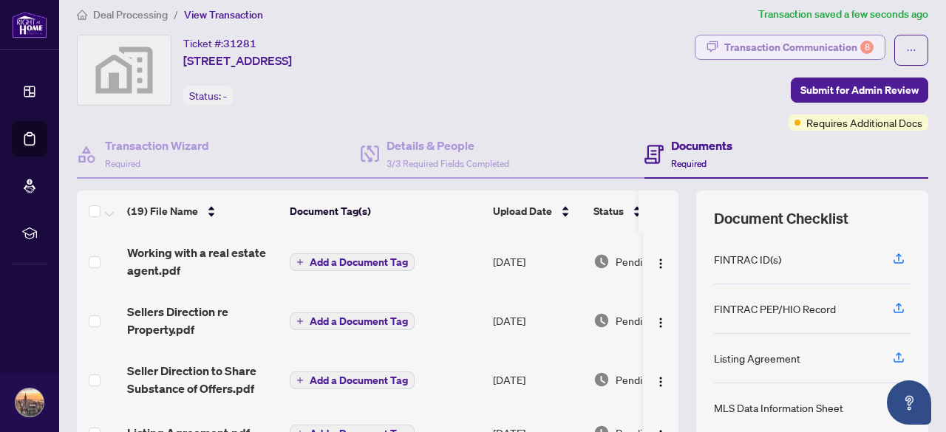
click at [814, 45] on div "Transaction Communication 8" at bounding box center [798, 47] width 149 height 24
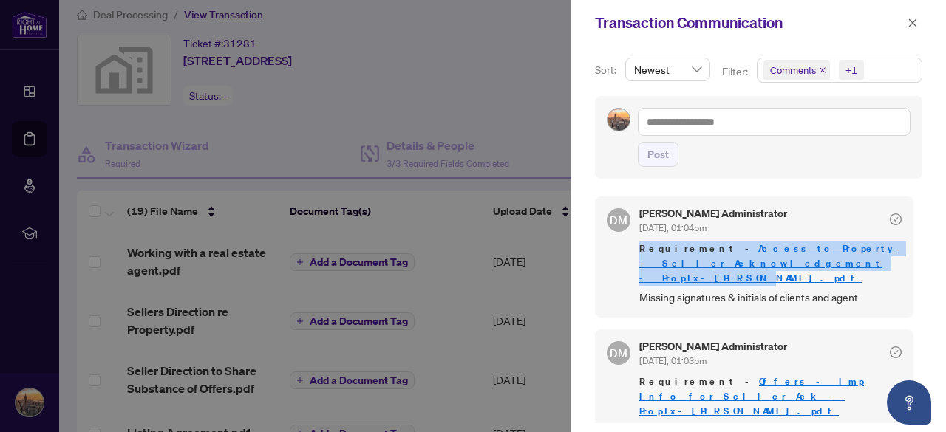
drag, startPoint x: 909, startPoint y: 223, endPoint x: 900, endPoint y: 269, distance: 46.8
click at [900, 269] on div "DM [PERSON_NAME] Administrator [DATE], 01:04pm Requirement - Access to Property…" at bounding box center [758, 306] width 327 height 236
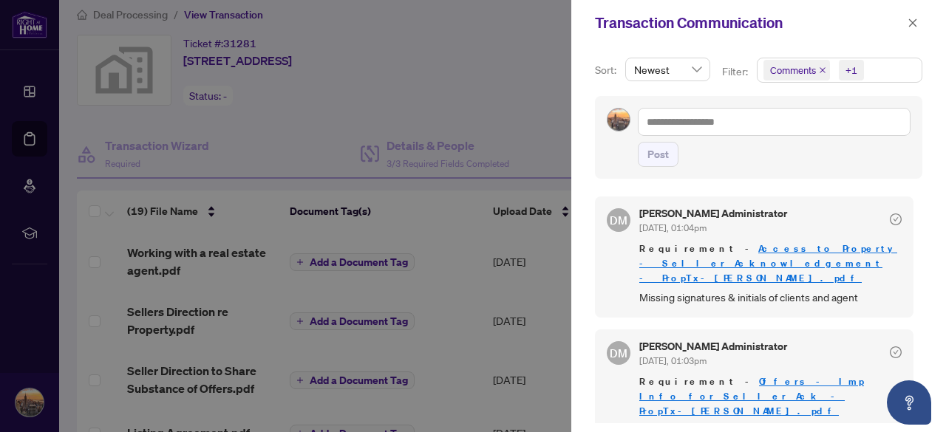
click at [893, 219] on icon "check-circle" at bounding box center [895, 219] width 5 height 4
click at [550, 101] on div at bounding box center [473, 216] width 946 height 432
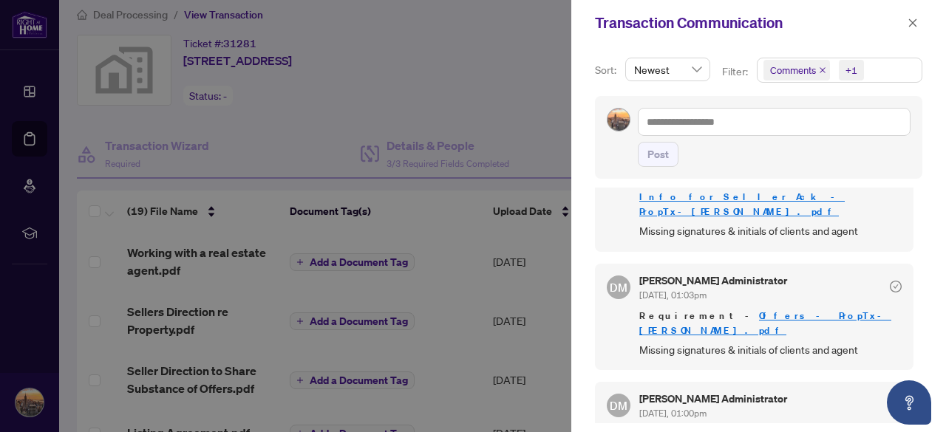
scroll to position [116, 0]
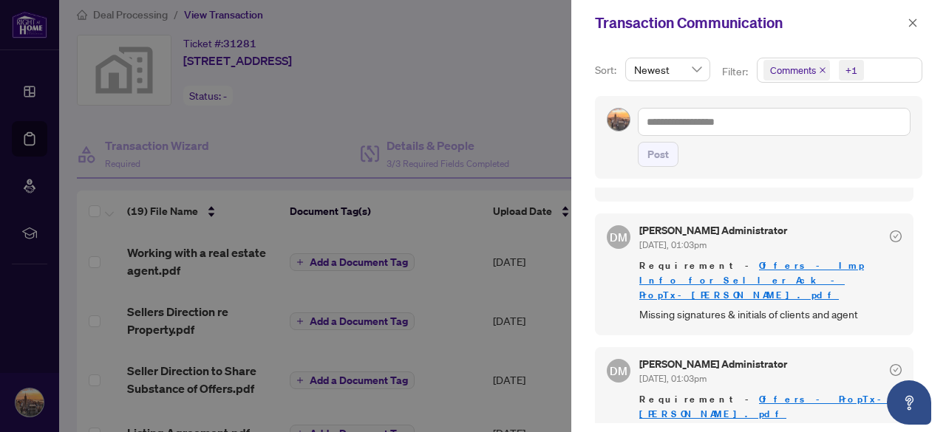
click at [467, 100] on div at bounding box center [473, 216] width 946 height 432
click at [910, 27] on icon "close" at bounding box center [912, 23] width 10 height 10
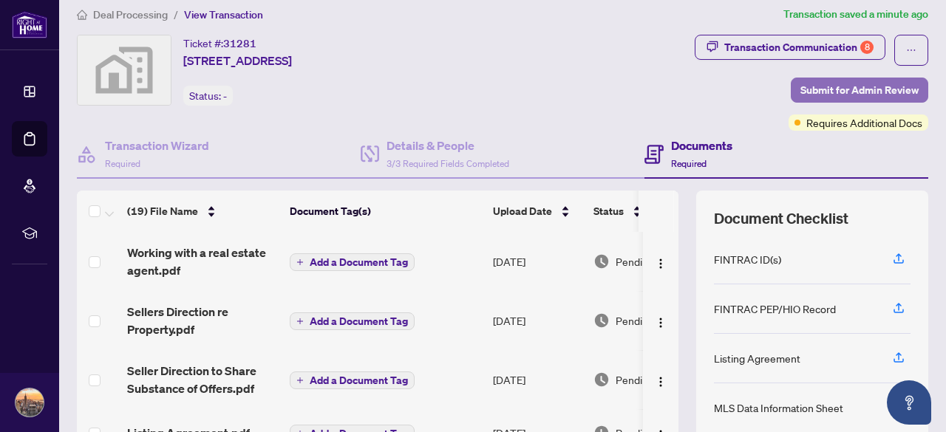
click at [855, 93] on span "Submit for Admin Review" at bounding box center [859, 90] width 118 height 24
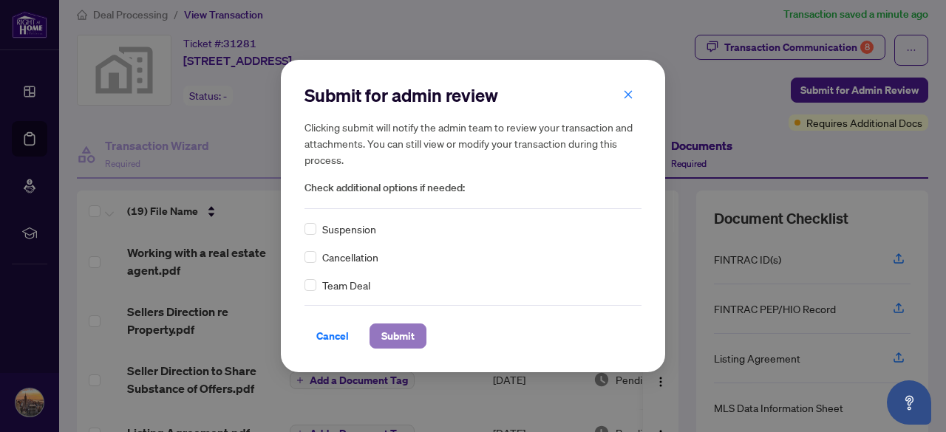
click at [405, 338] on span "Submit" at bounding box center [397, 336] width 33 height 24
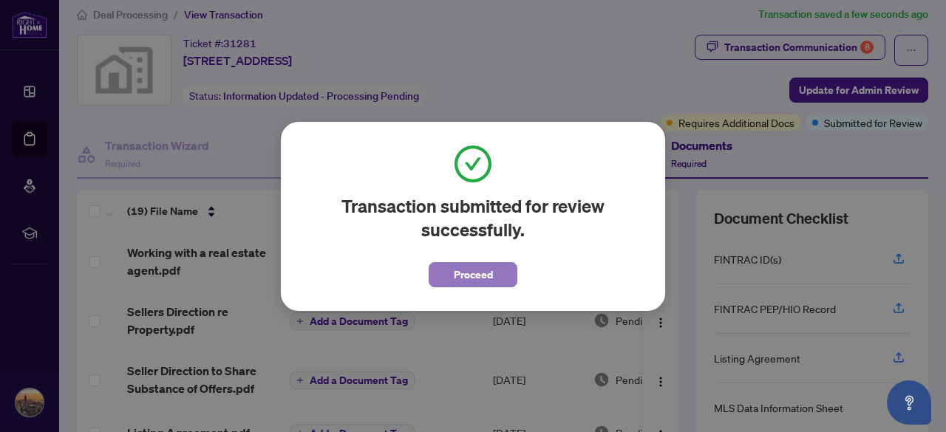
click at [458, 281] on span "Proceed" at bounding box center [473, 275] width 39 height 24
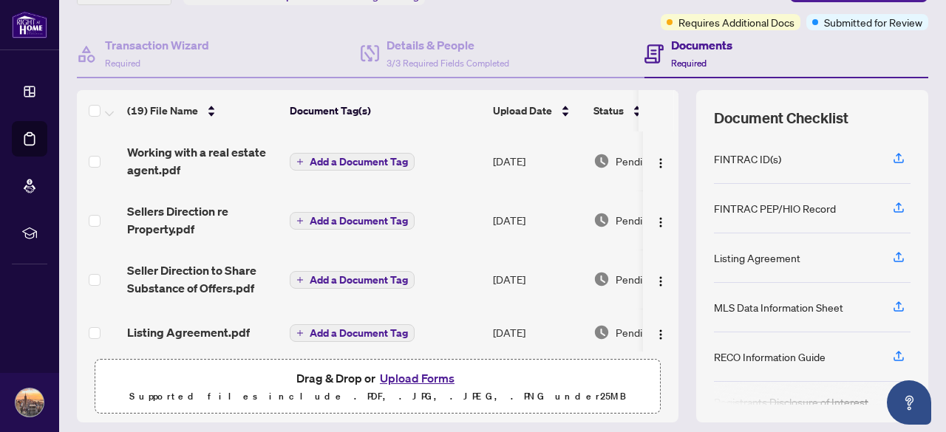
scroll to position [74, 0]
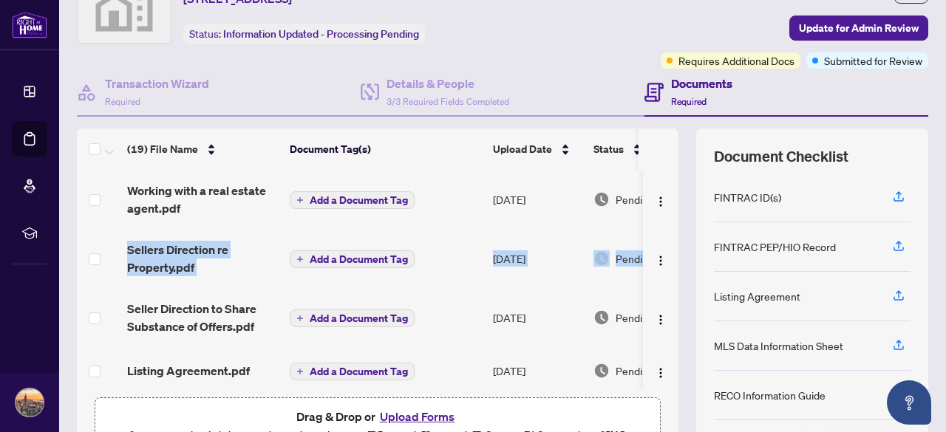
drag, startPoint x: 666, startPoint y: 200, endPoint x: 660, endPoint y: 277, distance: 77.1
click at [660, 277] on div "(19) File Name Document Tag(s) Upload Date Status Working with a real estate ag…" at bounding box center [502, 295] width 851 height 332
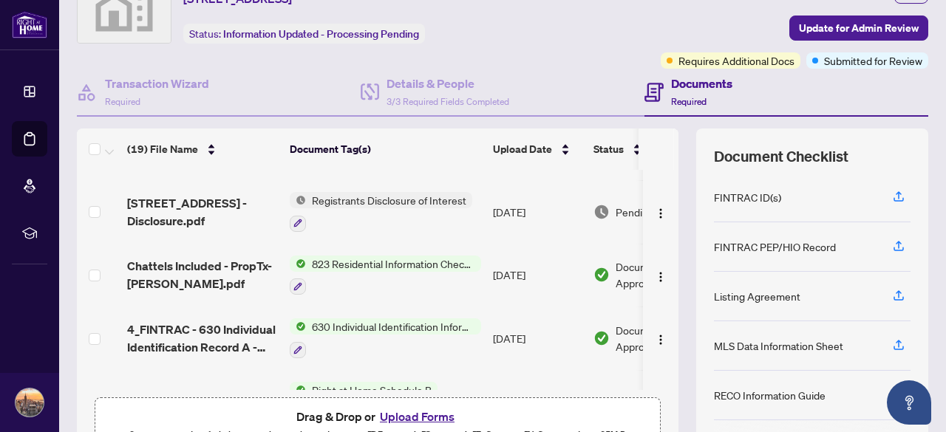
scroll to position [804, 0]
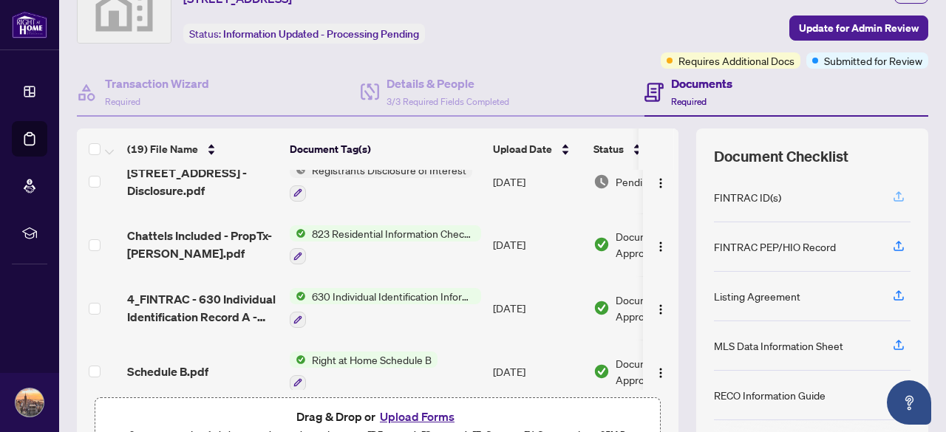
click at [892, 196] on icon "button" at bounding box center [898, 196] width 13 height 13
click at [753, 200] on div "FINTRAC ID(s)" at bounding box center [747, 197] width 67 height 16
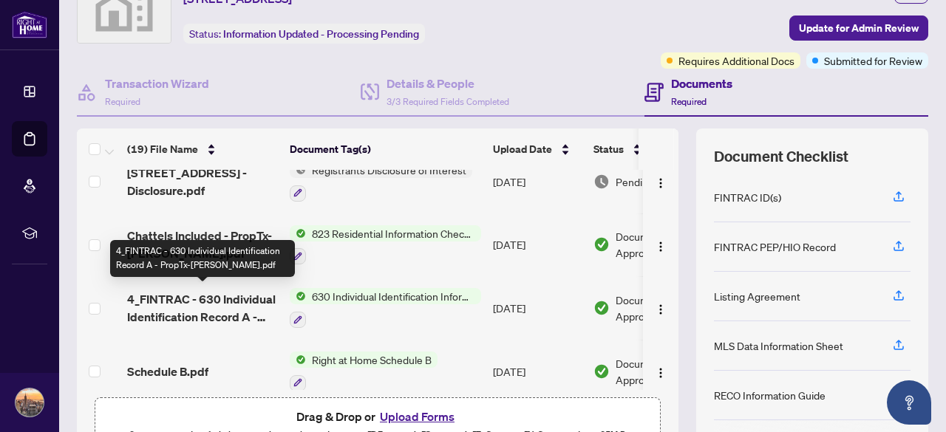
click at [222, 290] on span "4_FINTRAC - 630 Individual Identification Record A - PropTx-[PERSON_NAME].pdf" at bounding box center [202, 307] width 151 height 35
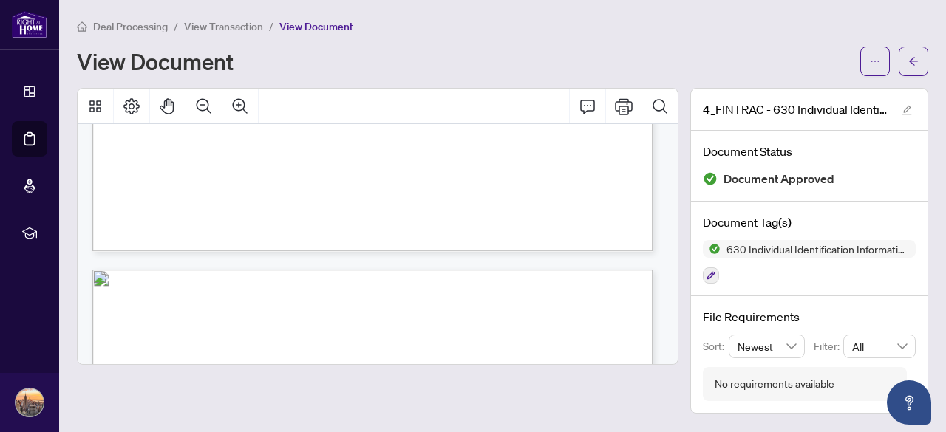
scroll to position [1975, 0]
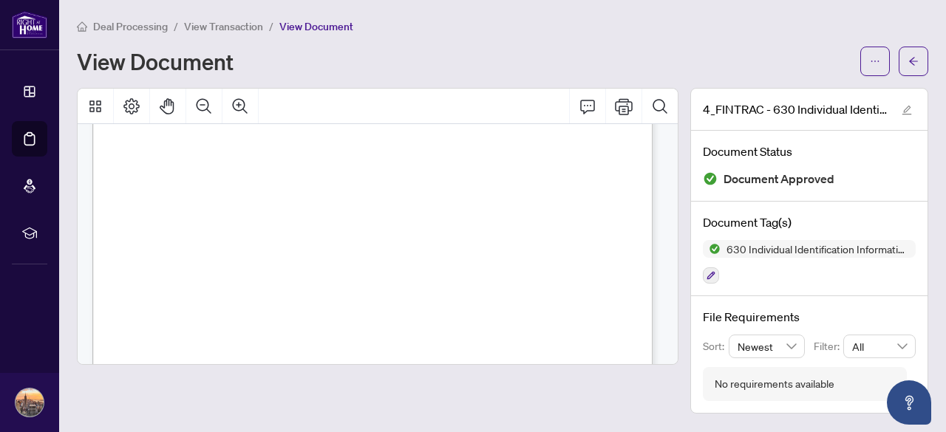
click at [215, 23] on span "View Transaction" at bounding box center [223, 26] width 79 height 13
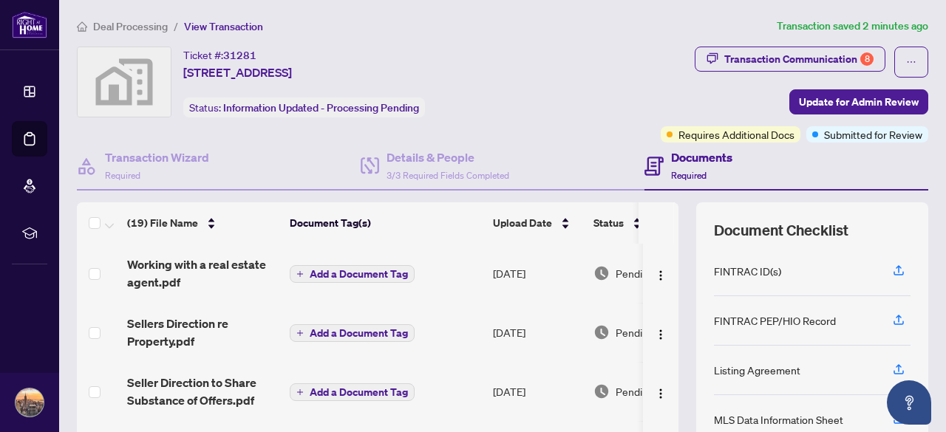
scroll to position [207, 0]
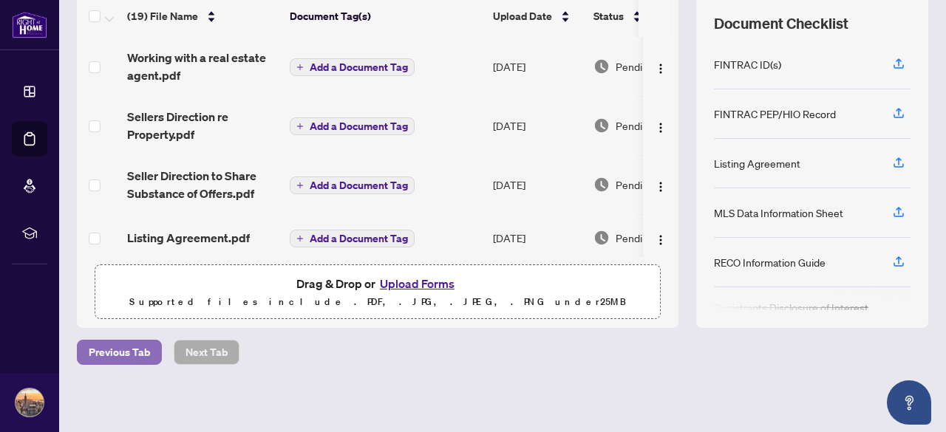
click at [135, 343] on span "Previous Tab" at bounding box center [119, 353] width 61 height 24
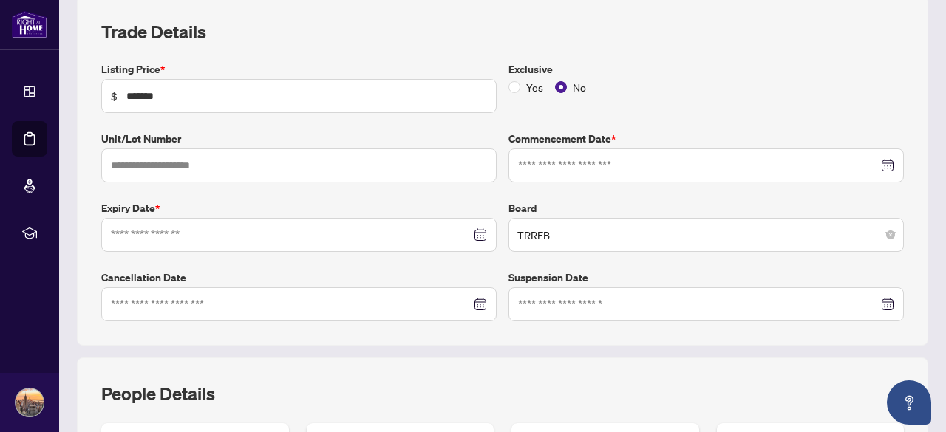
type input "**********"
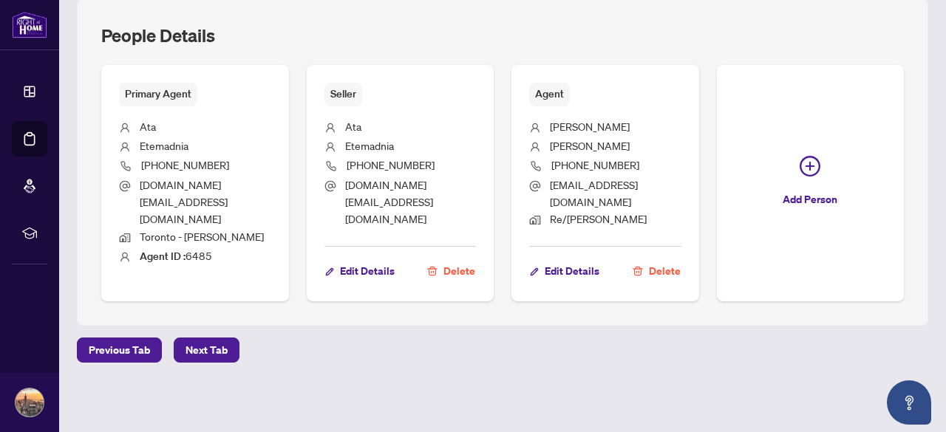
scroll to position [695, 0]
click at [121, 345] on span "Previous Tab" at bounding box center [119, 350] width 61 height 24
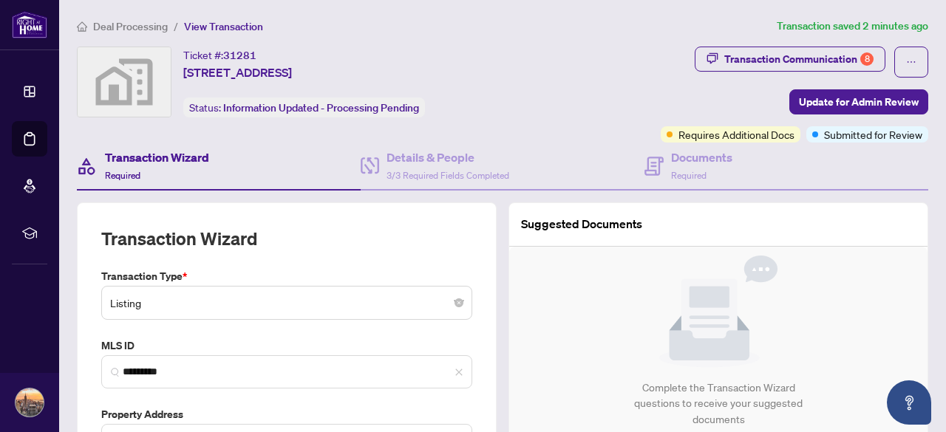
type input "**********"
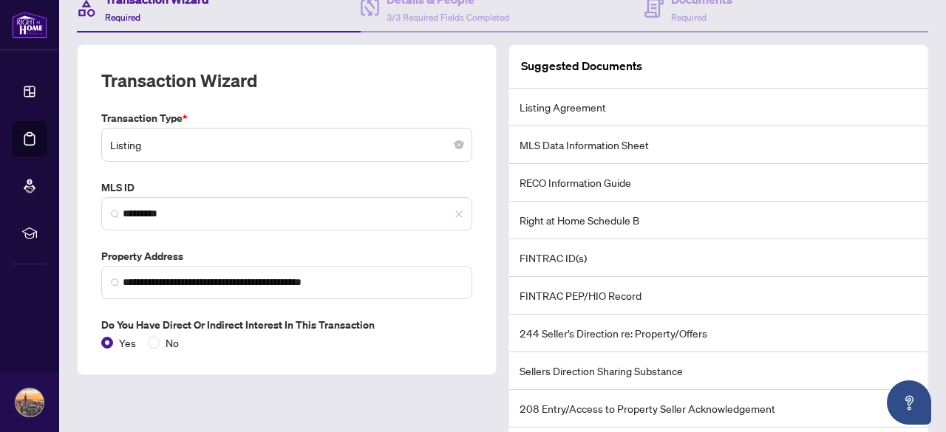
scroll to position [132, 0]
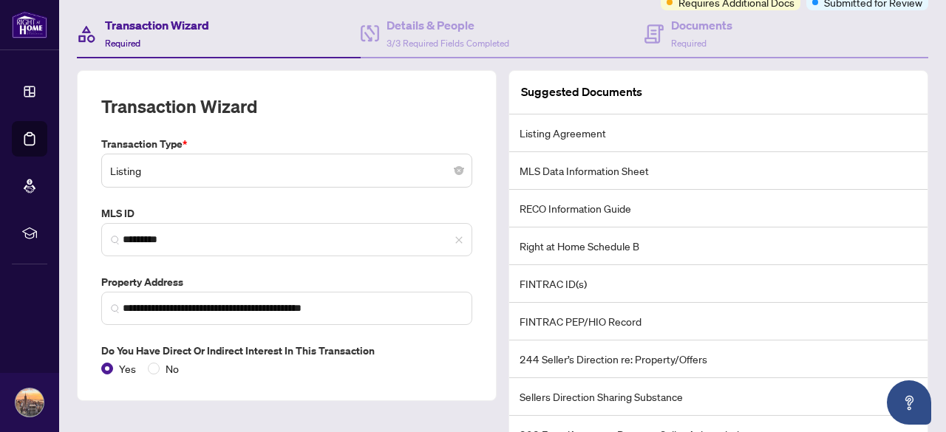
click at [548, 273] on li "FINTRAC ID(s)" at bounding box center [718, 284] width 418 height 38
click at [669, 290] on li "FINTRAC ID(s)" at bounding box center [718, 284] width 418 height 38
click at [431, 18] on h4 "Details & People" at bounding box center [447, 25] width 123 height 18
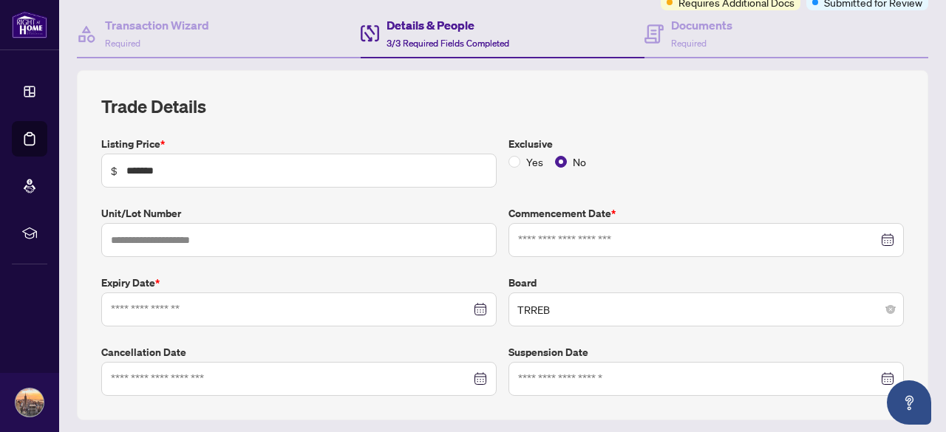
type input "**********"
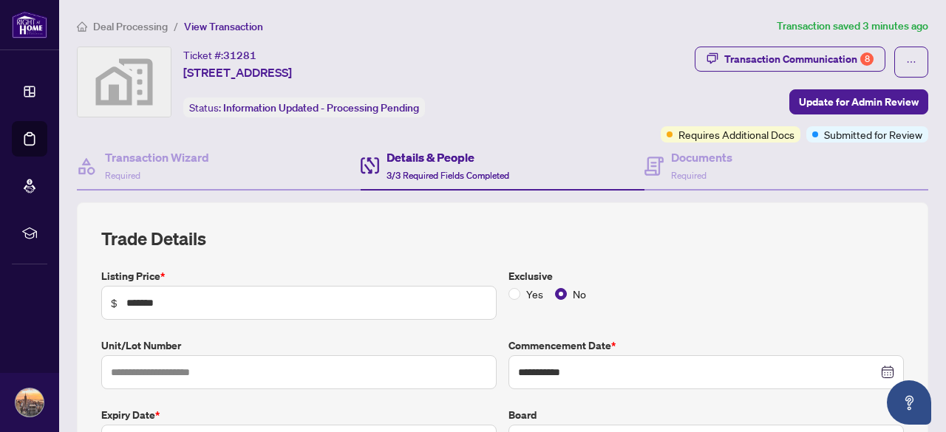
click at [294, 249] on div "**********" at bounding box center [502, 377] width 802 height 301
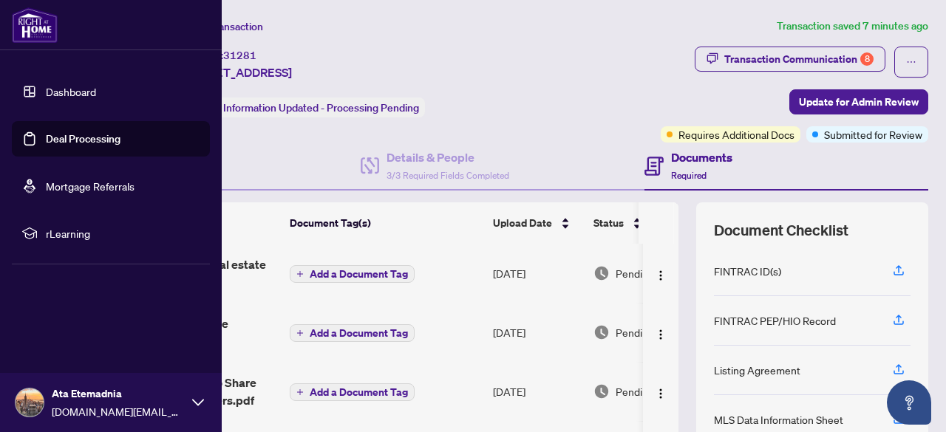
click at [46, 89] on link "Dashboard" at bounding box center [71, 91] width 50 height 13
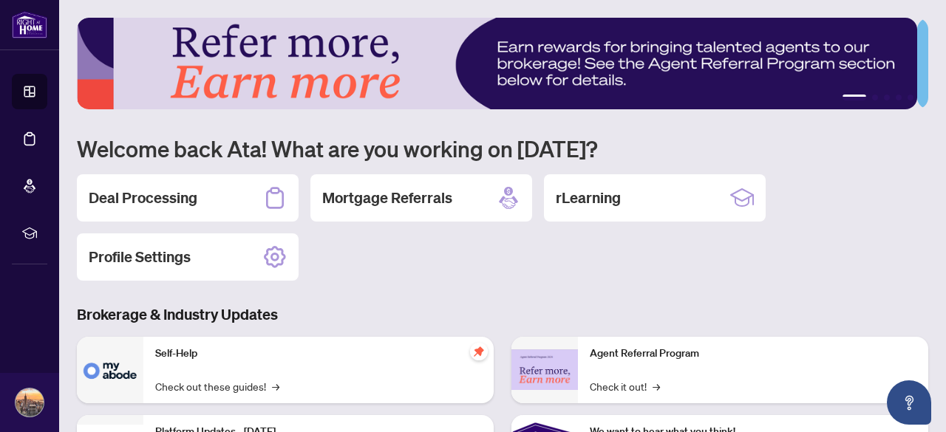
click at [423, 257] on div "Deal Processing Mortgage Referrals rLearning Profile Settings" at bounding box center [502, 227] width 851 height 106
click at [223, 194] on div "Deal Processing" at bounding box center [188, 197] width 222 height 47
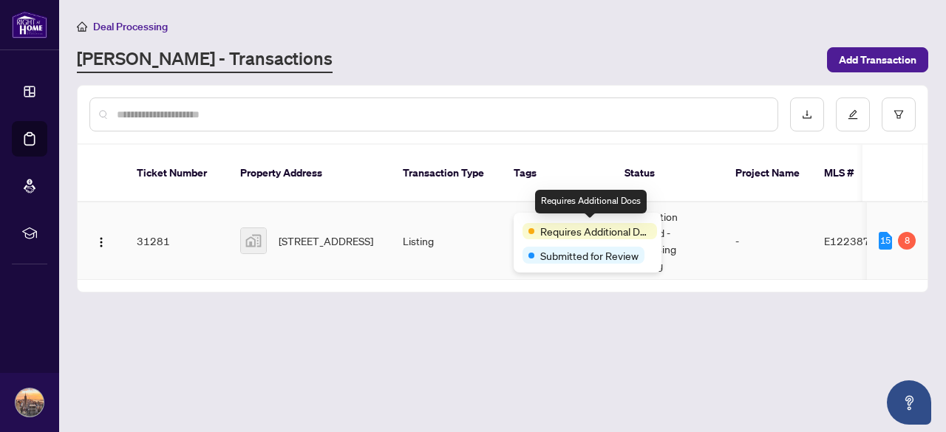
click at [550, 224] on span "Requires Additional Docs" at bounding box center [595, 231] width 111 height 16
click at [555, 225] on span "Requires Additional Docs" at bounding box center [595, 231] width 111 height 16
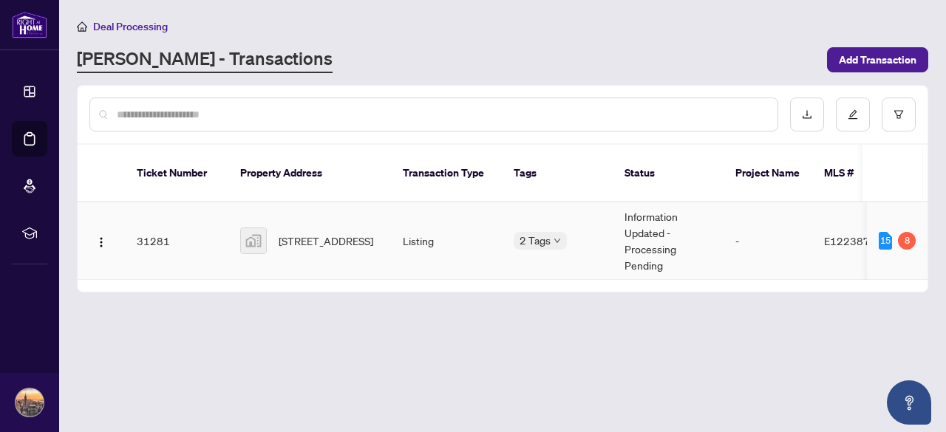
click at [755, 224] on td "-" at bounding box center [767, 241] width 89 height 78
